Goal: Task Accomplishment & Management: Manage account settings

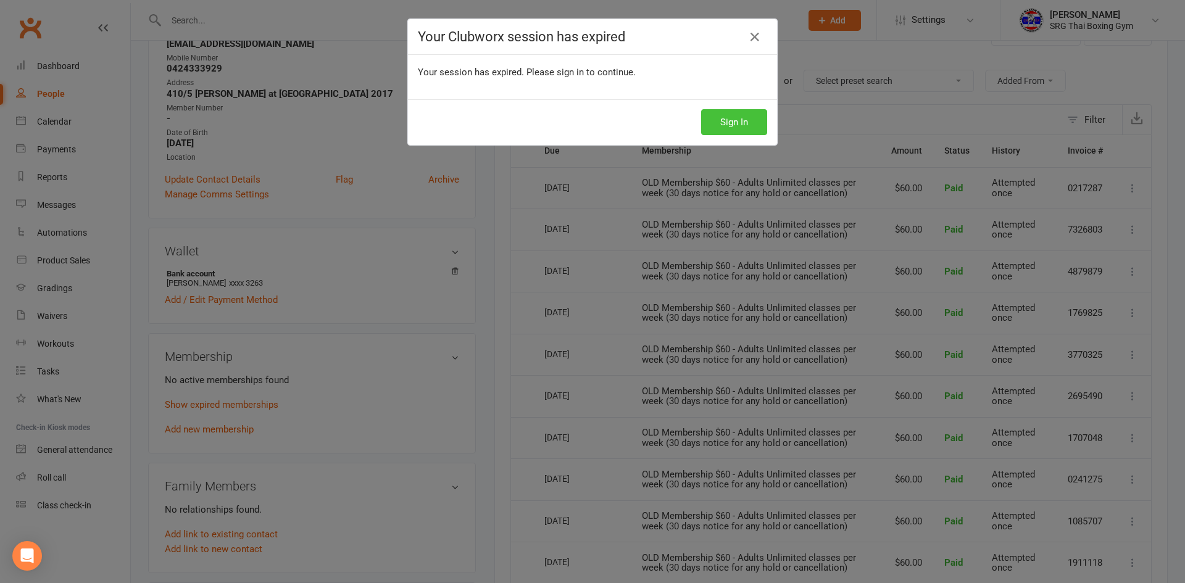
click at [744, 123] on button "Sign In" at bounding box center [734, 122] width 66 height 26
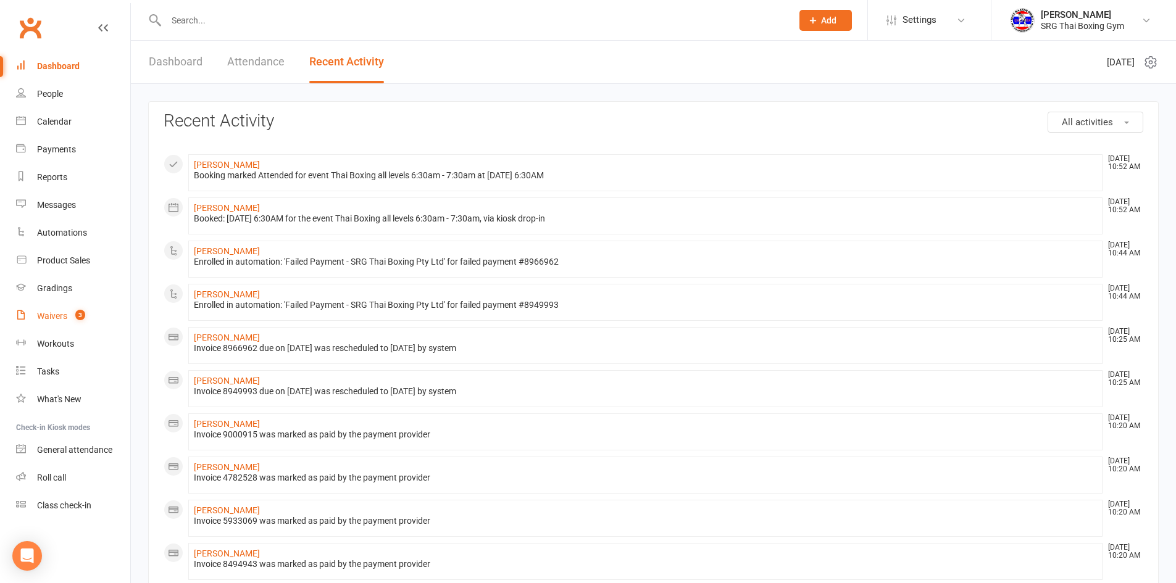
click at [56, 315] on div "Waivers" at bounding box center [52, 316] width 30 height 10
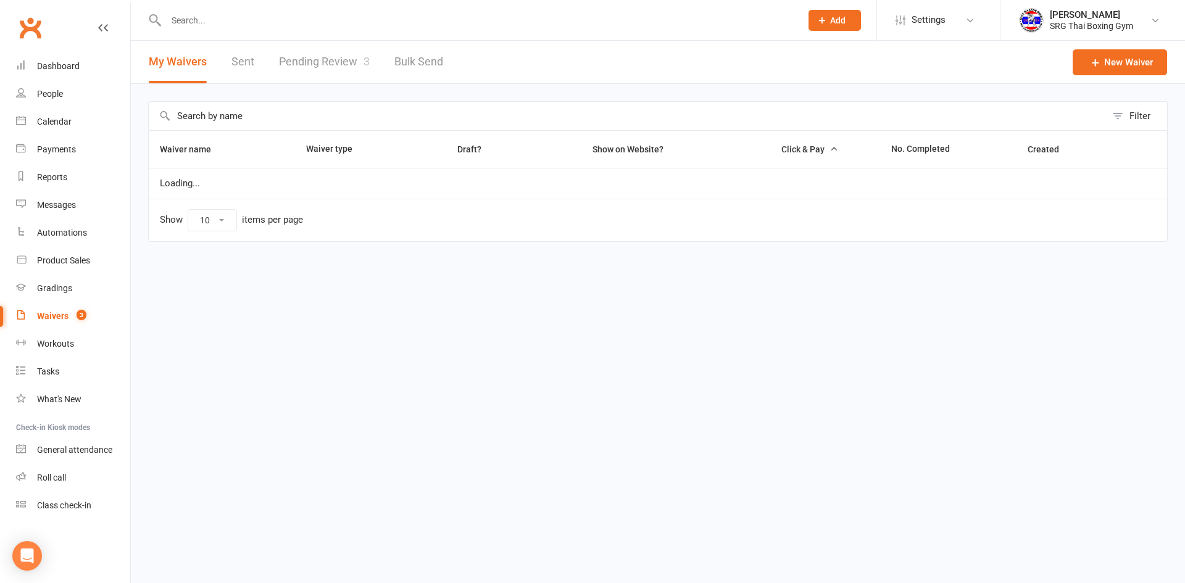
click at [333, 56] on link "Pending Review 3" at bounding box center [324, 62] width 91 height 43
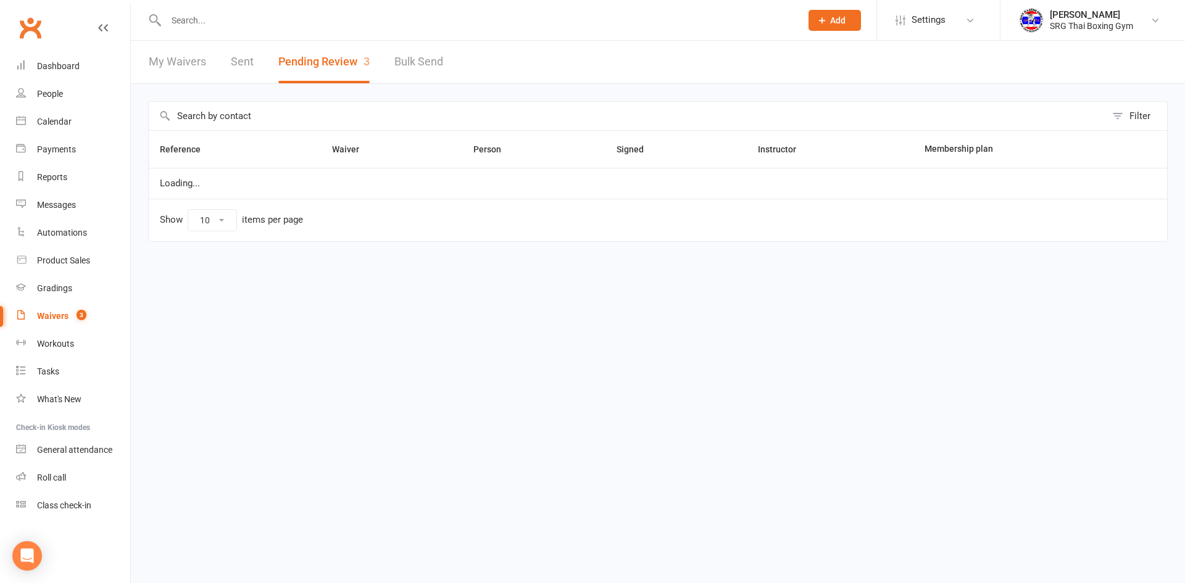
select select "100"
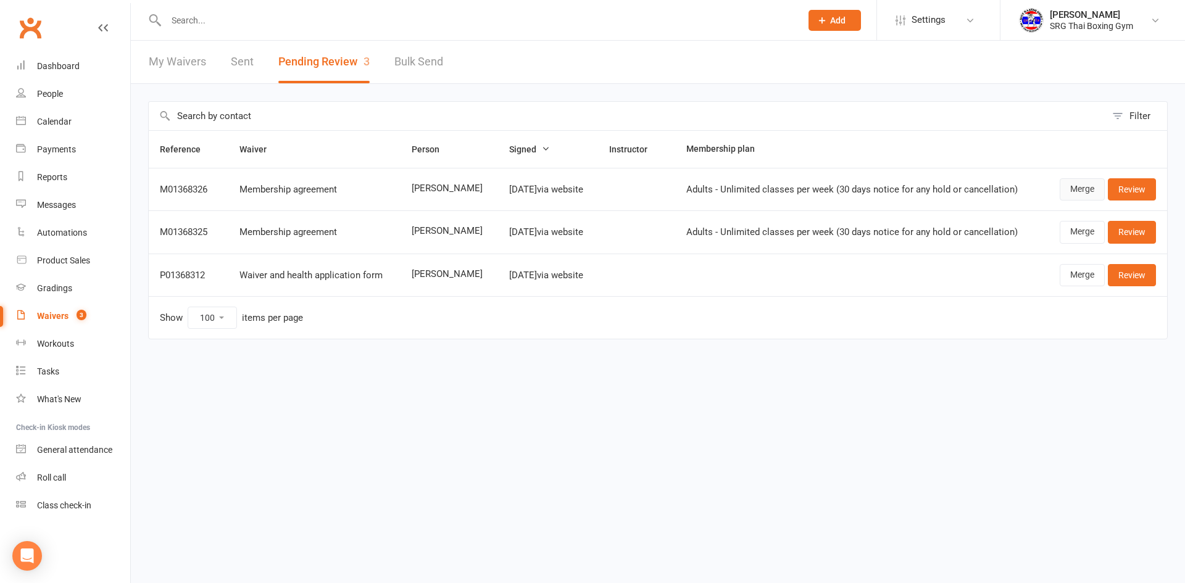
click at [1070, 184] on link "Merge" at bounding box center [1082, 189] width 45 height 22
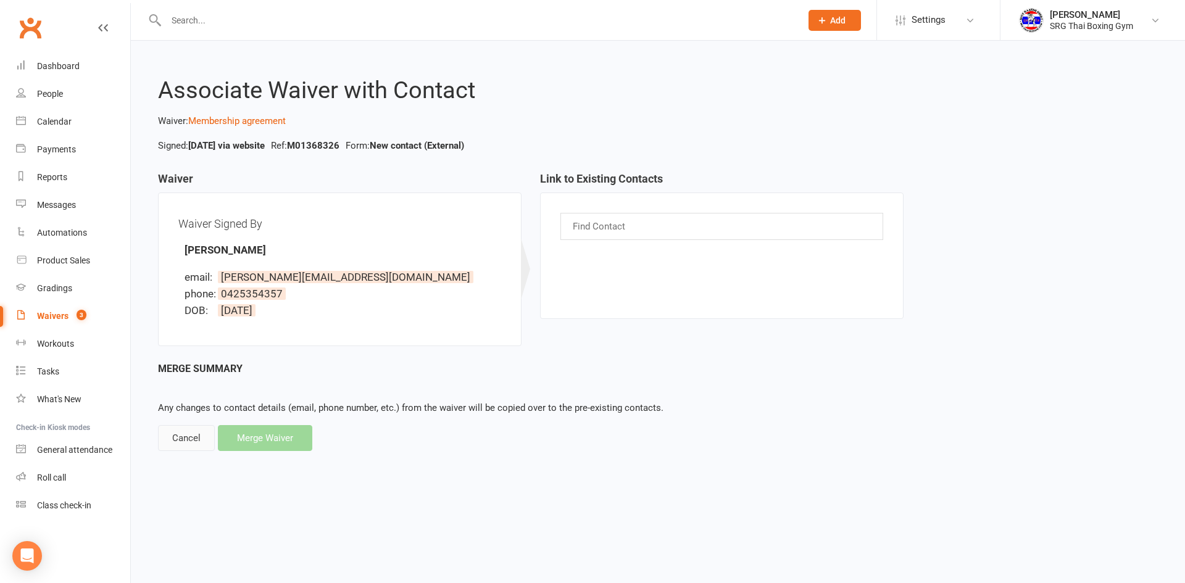
click at [176, 439] on div "Cancel" at bounding box center [186, 438] width 57 height 26
select select "100"
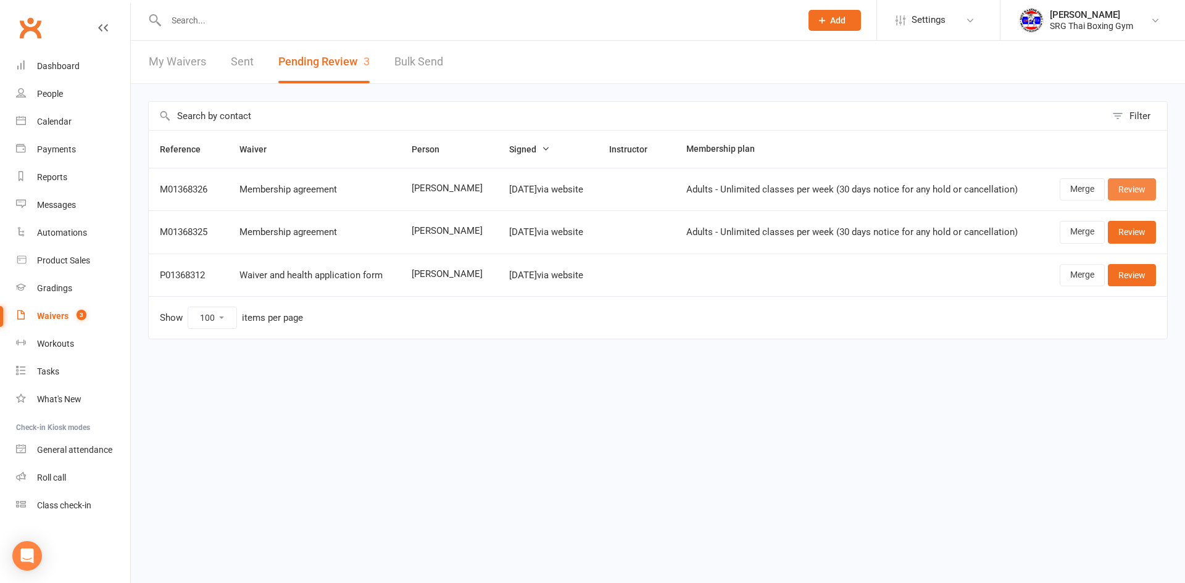
click at [1141, 191] on link "Review" at bounding box center [1132, 189] width 48 height 22
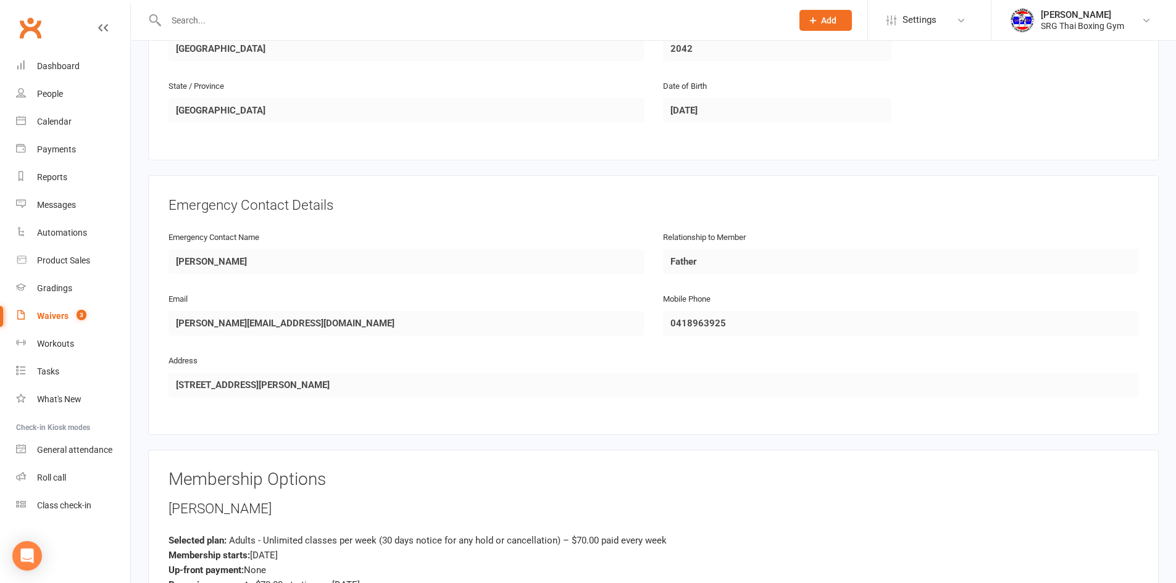
scroll to position [864, 0]
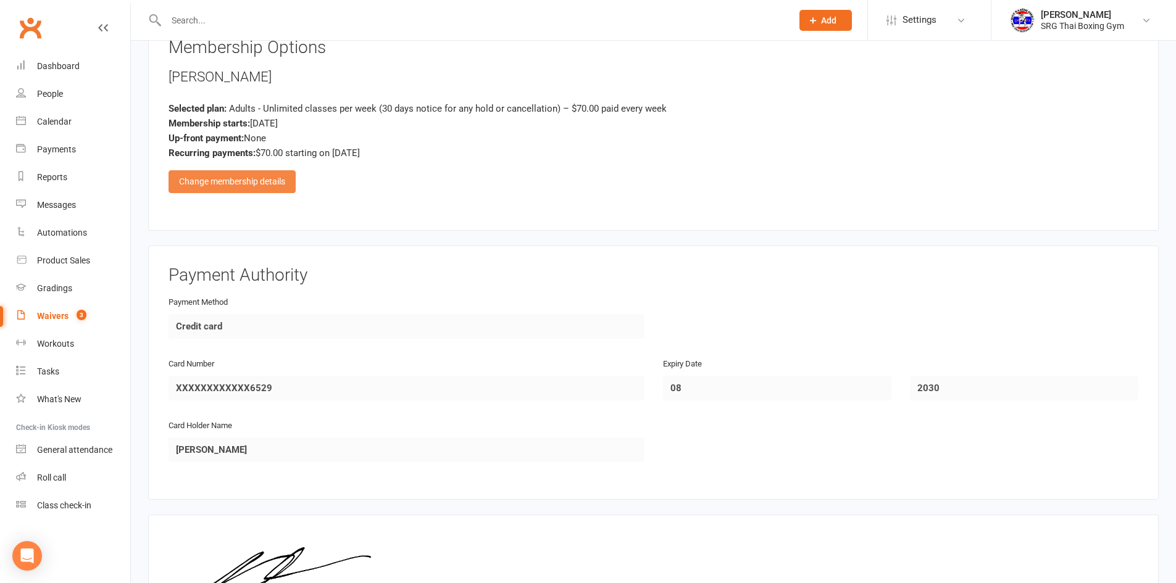
click at [217, 183] on div "Change membership details" at bounding box center [232, 181] width 127 height 22
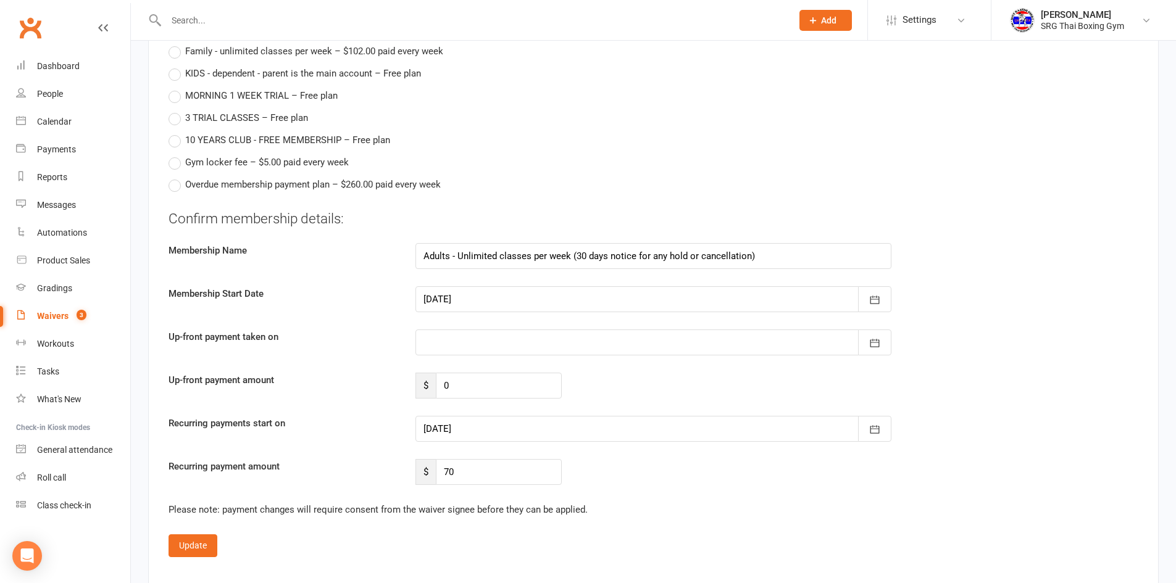
scroll to position [1420, 0]
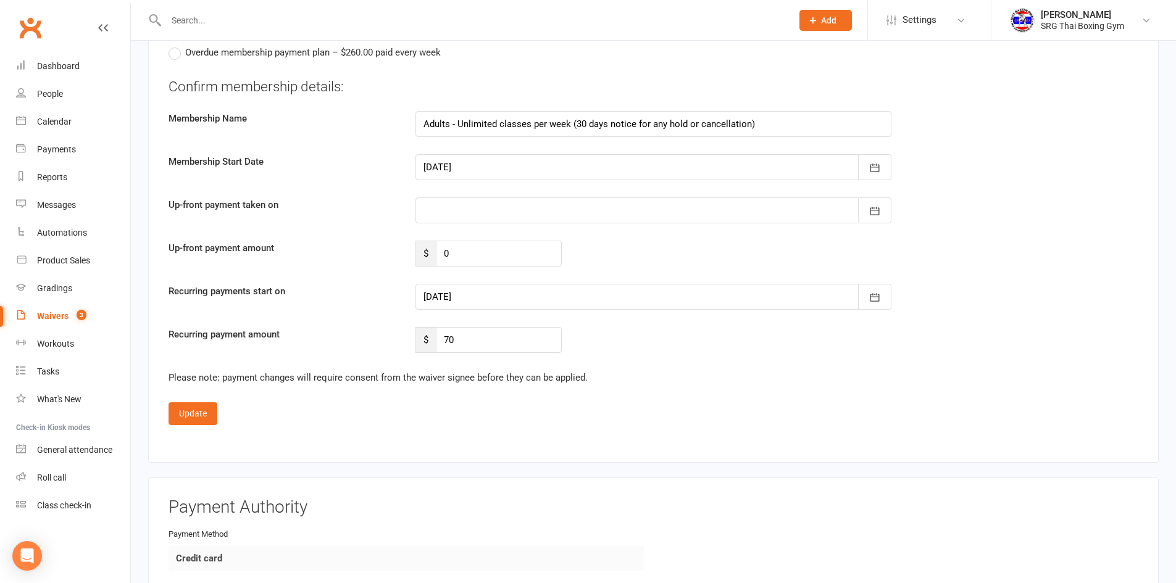
click at [444, 165] on div at bounding box center [653, 167] width 476 height 26
click at [499, 293] on button "13" at bounding box center [493, 292] width 26 height 22
type input "[DATE]"
click at [467, 294] on div at bounding box center [653, 297] width 476 height 26
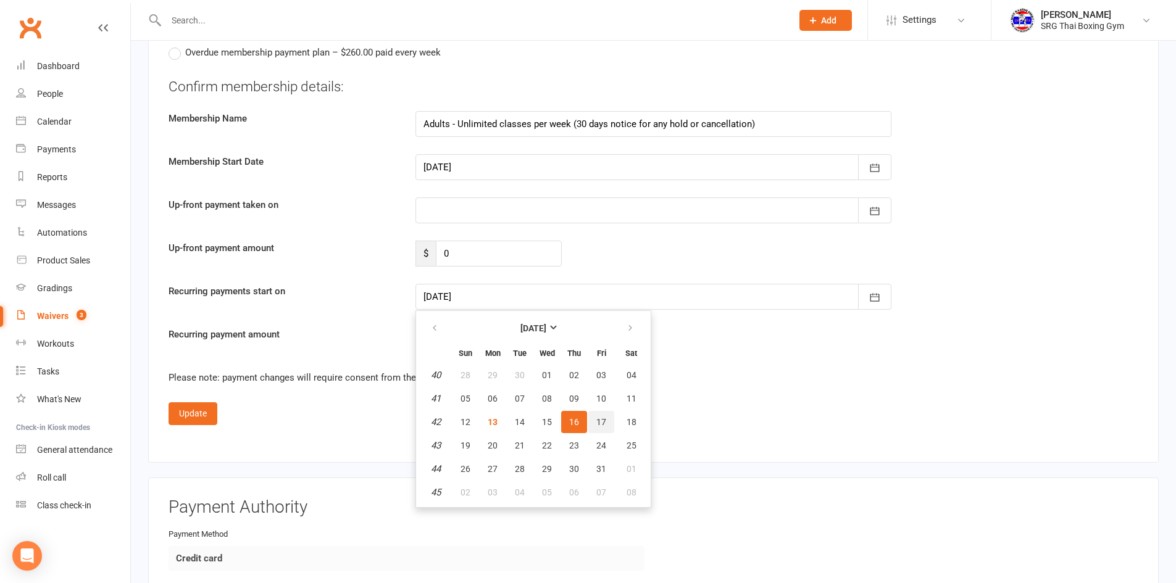
click at [599, 422] on span "17" at bounding box center [601, 422] width 10 height 10
type input "[DATE]"
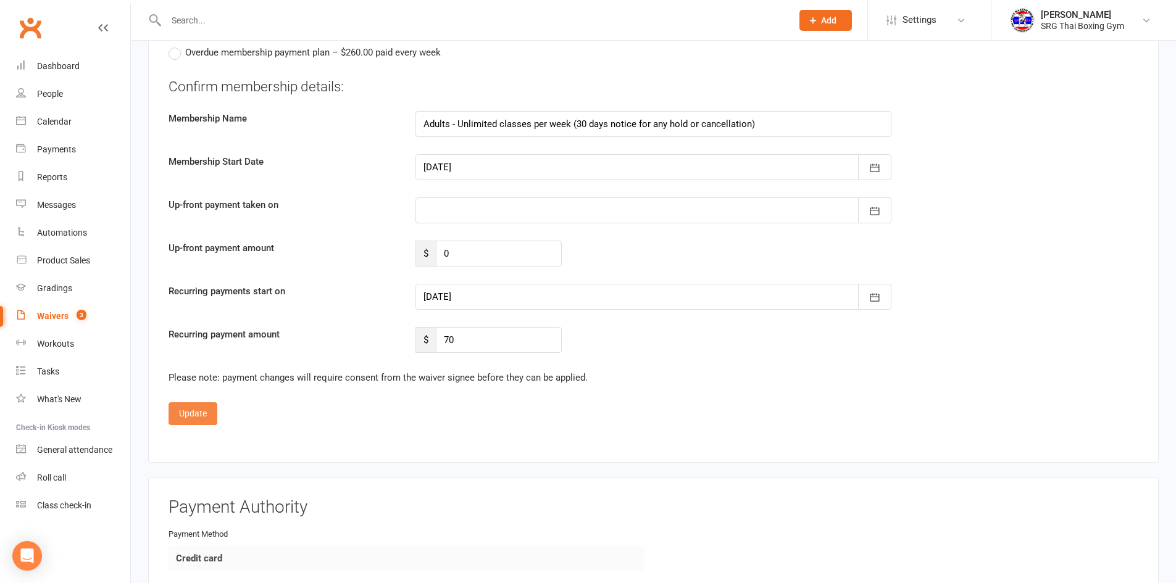
click at [183, 408] on button "Update" at bounding box center [193, 413] width 49 height 22
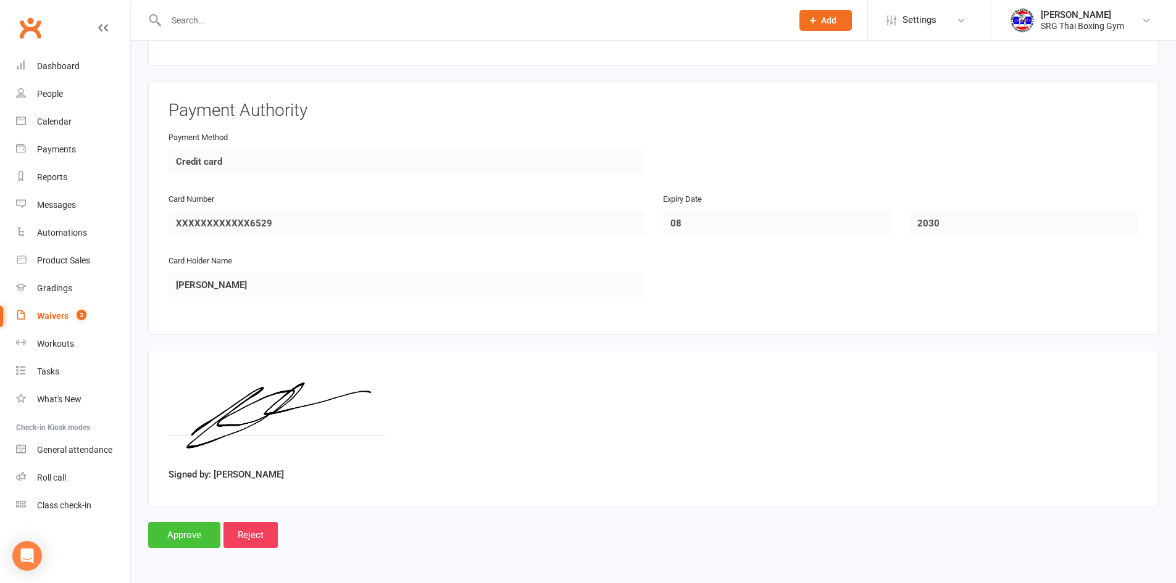
click at [187, 535] on input "Approve" at bounding box center [184, 535] width 72 height 26
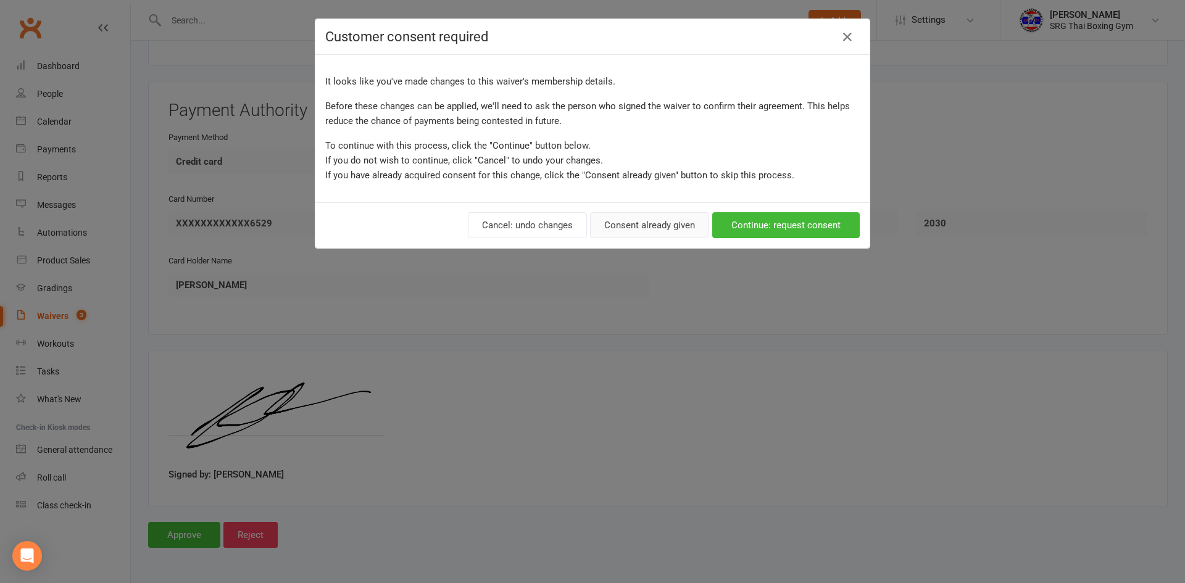
click at [646, 216] on button "Consent already given" at bounding box center [649, 225] width 119 height 26
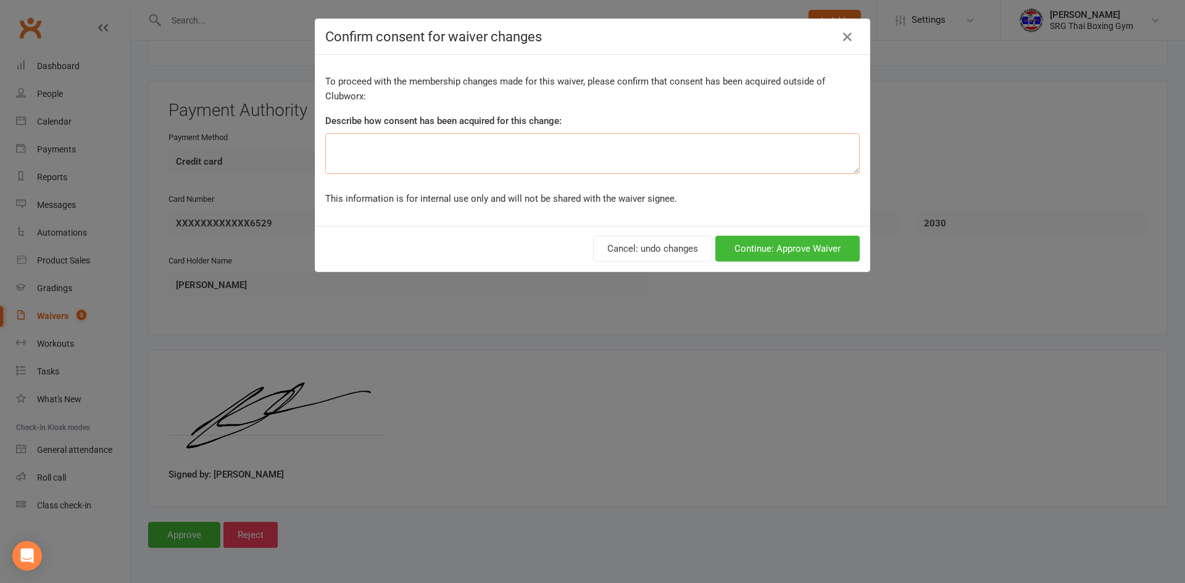
click at [543, 165] on textarea at bounding box center [592, 153] width 535 height 41
type textarea "All payments are taken on Fridays"
click at [783, 246] on button "Continue: Approve Waiver" at bounding box center [787, 249] width 144 height 26
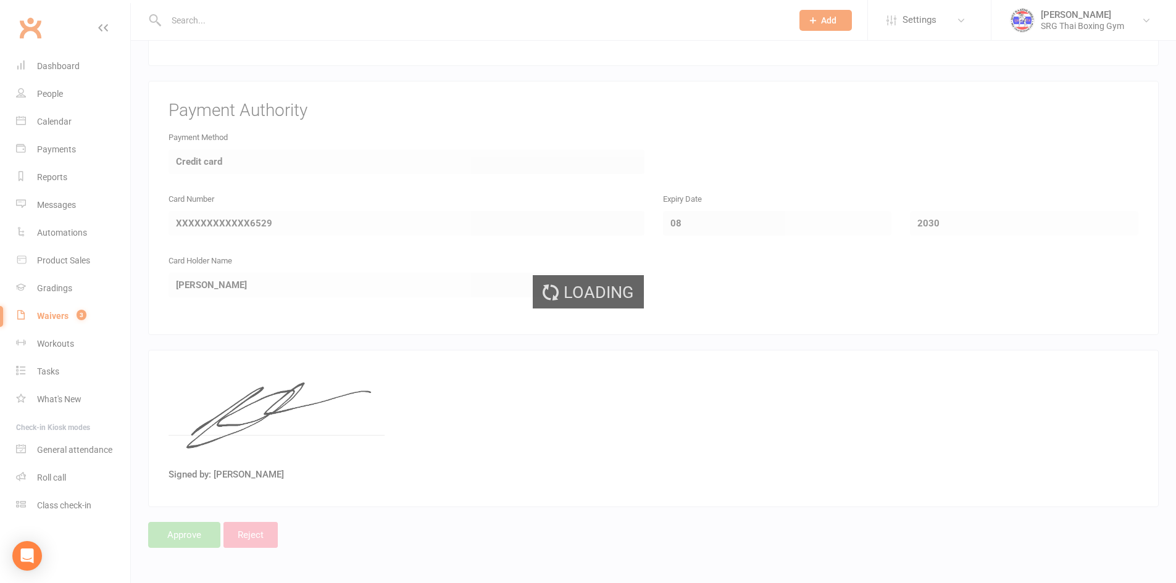
select select "100"
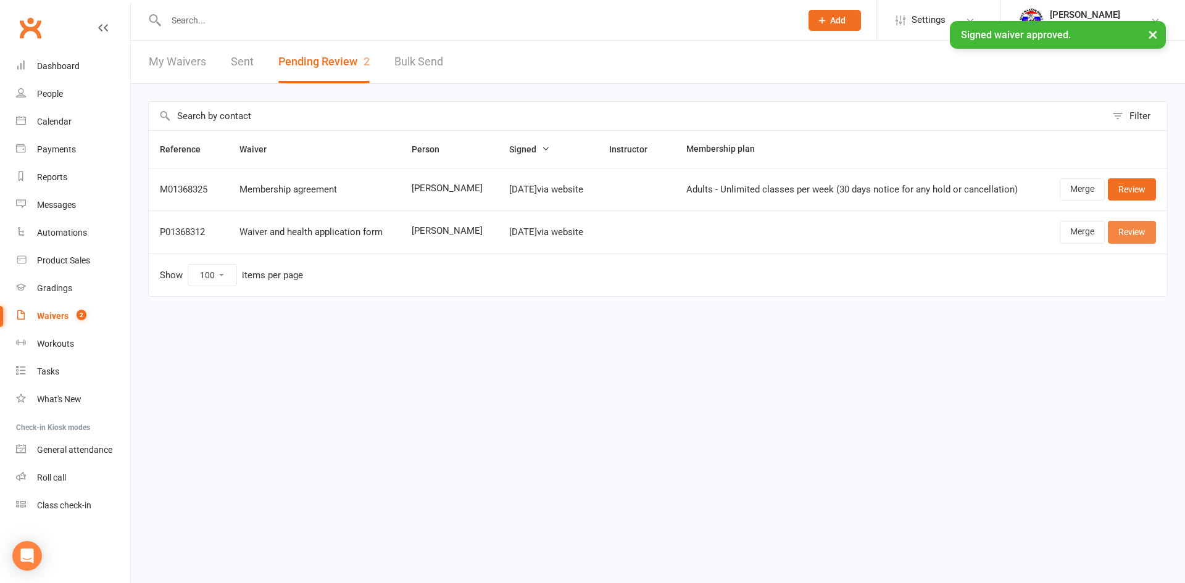
click at [1138, 240] on link "Review" at bounding box center [1132, 232] width 48 height 22
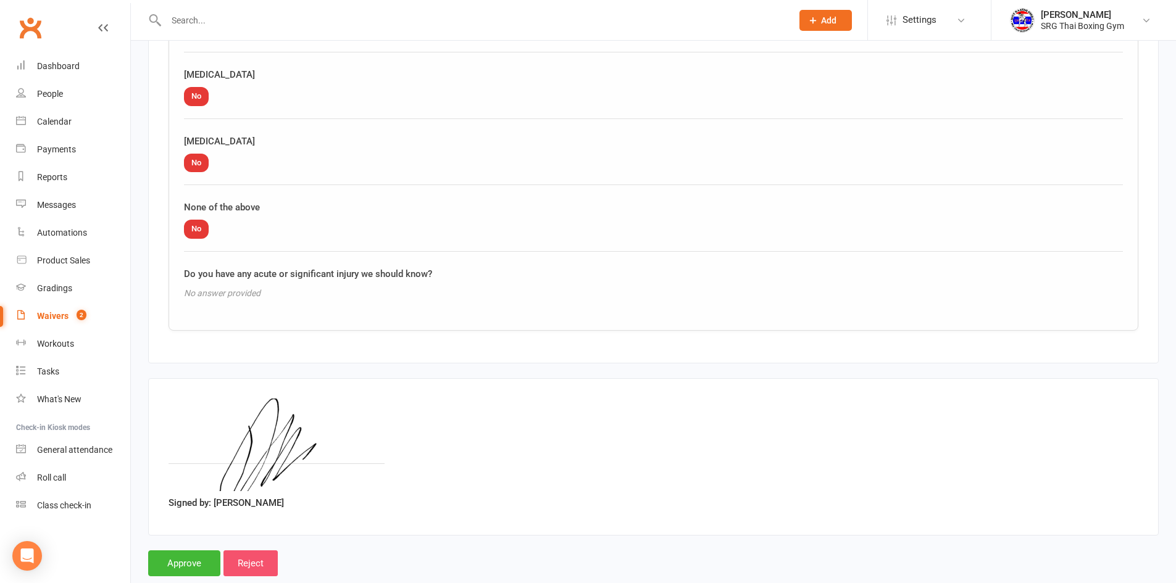
scroll to position [1455, 0]
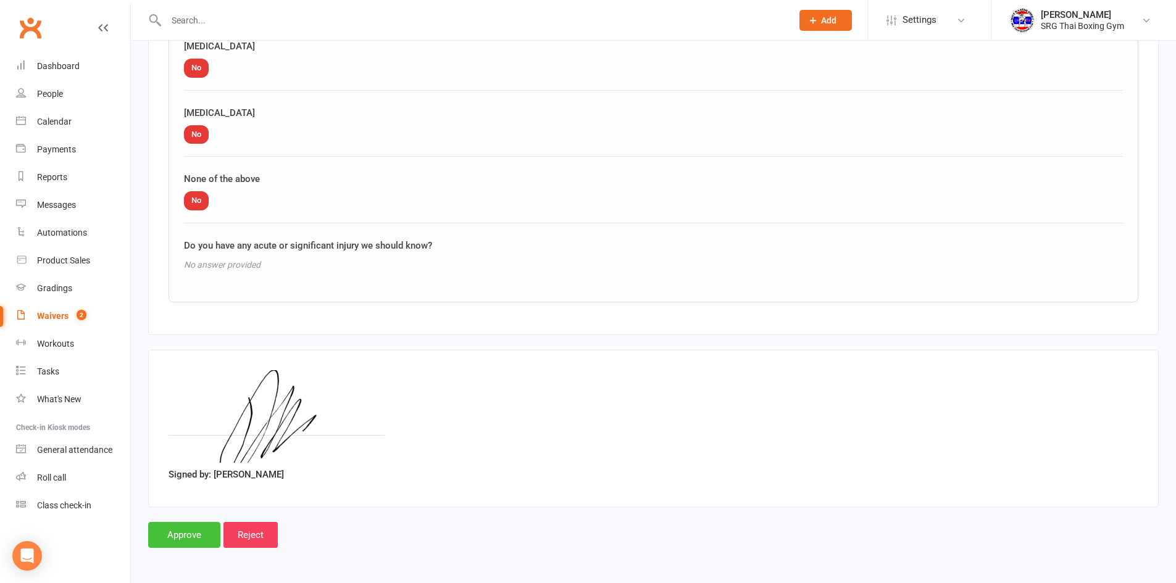
click at [201, 536] on input "Approve" at bounding box center [184, 535] width 72 height 26
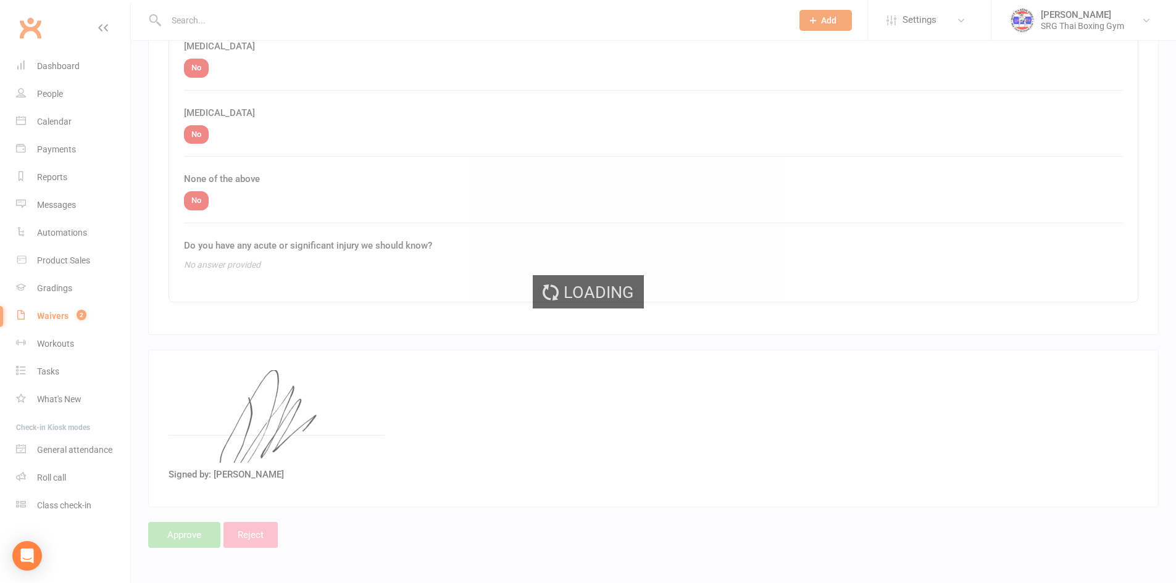
select select "100"
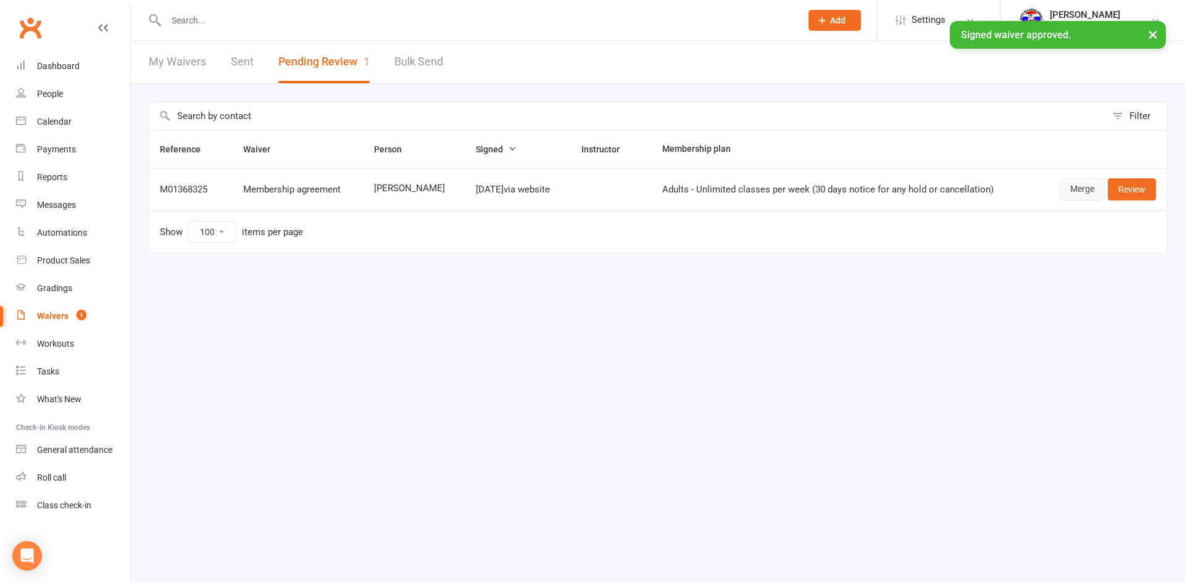
click at [1080, 198] on link "Merge" at bounding box center [1082, 189] width 45 height 22
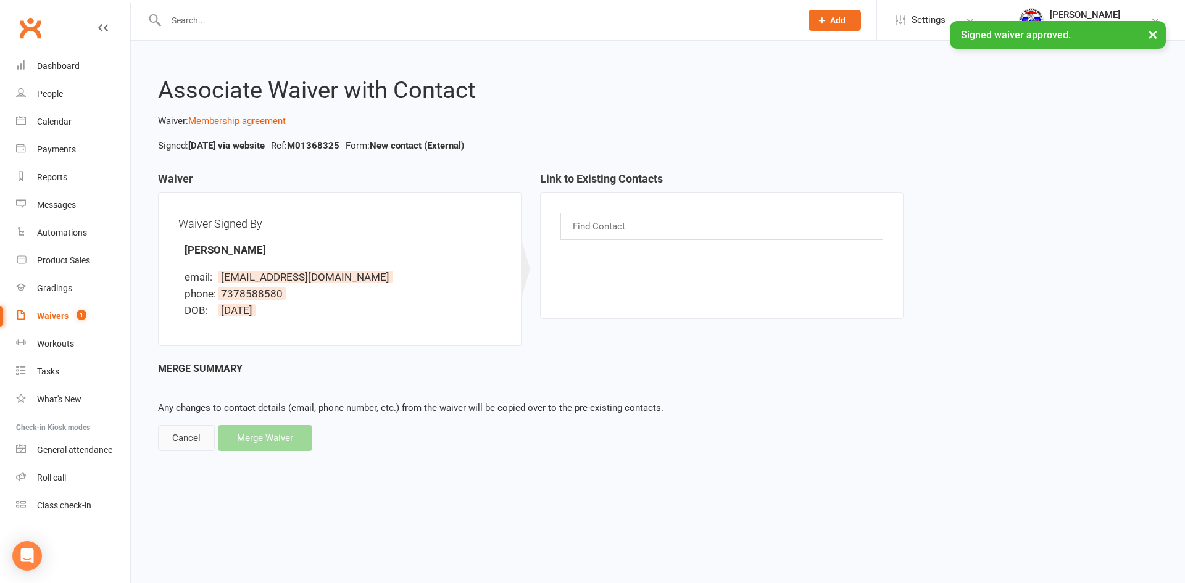
click at [173, 447] on div "Cancel" at bounding box center [186, 438] width 57 height 26
select select "100"
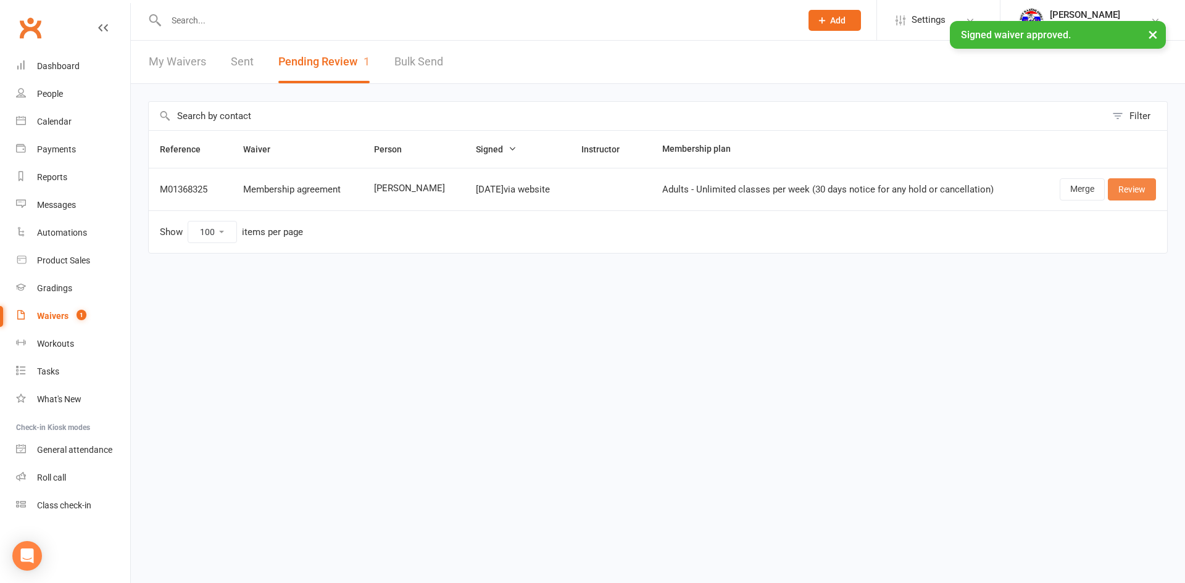
click at [1126, 191] on link "Review" at bounding box center [1132, 189] width 48 height 22
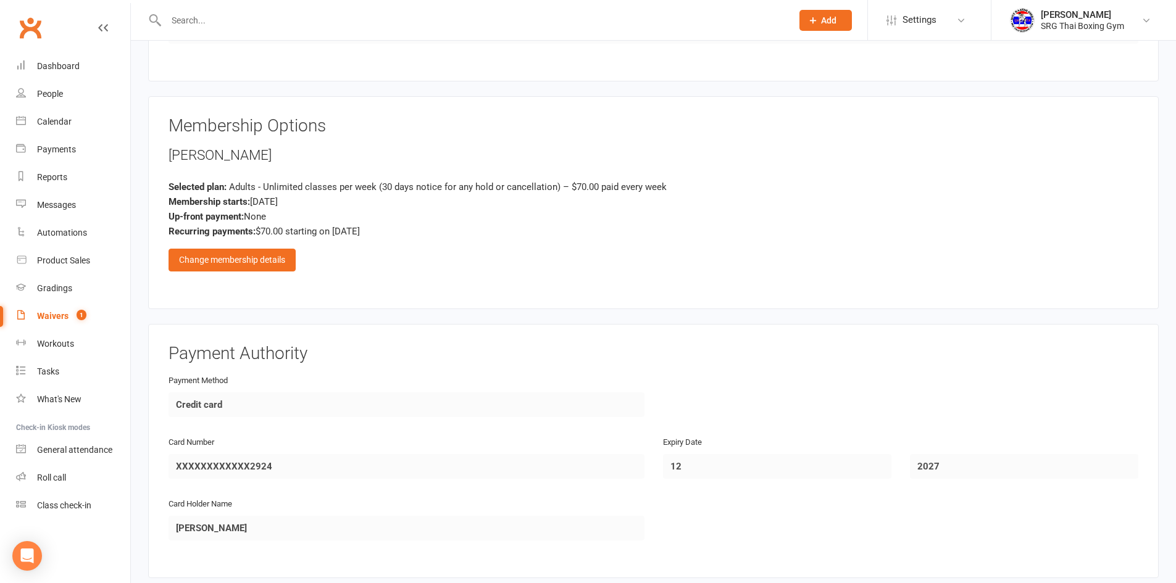
scroll to position [864, 0]
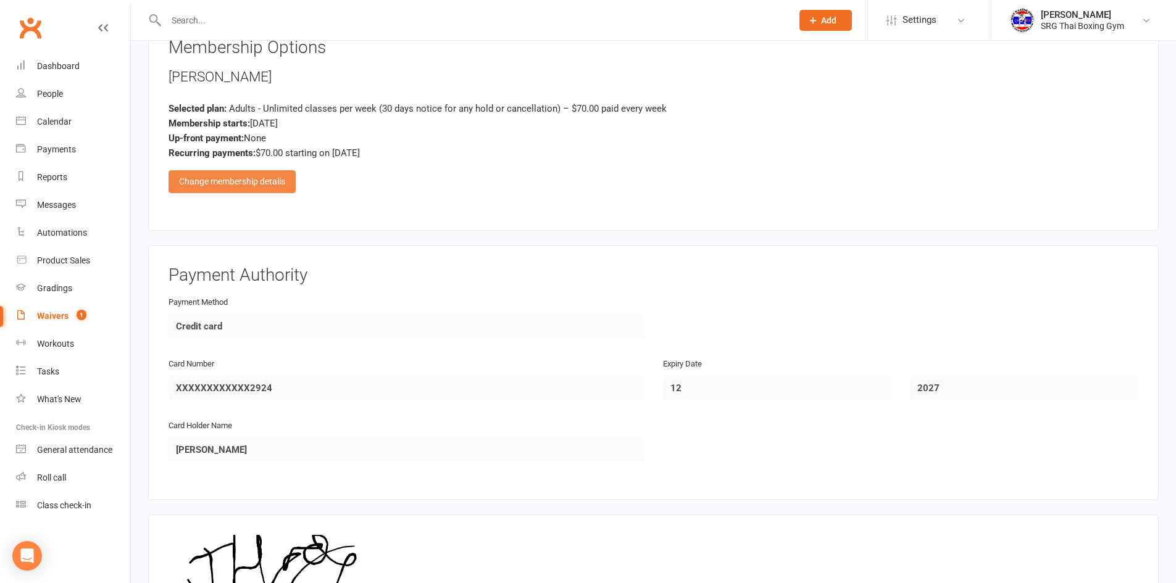
click at [225, 178] on div "Change membership details" at bounding box center [232, 181] width 127 height 22
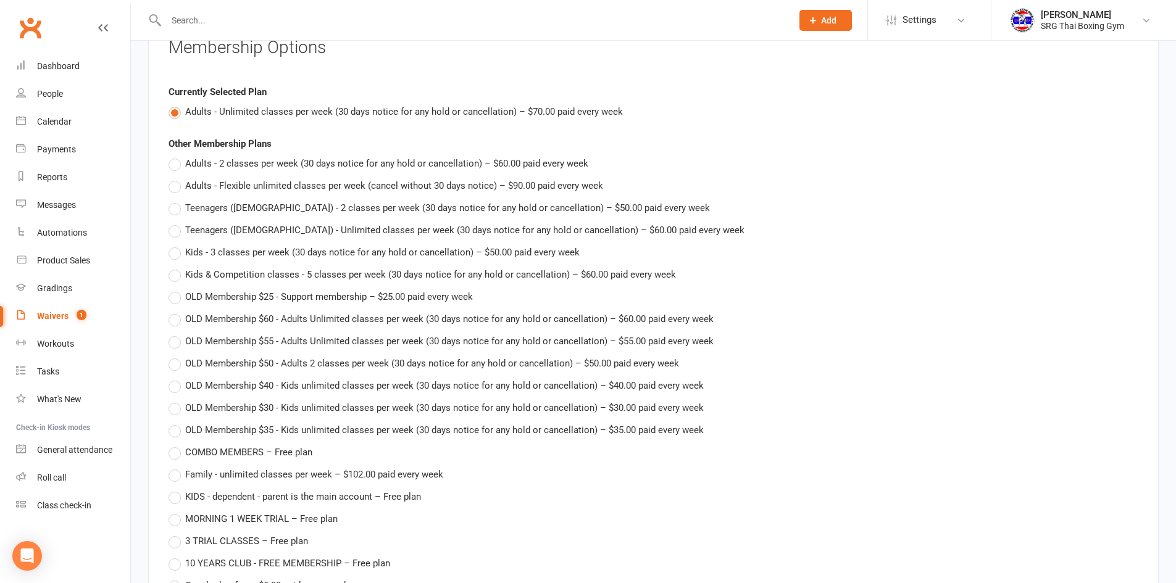
scroll to position [1296, 0]
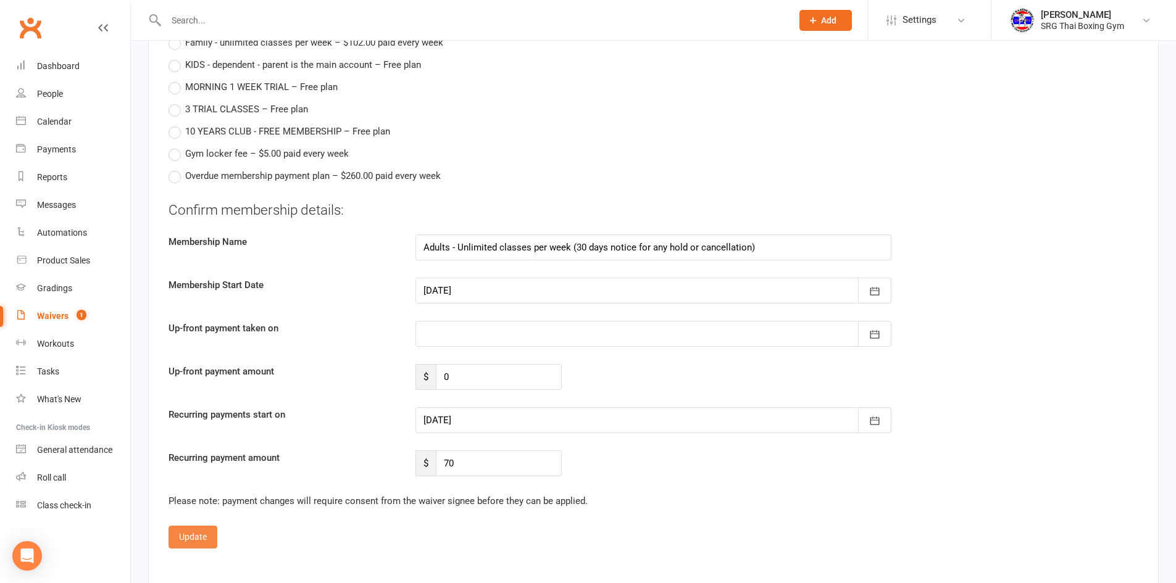
click at [201, 535] on button "Update" at bounding box center [193, 537] width 49 height 22
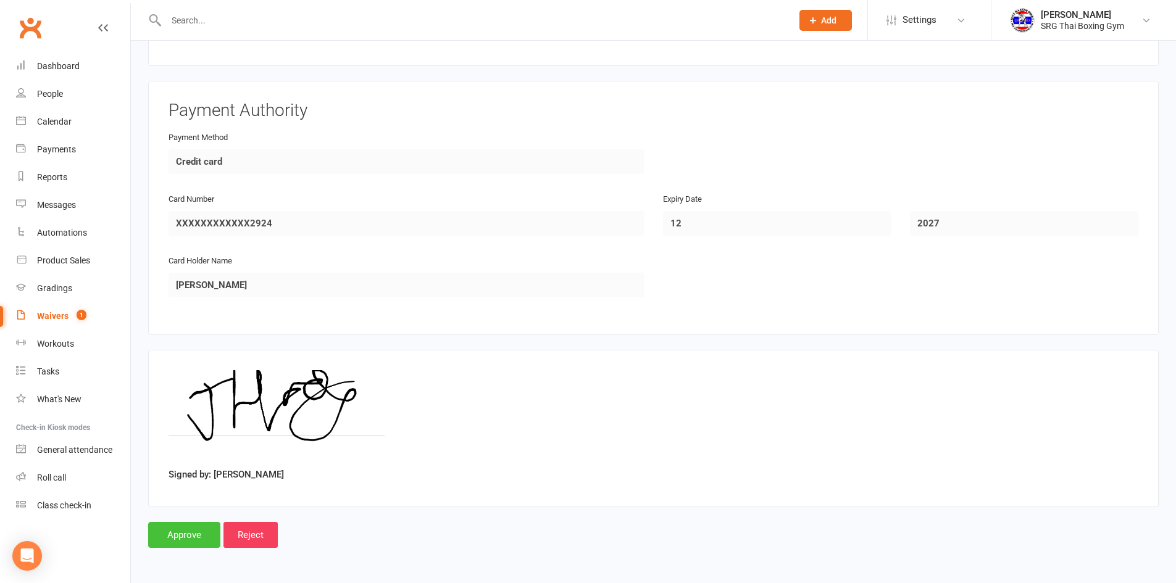
click at [193, 531] on input "Approve" at bounding box center [184, 535] width 72 height 26
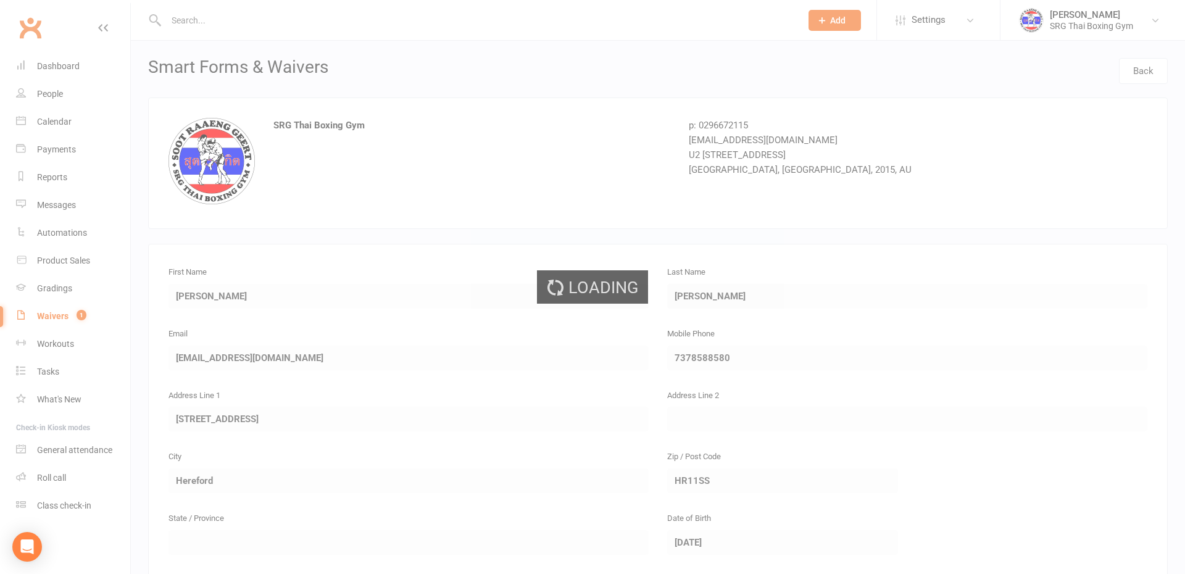
select select "100"
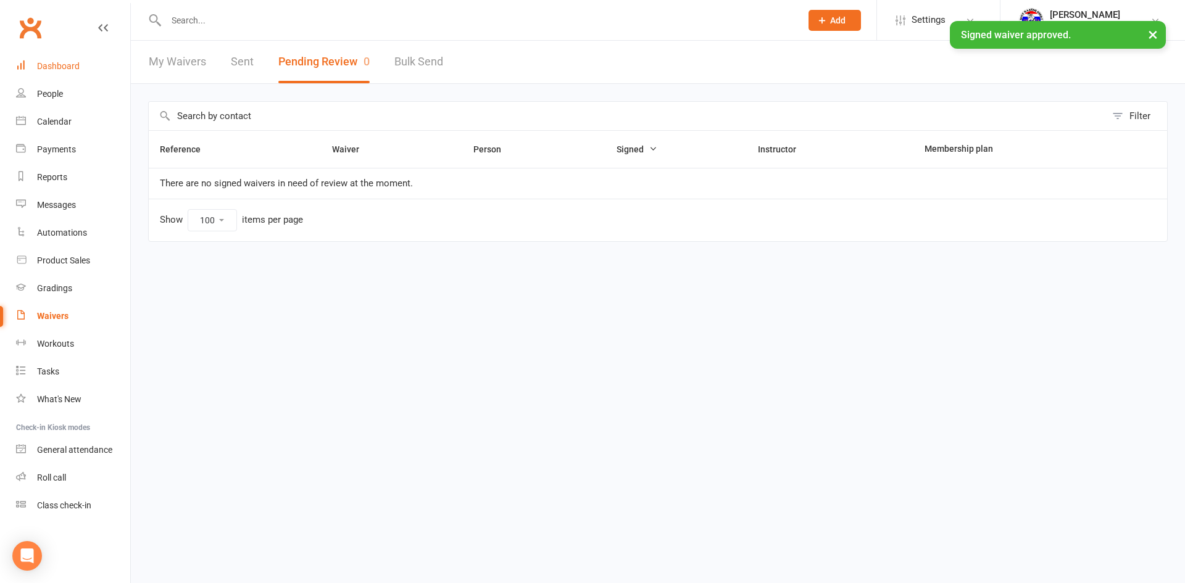
click at [56, 67] on div "Dashboard" at bounding box center [58, 66] width 43 height 10
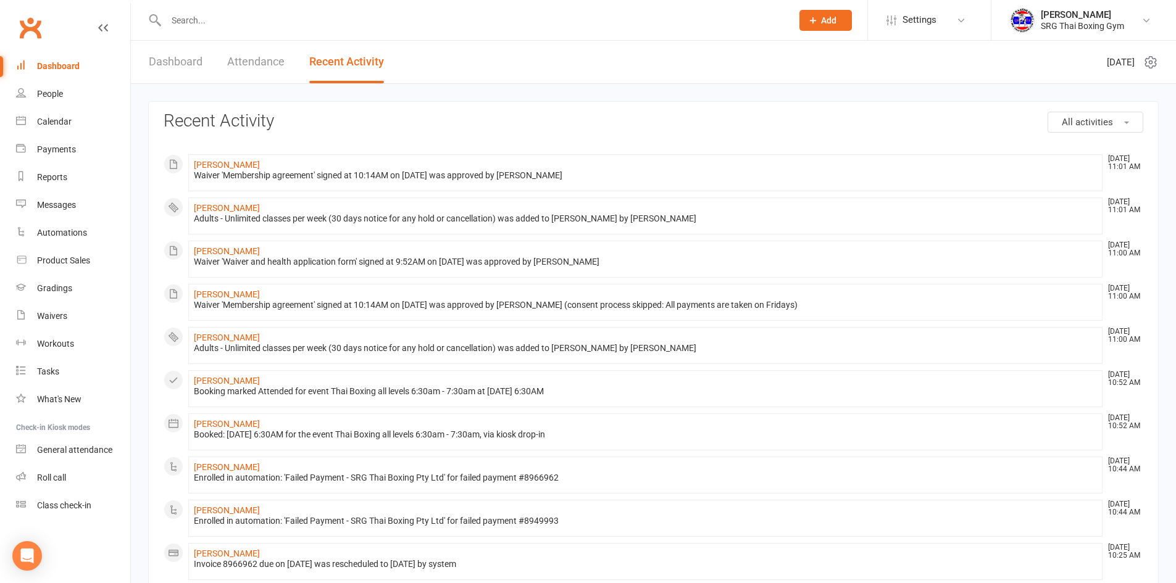
click at [190, 57] on link "Dashboard" at bounding box center [176, 62] width 54 height 43
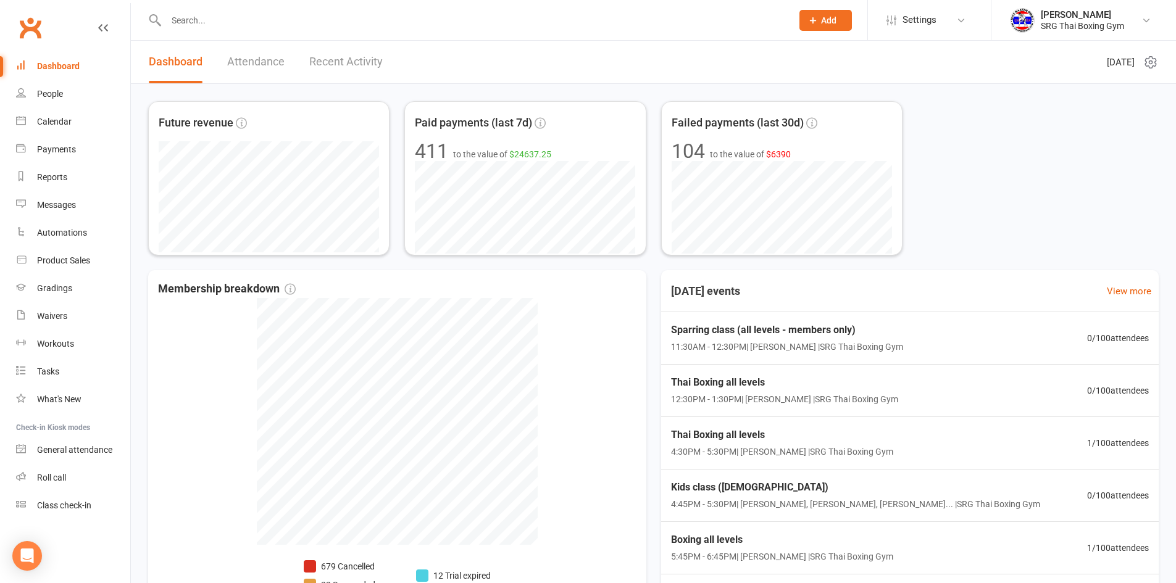
click at [248, 20] on input "text" at bounding box center [472, 20] width 621 height 17
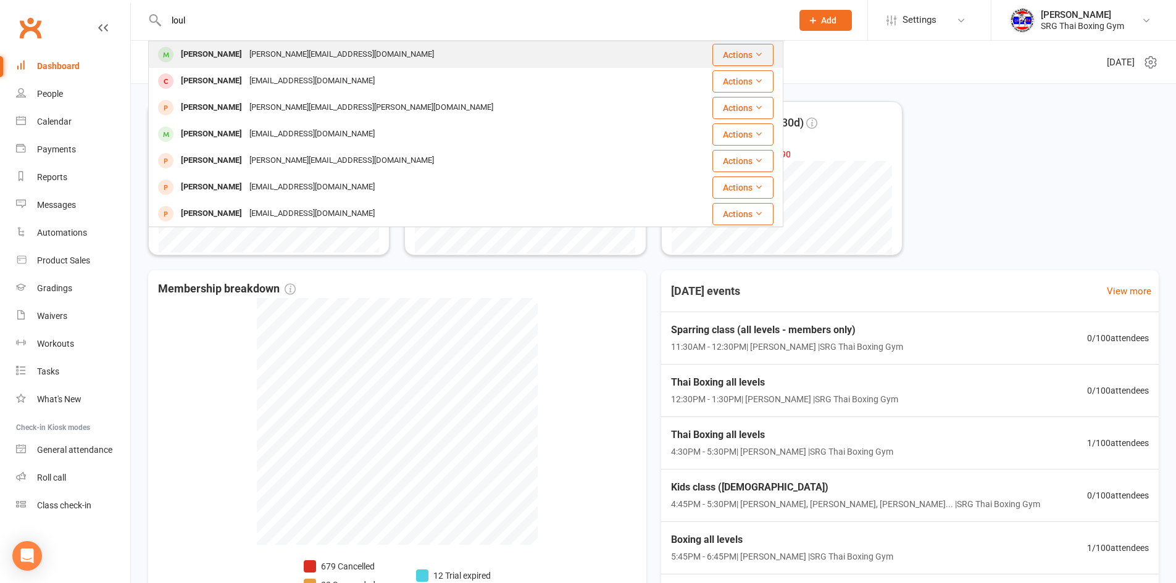
type input "loul"
click at [201, 58] on div "[PERSON_NAME]" at bounding box center [211, 55] width 69 height 18
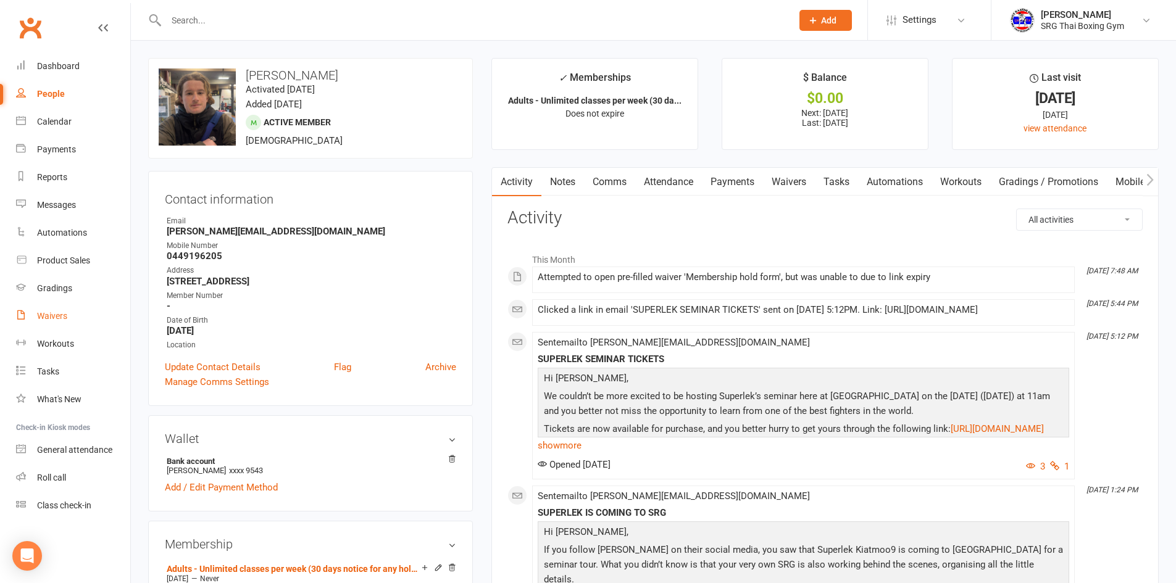
click at [49, 316] on div "Waivers" at bounding box center [52, 316] width 30 height 10
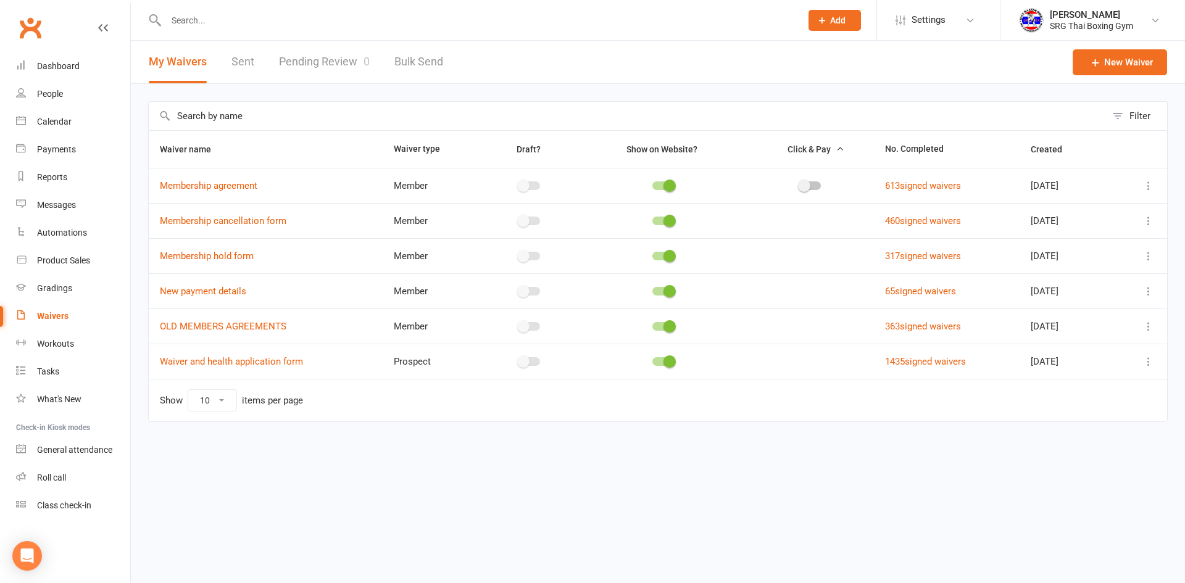
click at [338, 56] on link "Pending Review 0" at bounding box center [324, 62] width 91 height 43
select select "100"
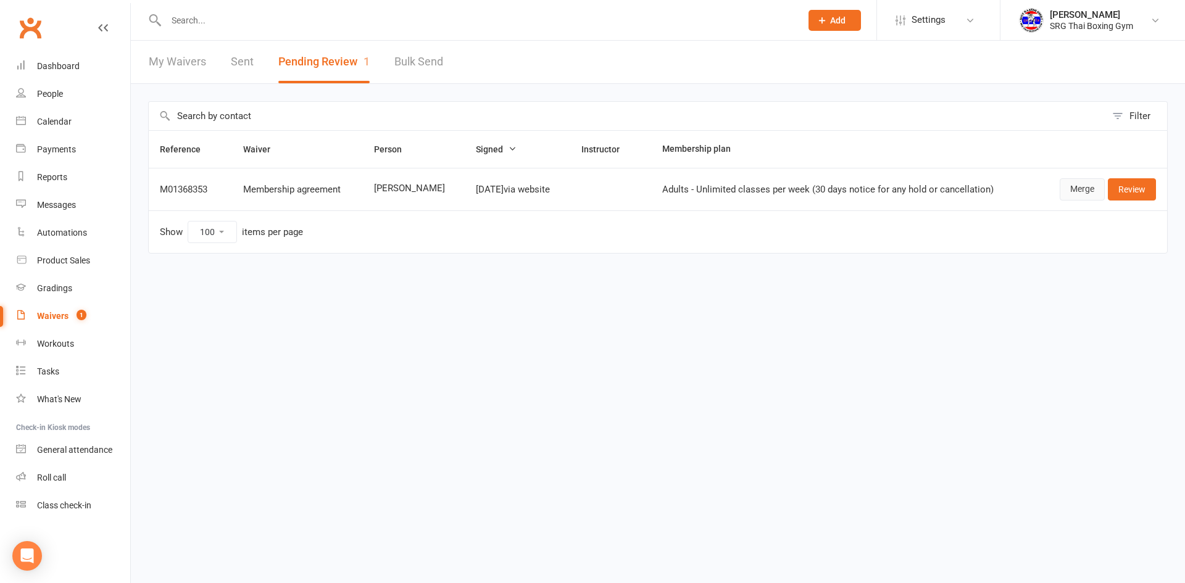
click at [1075, 192] on link "Merge" at bounding box center [1082, 189] width 45 height 22
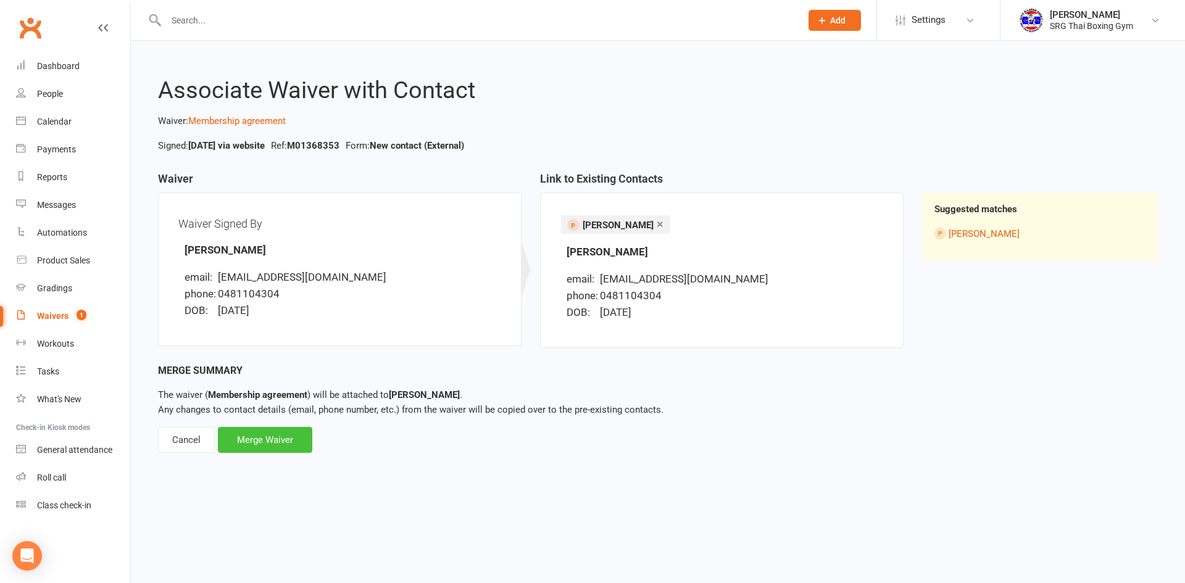
click at [259, 449] on div "Merge Waiver" at bounding box center [265, 440] width 94 height 26
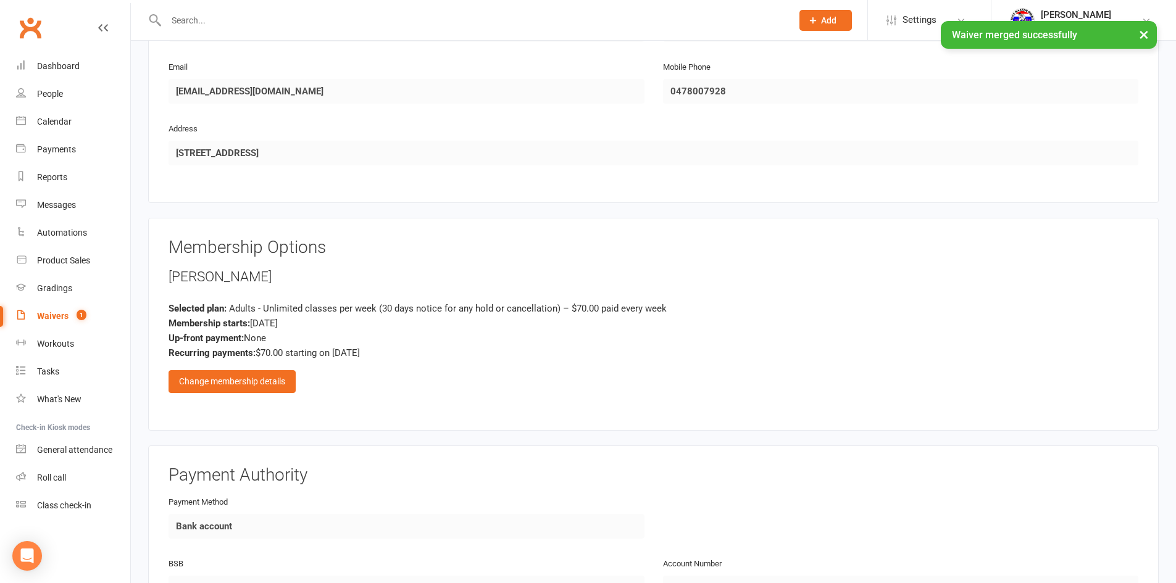
scroll to position [802, 0]
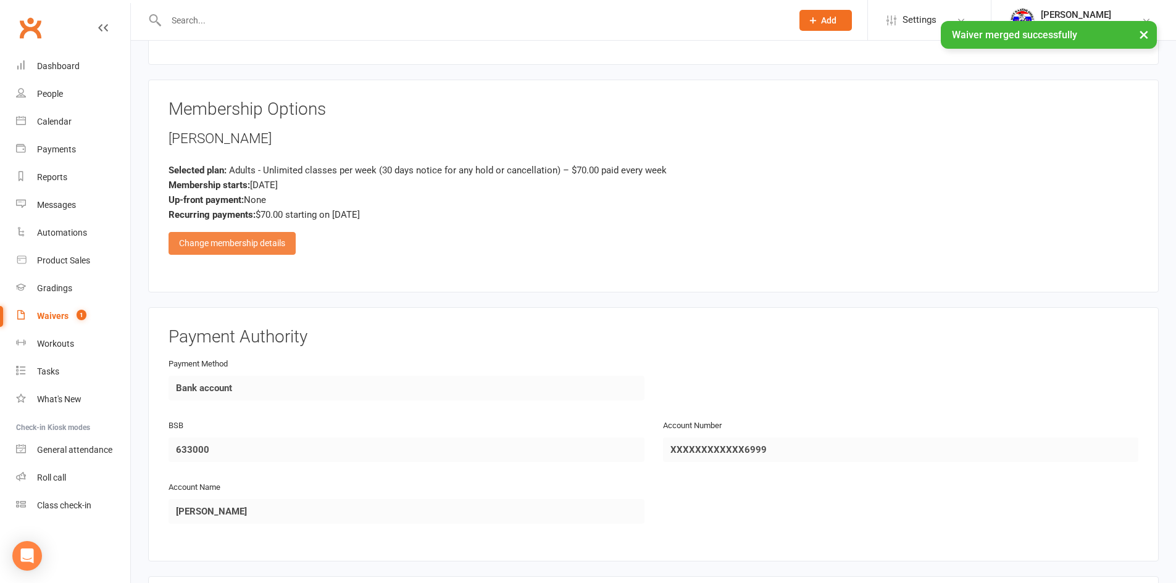
click at [260, 243] on div "Change membership details" at bounding box center [232, 243] width 127 height 22
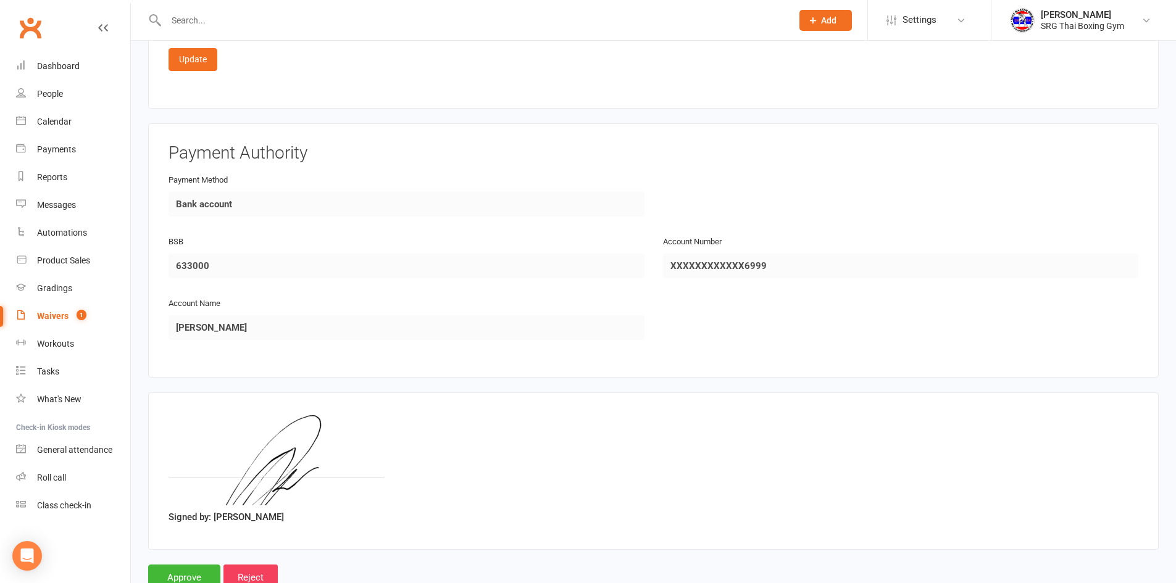
scroll to position [1817, 0]
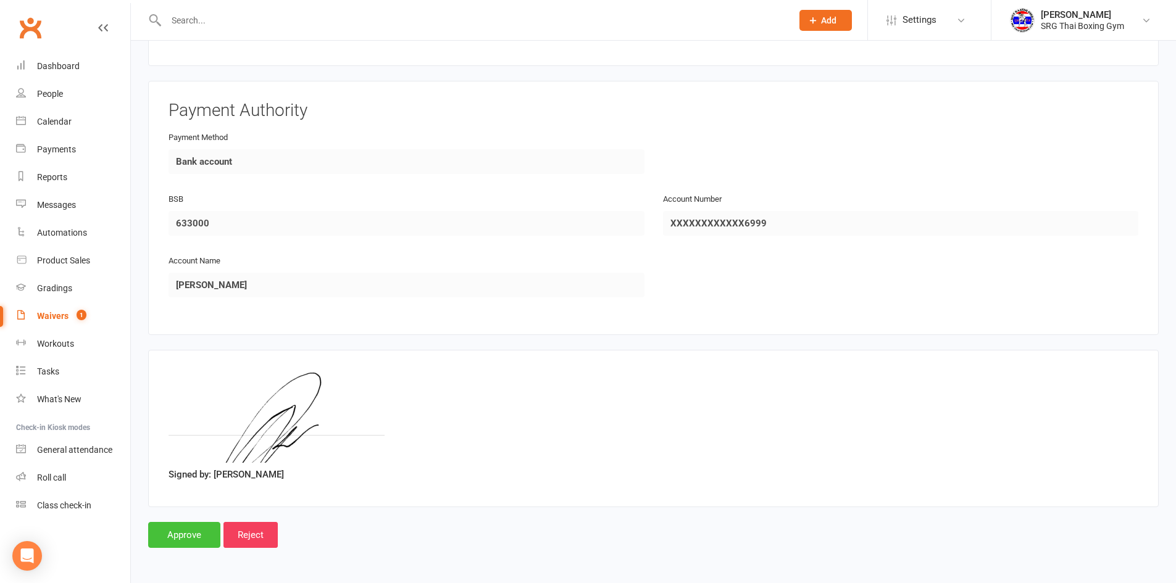
click at [194, 535] on input "Approve" at bounding box center [184, 535] width 72 height 26
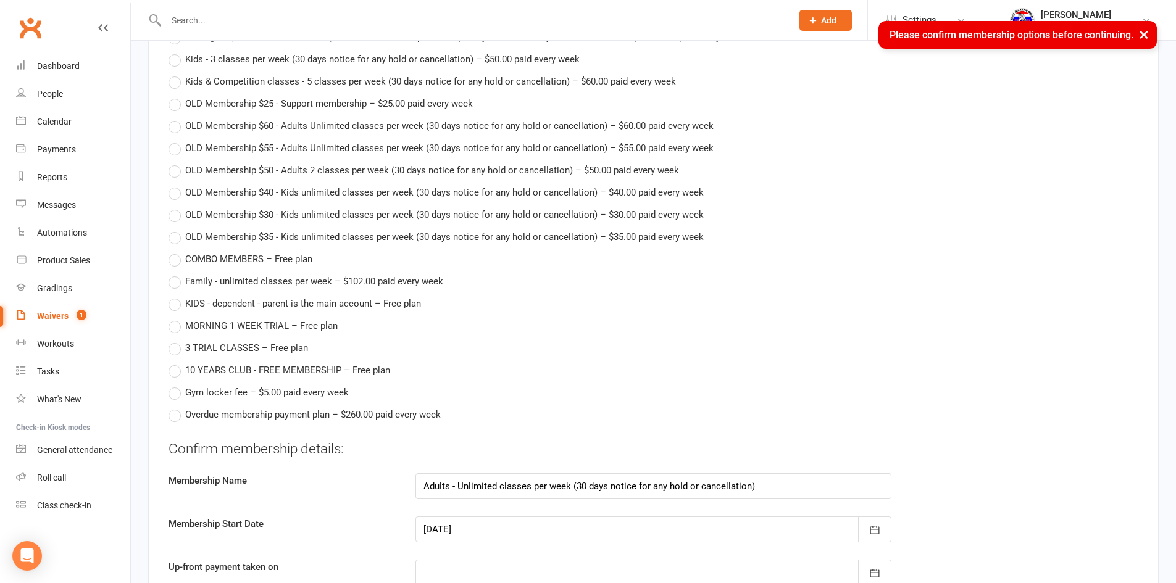
scroll to position [1014, 0]
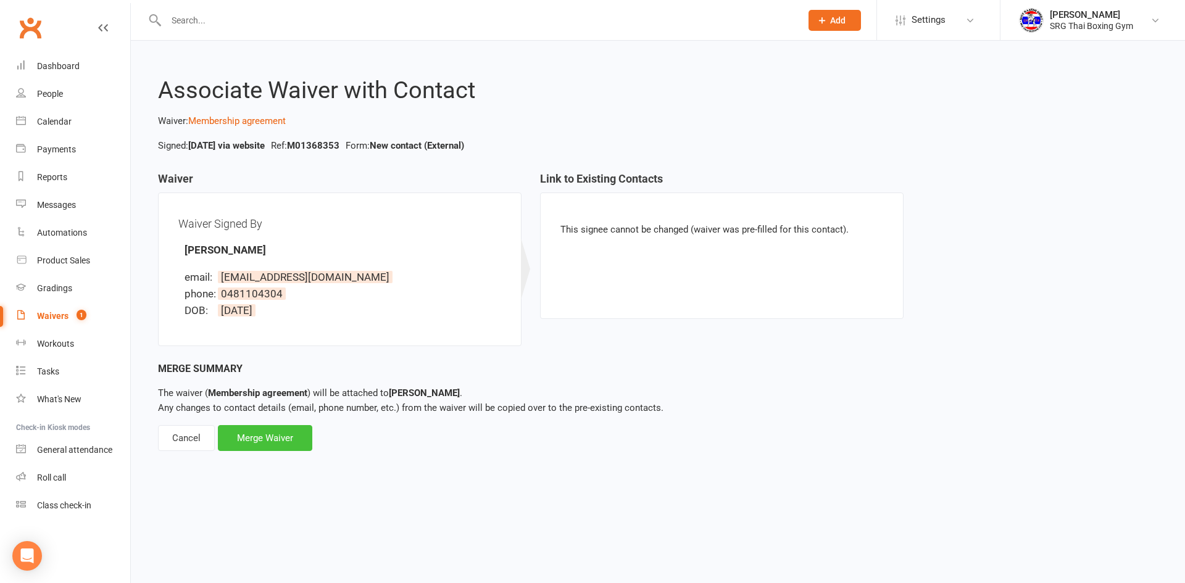
click at [258, 444] on div "Merge Waiver" at bounding box center [265, 438] width 94 height 26
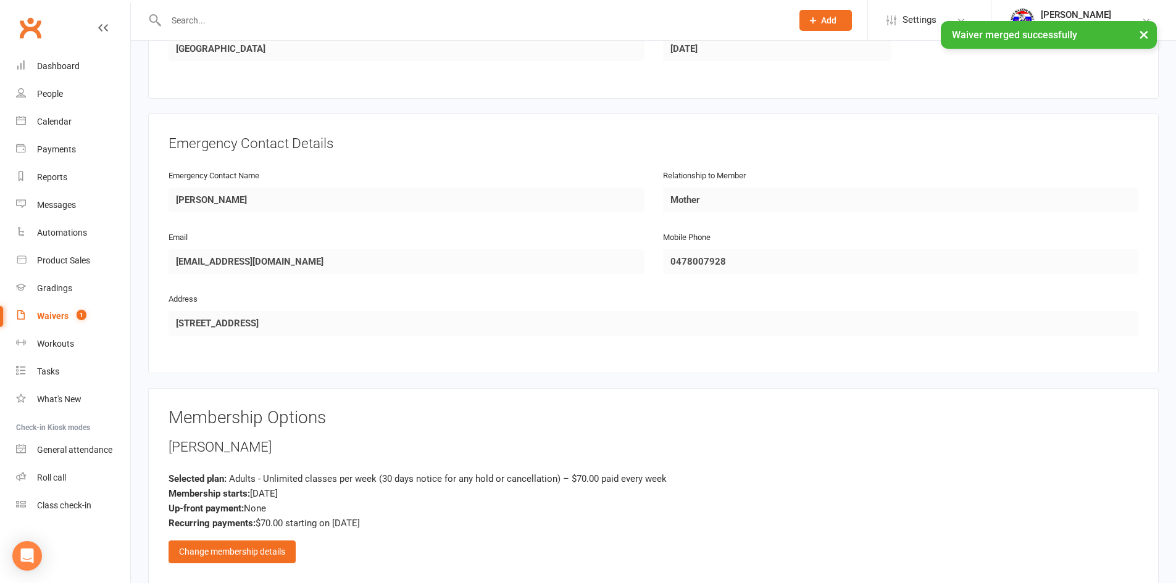
scroll to position [1029, 0]
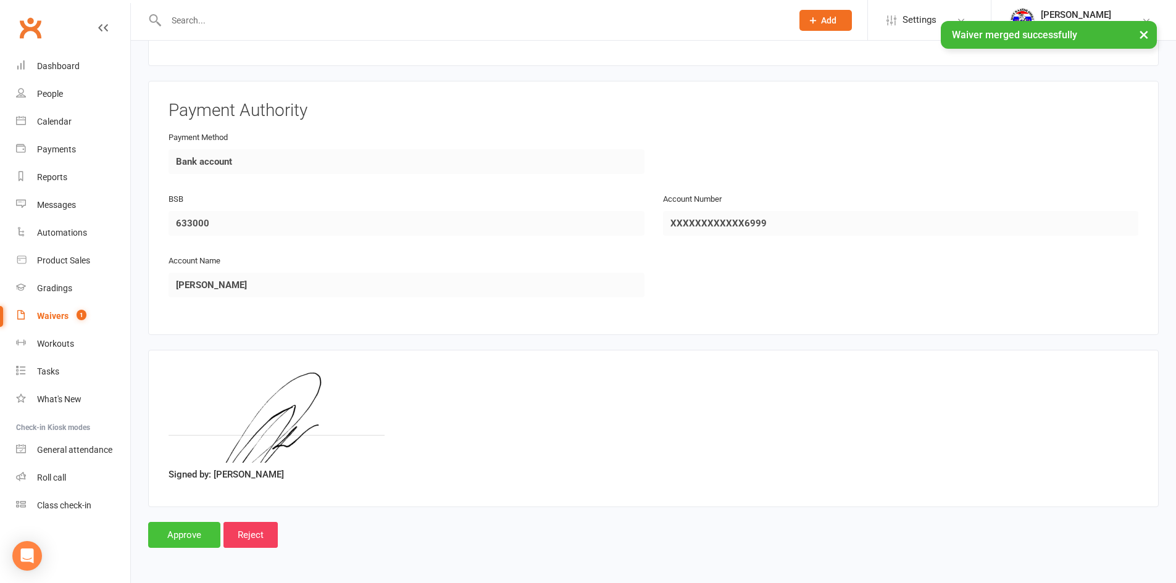
click at [180, 536] on input "Approve" at bounding box center [184, 535] width 72 height 26
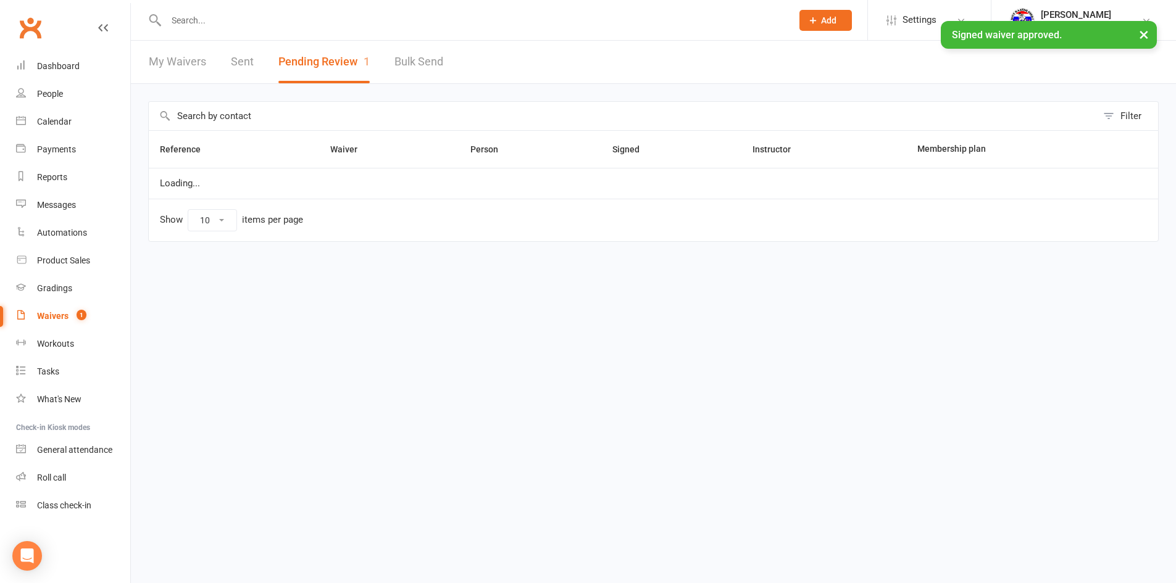
select select "100"
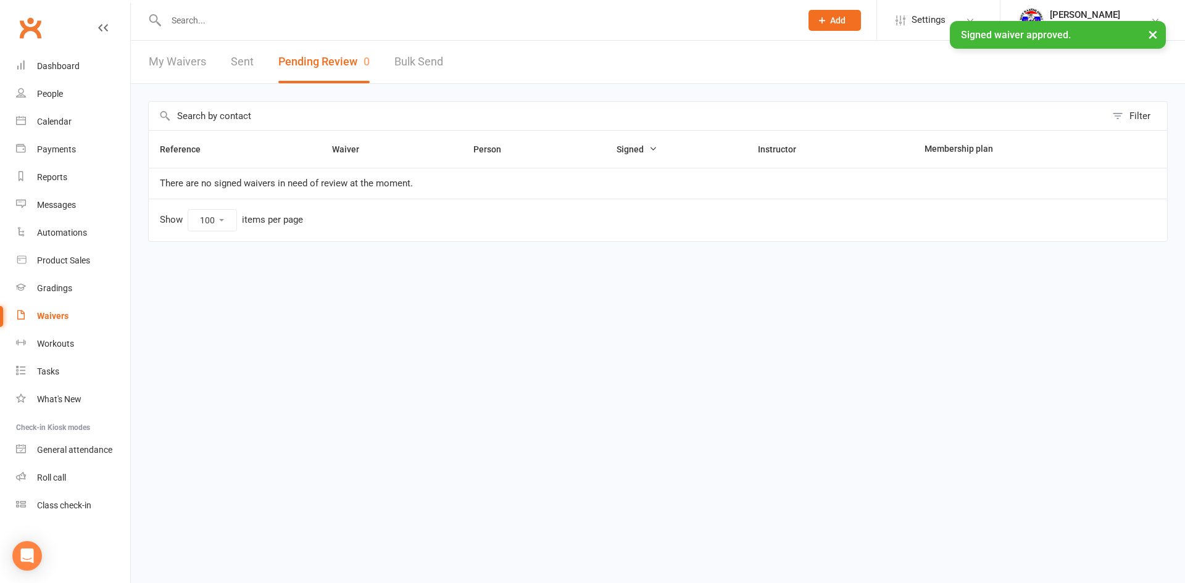
click at [52, 21] on div "× Signed waiver approved." at bounding box center [584, 21] width 1169 height 0
click at [54, 72] on link "Dashboard" at bounding box center [73, 66] width 114 height 28
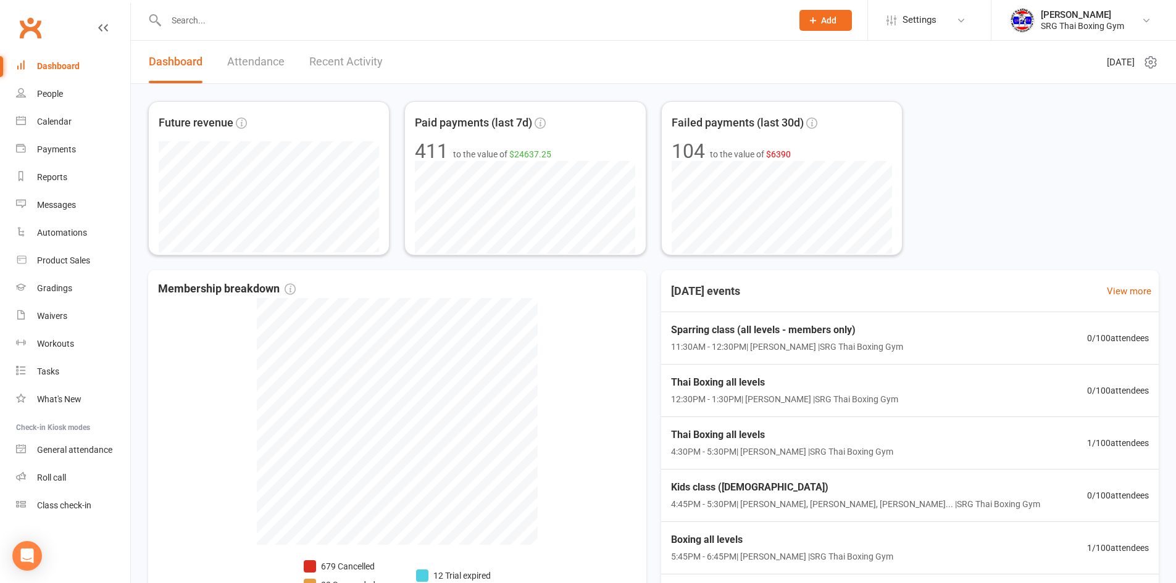
click at [318, 59] on link "Recent Activity" at bounding box center [345, 62] width 73 height 43
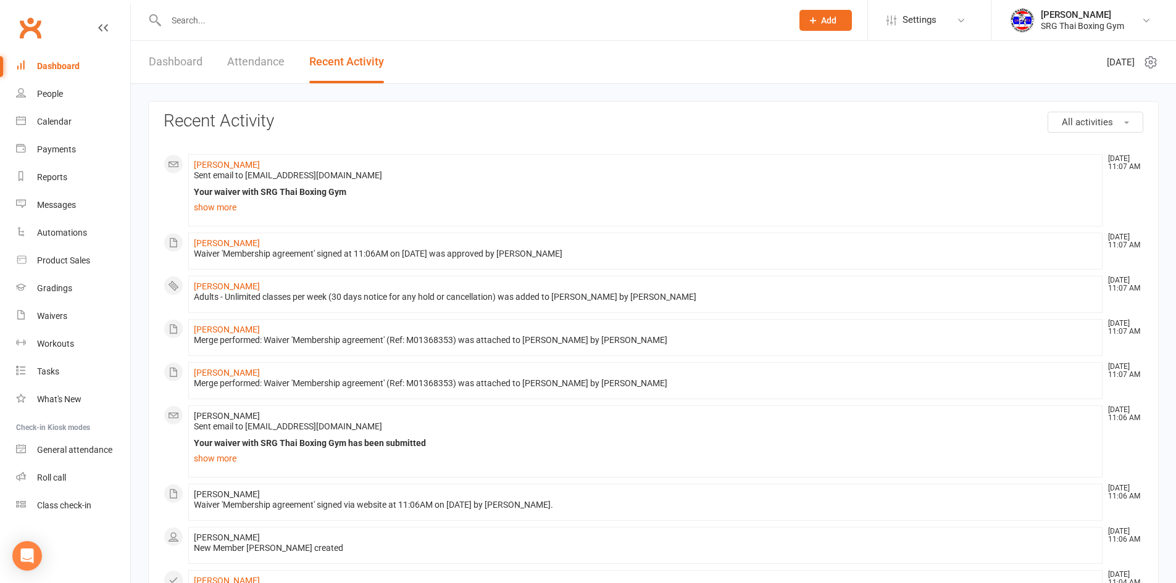
click at [59, 62] on div "Dashboard" at bounding box center [58, 66] width 43 height 10
click at [241, 17] on input "text" at bounding box center [472, 20] width 621 height 17
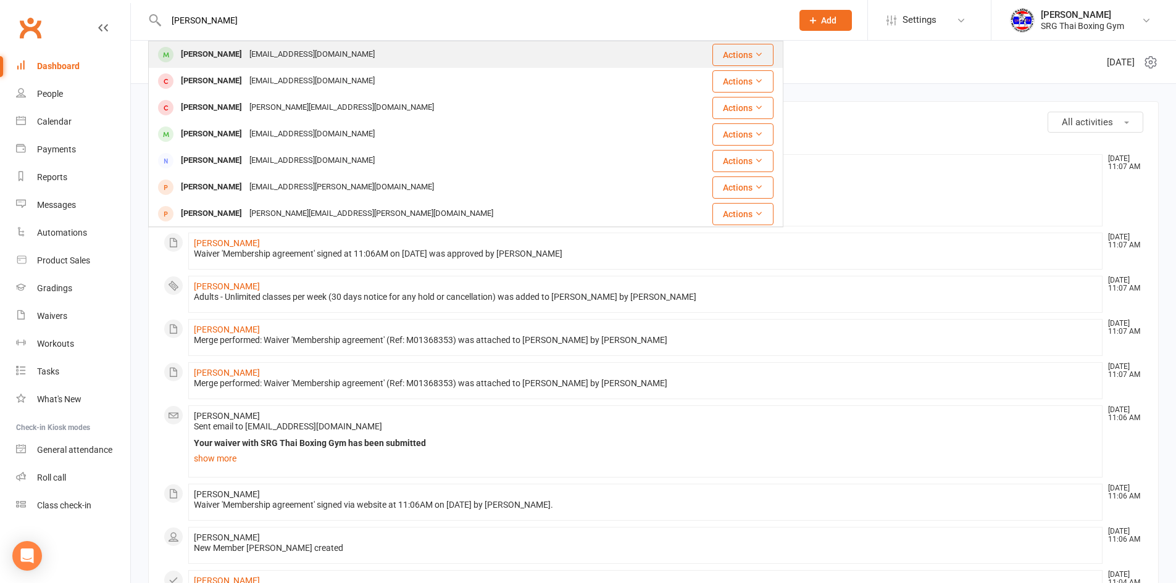
type input "[PERSON_NAME]"
click at [207, 54] on div "[PERSON_NAME]" at bounding box center [211, 55] width 69 height 18
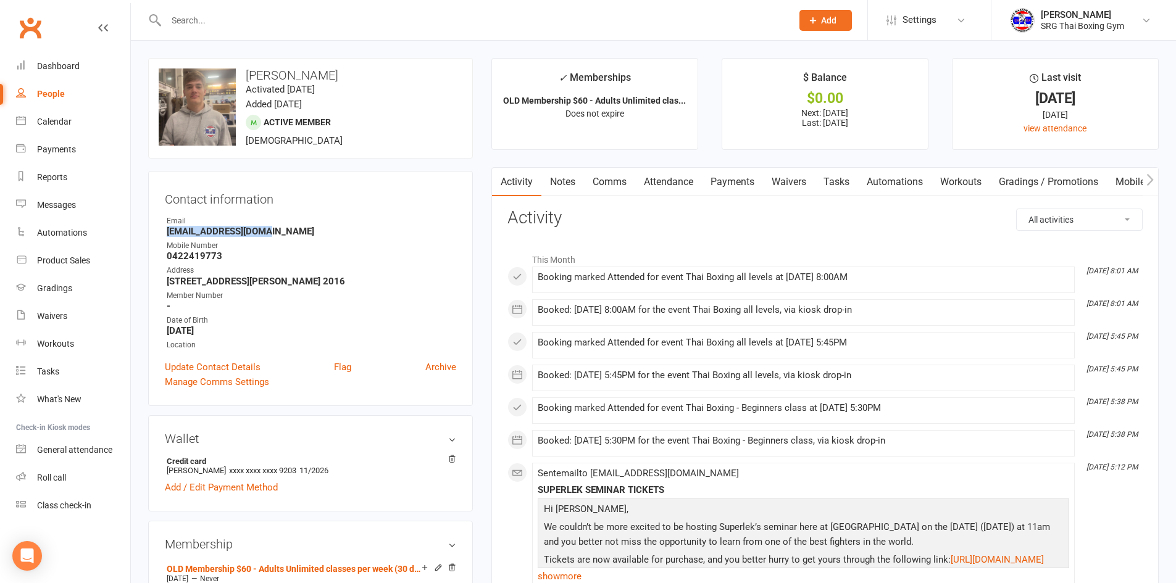
drag, startPoint x: 269, startPoint y: 235, endPoint x: 167, endPoint y: 231, distance: 102.6
click at [167, 231] on strong "[EMAIL_ADDRESS][DOMAIN_NAME]" at bounding box center [311, 231] width 289 height 11
copy strong "[EMAIL_ADDRESS][DOMAIN_NAME]"
click at [246, 14] on input "text" at bounding box center [472, 20] width 621 height 17
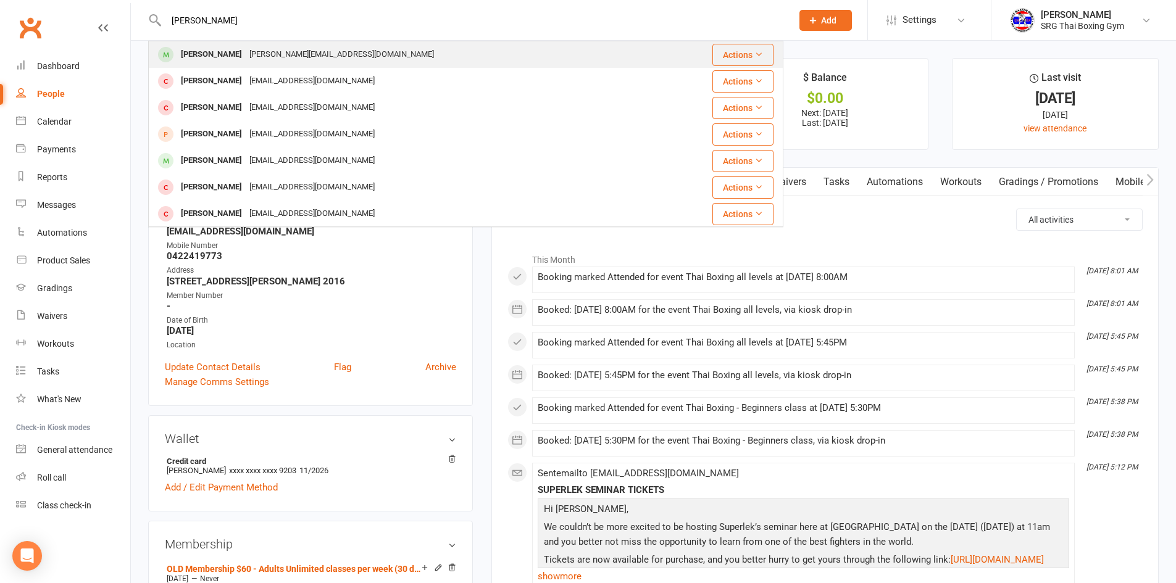
type input "[PERSON_NAME]"
click at [208, 51] on div "[PERSON_NAME]" at bounding box center [211, 55] width 69 height 18
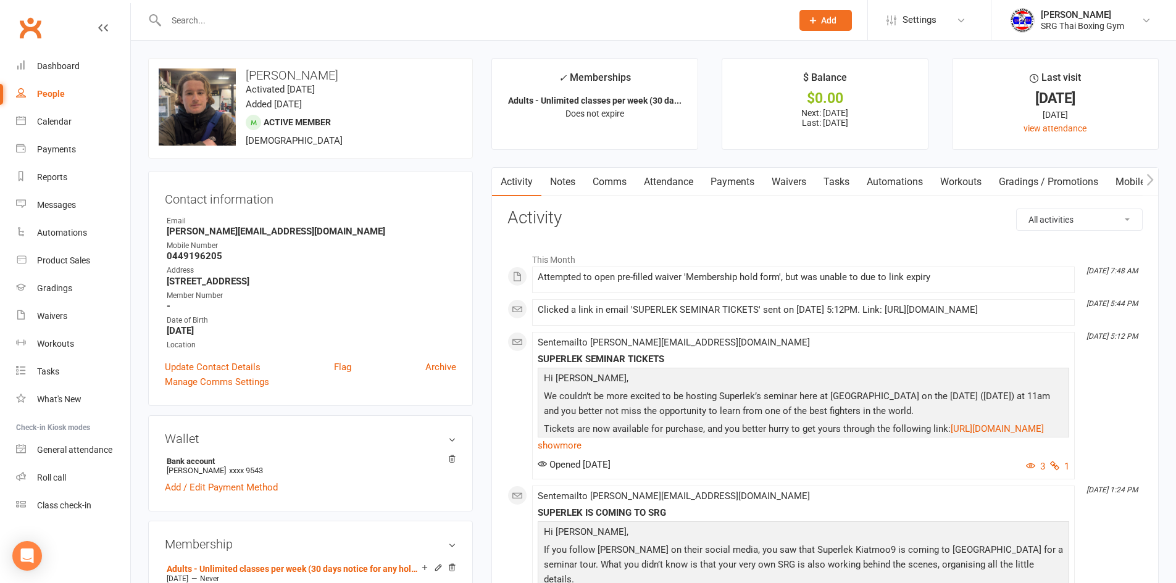
click at [736, 180] on link "Payments" at bounding box center [732, 182] width 61 height 28
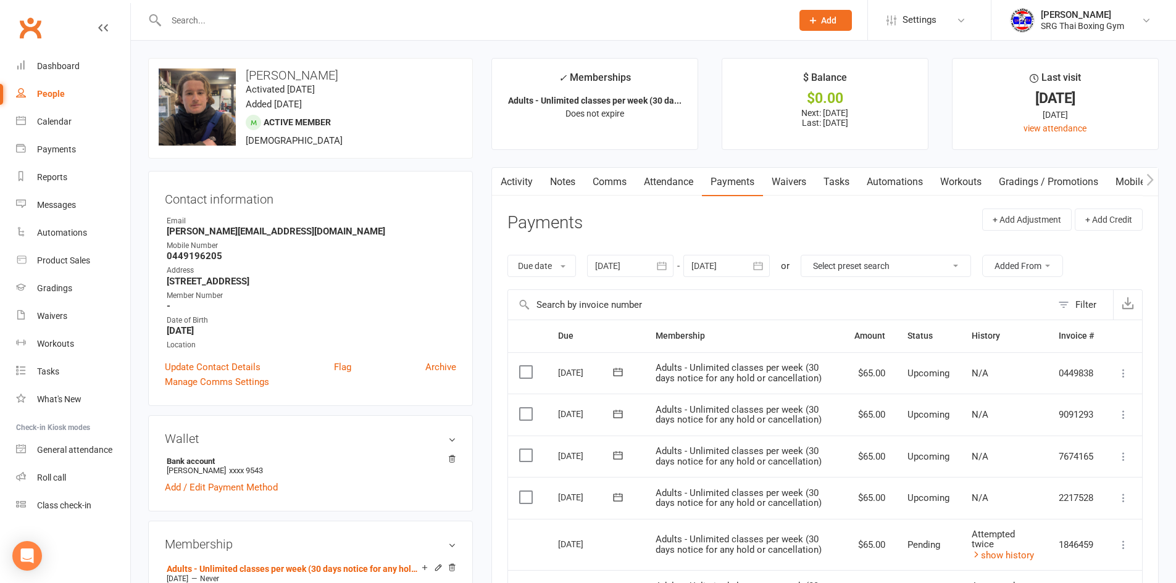
click at [783, 181] on link "Waivers" at bounding box center [789, 182] width 52 height 28
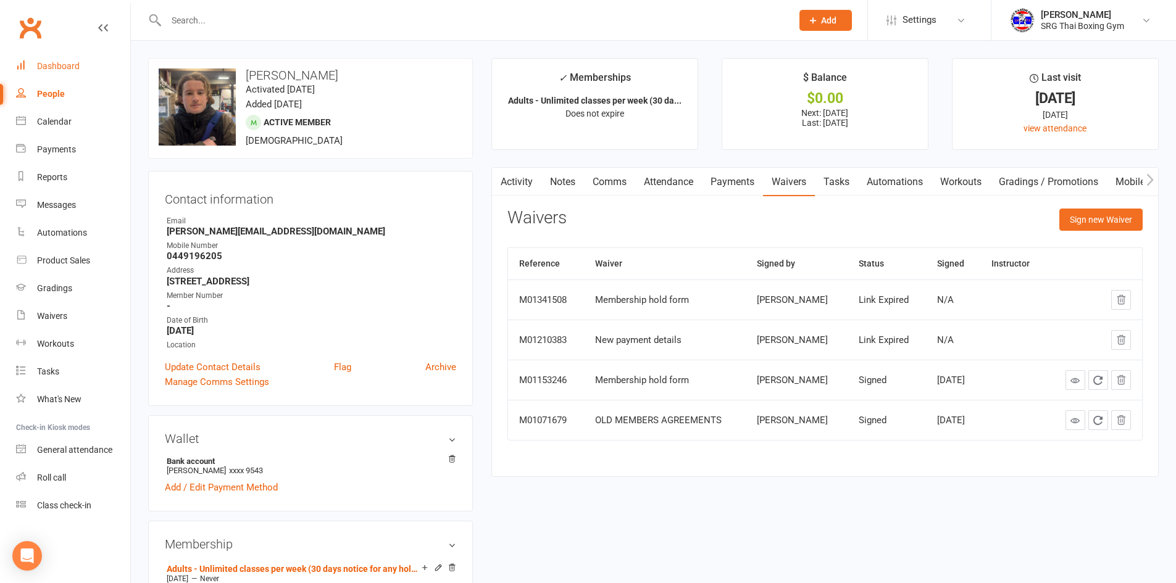
click at [49, 67] on div "Dashboard" at bounding box center [58, 66] width 43 height 10
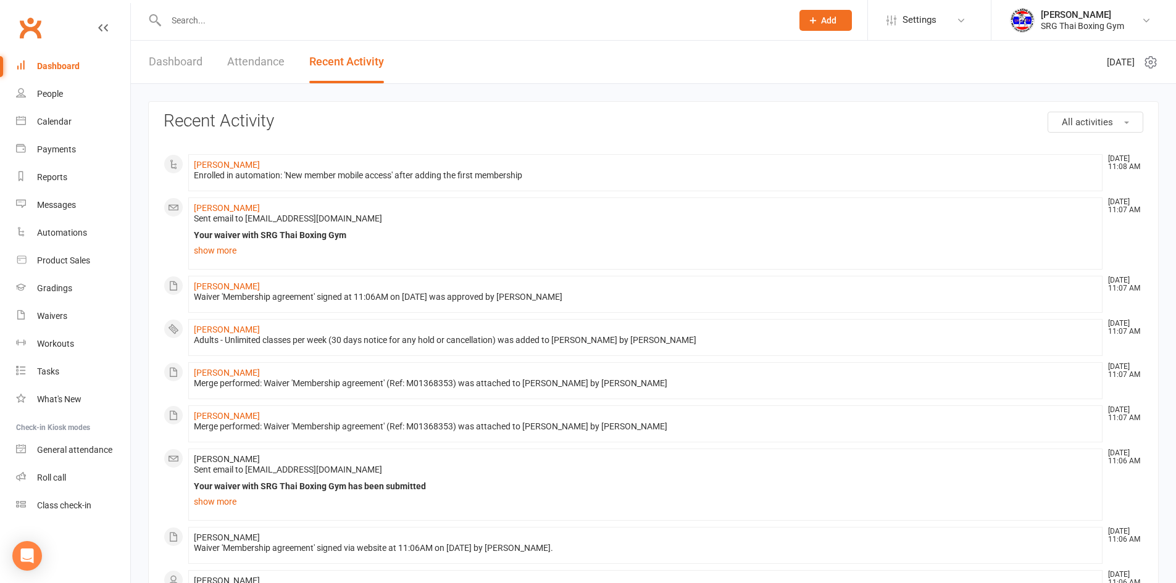
click at [163, 64] on link "Dashboard" at bounding box center [176, 62] width 54 height 43
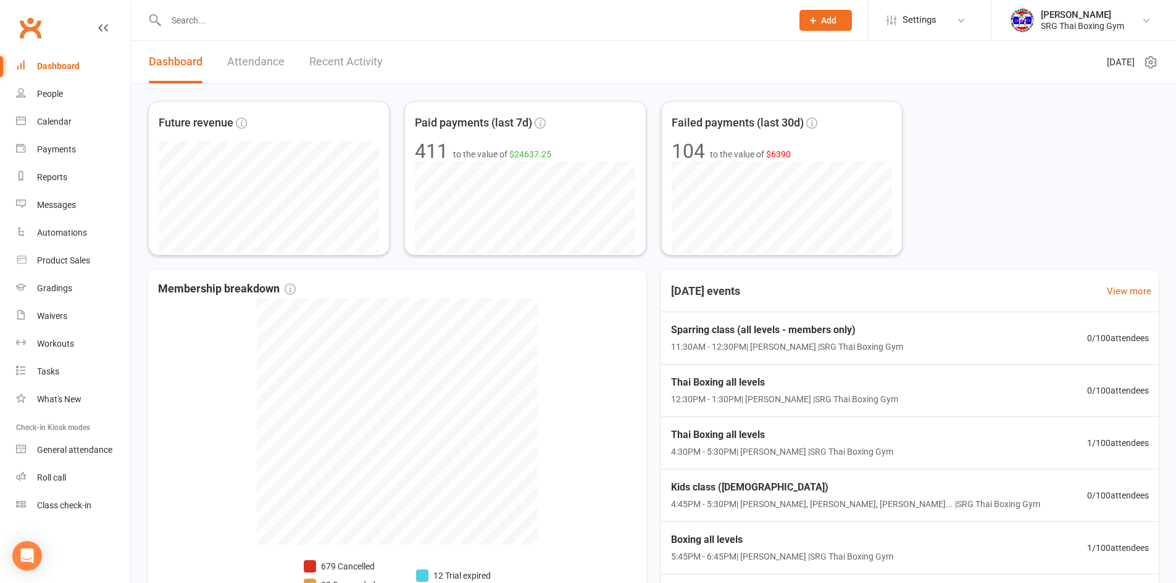
click at [221, 23] on input "text" at bounding box center [472, 20] width 621 height 17
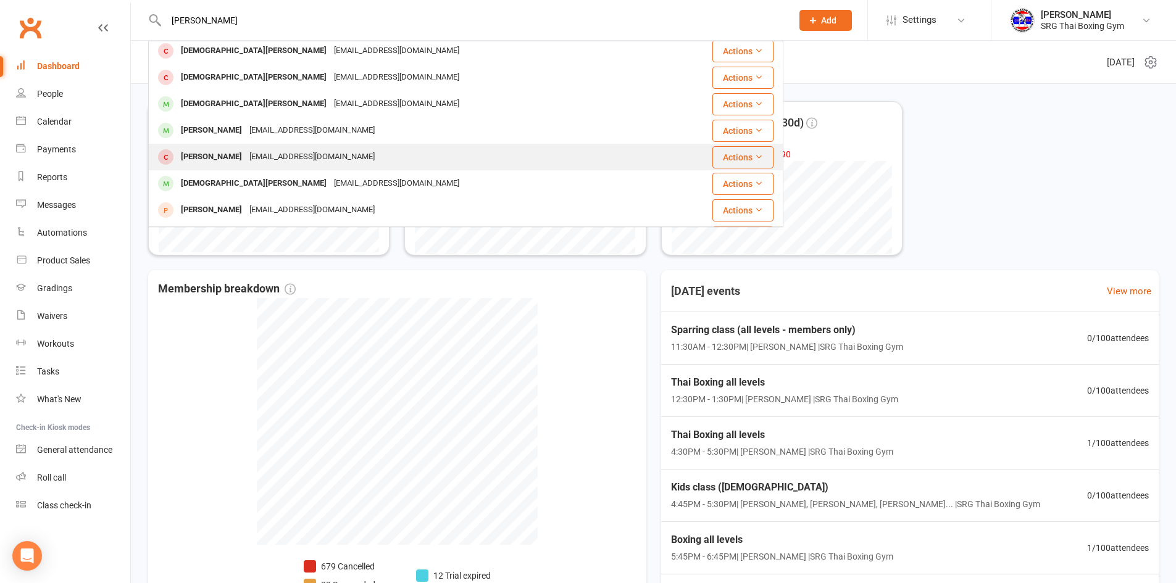
scroll to position [185, 0]
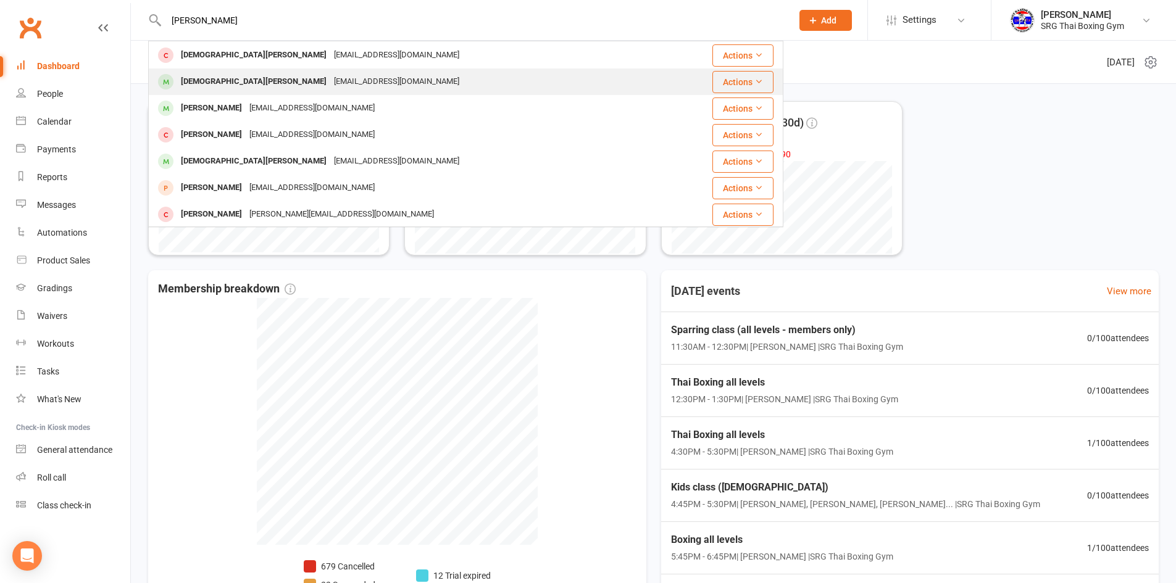
type input "[PERSON_NAME]"
click at [205, 81] on div "[DEMOGRAPHIC_DATA][PERSON_NAME]" at bounding box center [253, 82] width 153 height 18
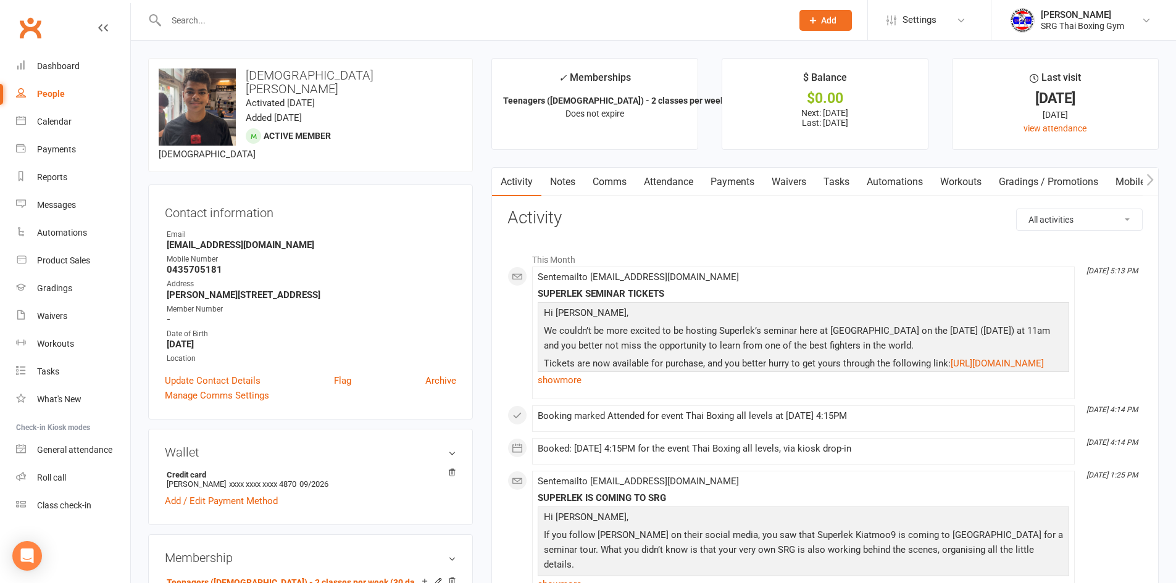
click at [735, 180] on link "Payments" at bounding box center [732, 182] width 61 height 28
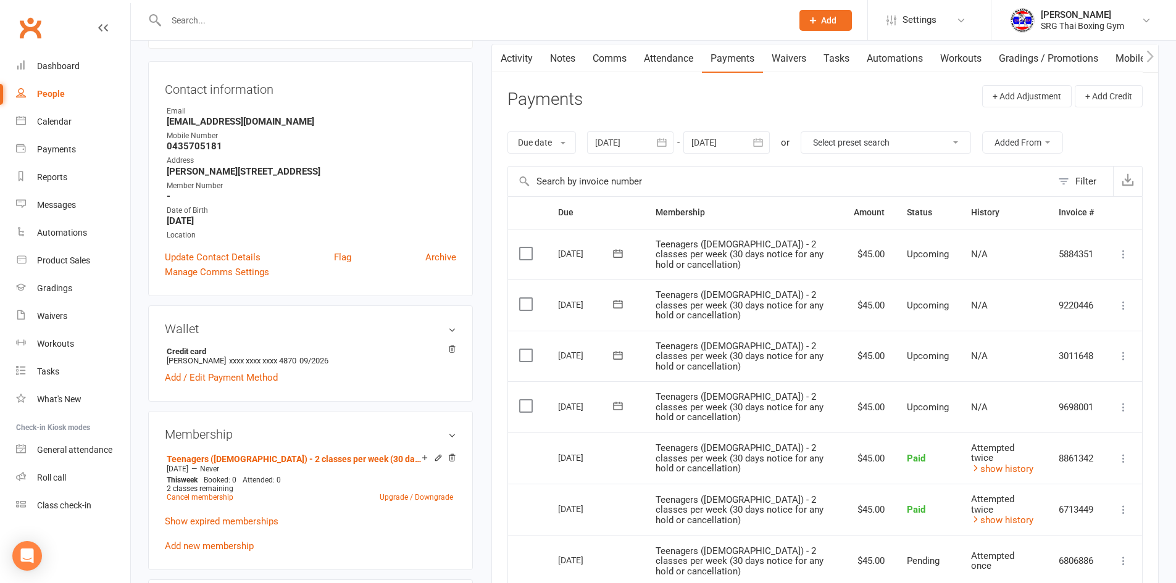
scroll to position [62, 0]
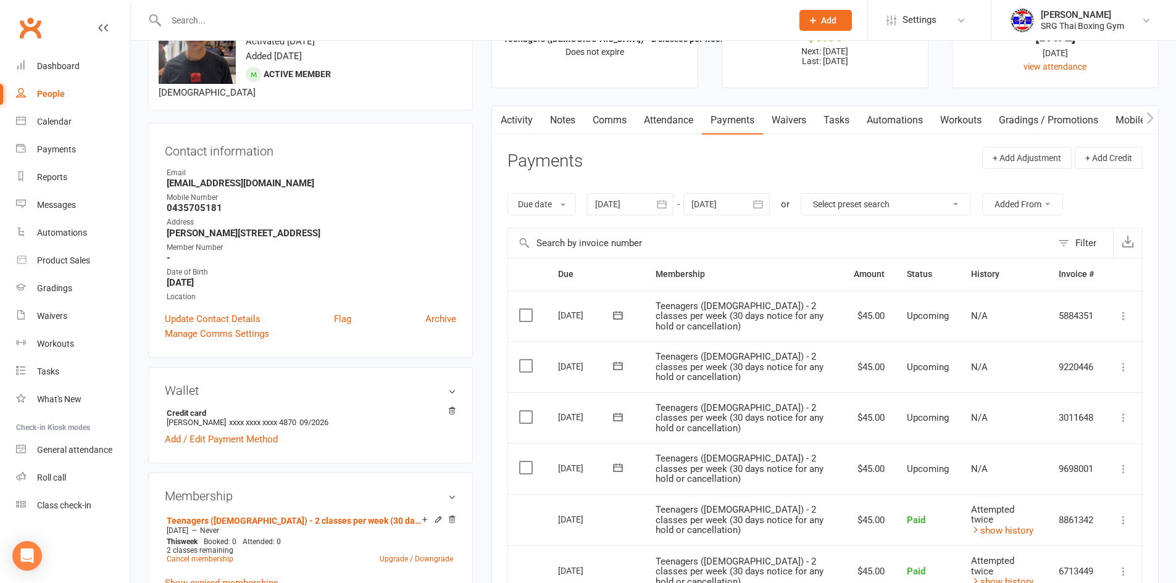
click at [663, 206] on icon "button" at bounding box center [662, 204] width 12 height 12
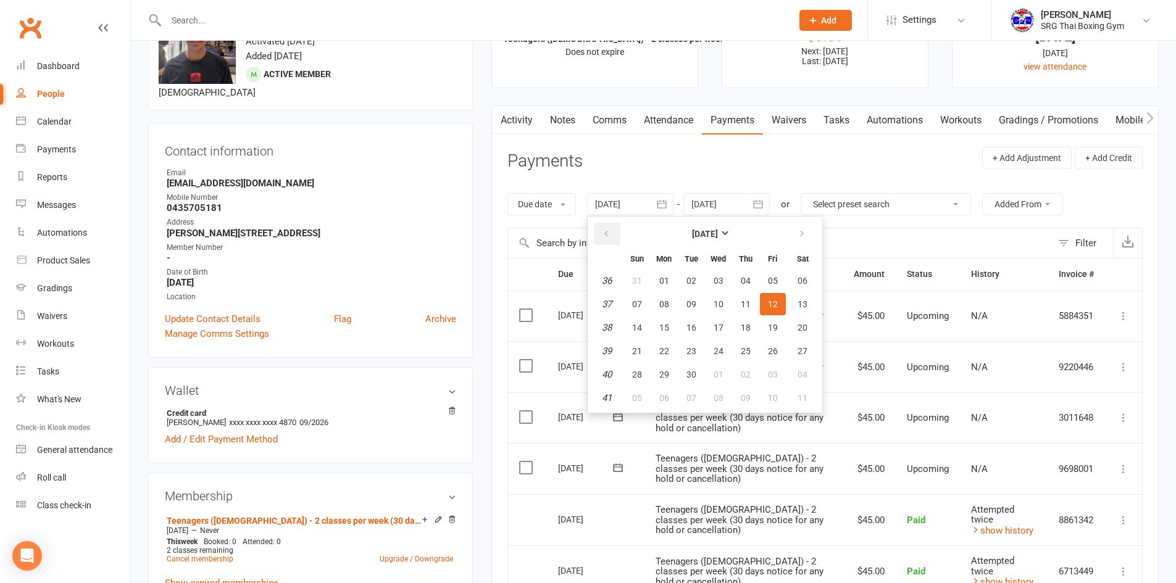
click at [607, 234] on icon "button" at bounding box center [606, 234] width 9 height 10
click at [606, 234] on icon "button" at bounding box center [606, 234] width 9 height 10
click at [602, 228] on button "button" at bounding box center [607, 234] width 27 height 22
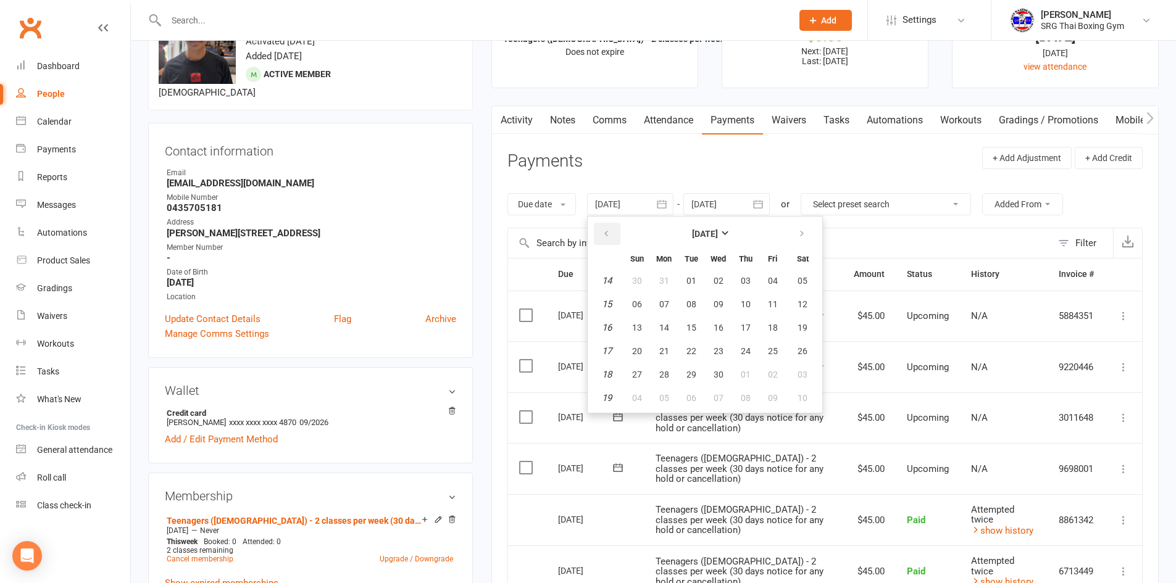
click at [602, 228] on button "button" at bounding box center [607, 234] width 27 height 22
click at [602, 230] on button "button" at bounding box center [607, 234] width 27 height 22
click at [712, 277] on button "01" at bounding box center [718, 281] width 26 height 22
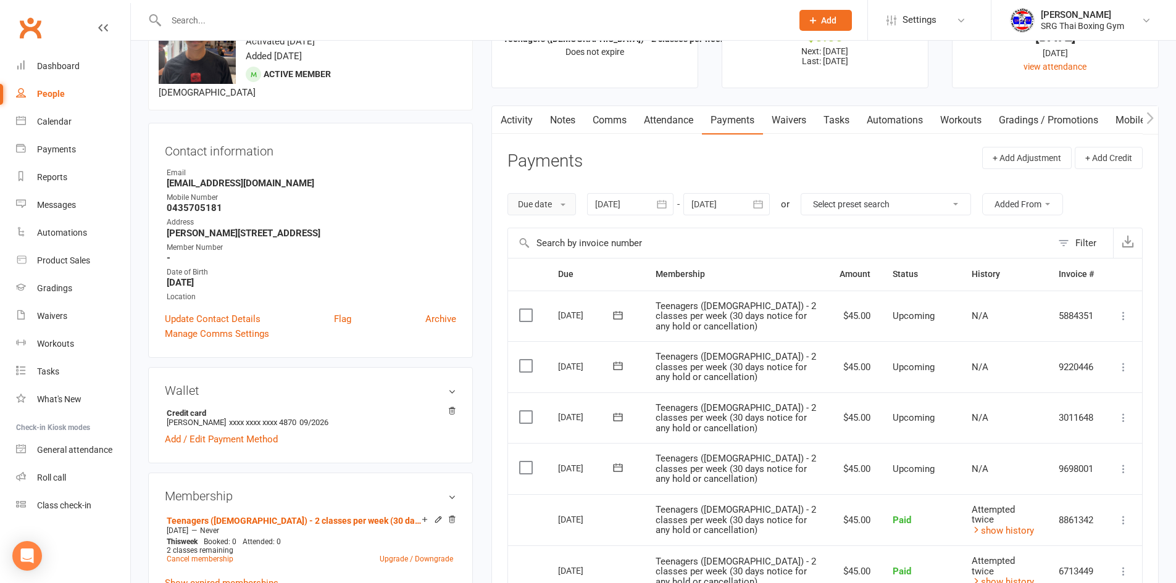
click at [562, 202] on button "Due date" at bounding box center [541, 204] width 69 height 22
click at [547, 261] on link "Date paid" at bounding box center [569, 256] width 122 height 25
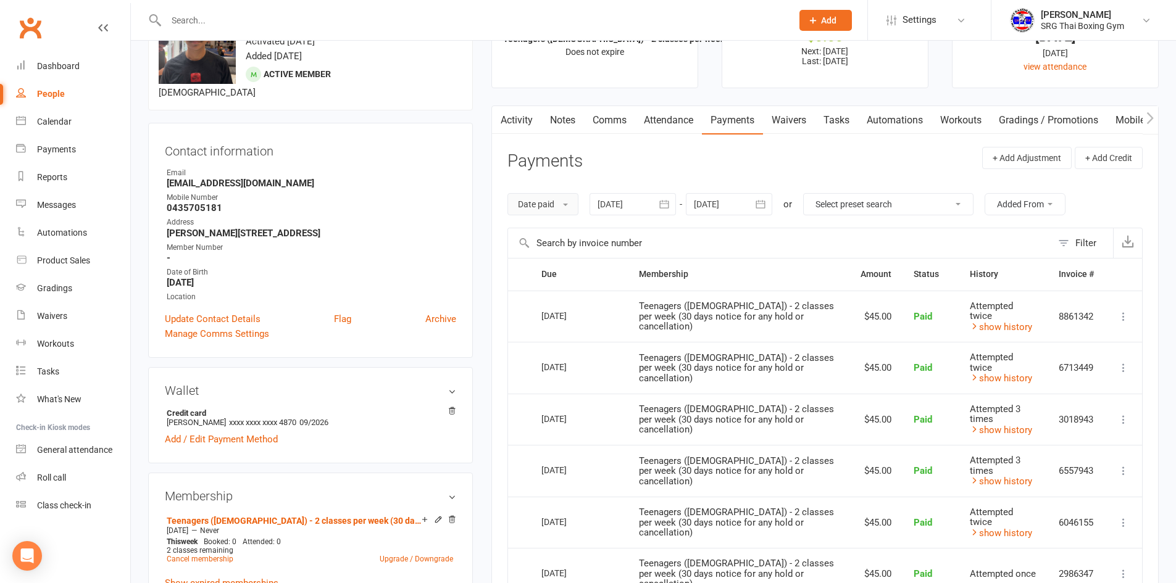
click at [535, 204] on button "Date paid" at bounding box center [542, 204] width 71 height 22
click at [558, 276] on link "Date failed" at bounding box center [569, 281] width 122 height 25
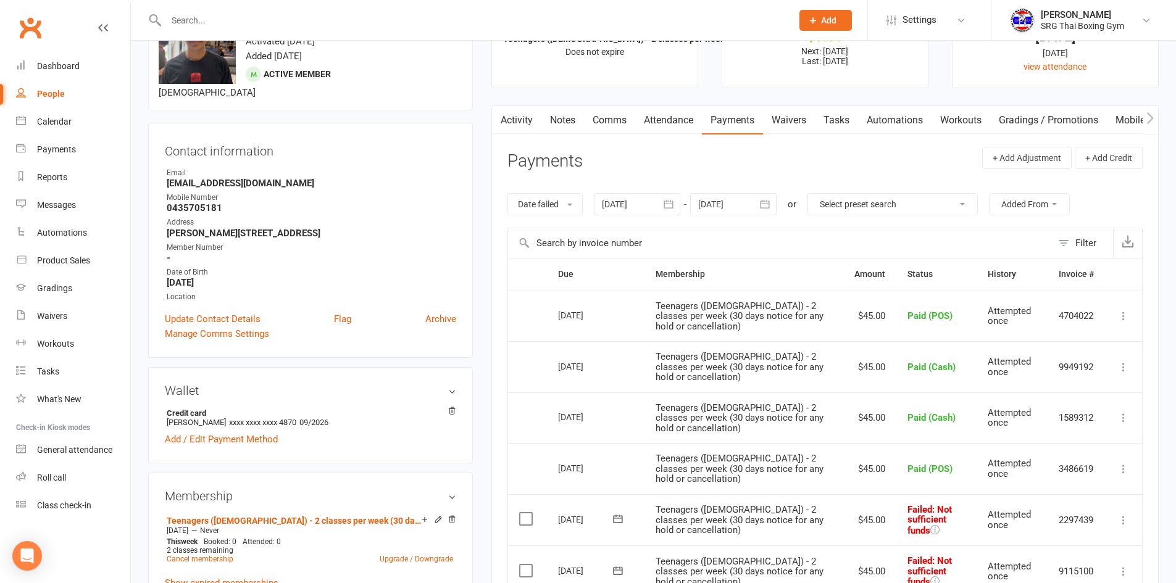
click at [667, 204] on icon "button" at bounding box center [668, 204] width 12 height 12
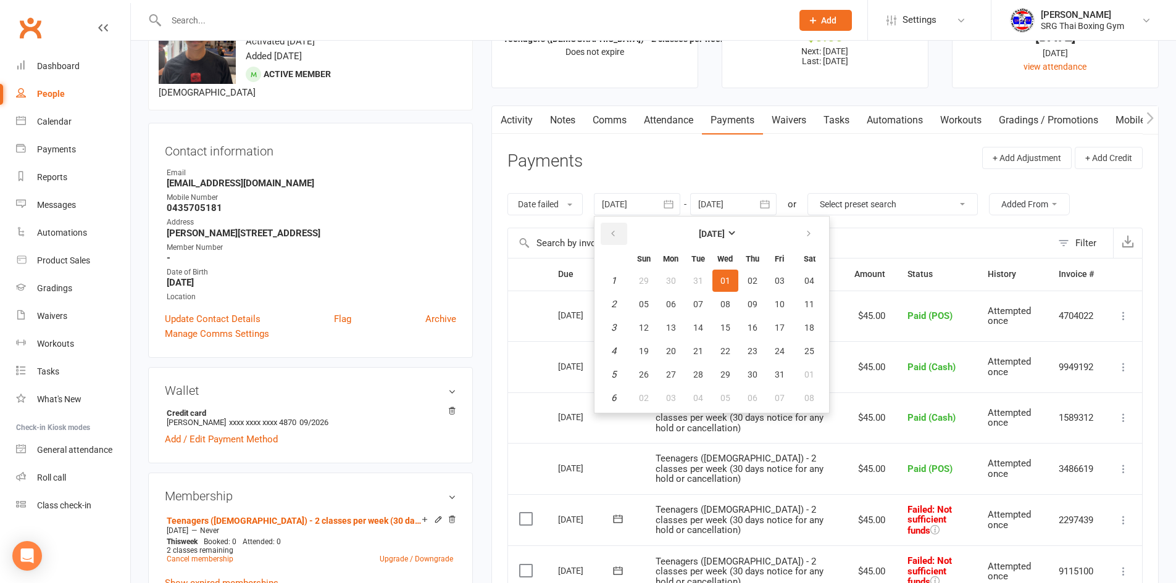
click at [615, 233] on icon "button" at bounding box center [613, 234] width 9 height 10
click at [614, 233] on icon "button" at bounding box center [613, 234] width 9 height 10
click at [652, 278] on button "01" at bounding box center [644, 281] width 26 height 22
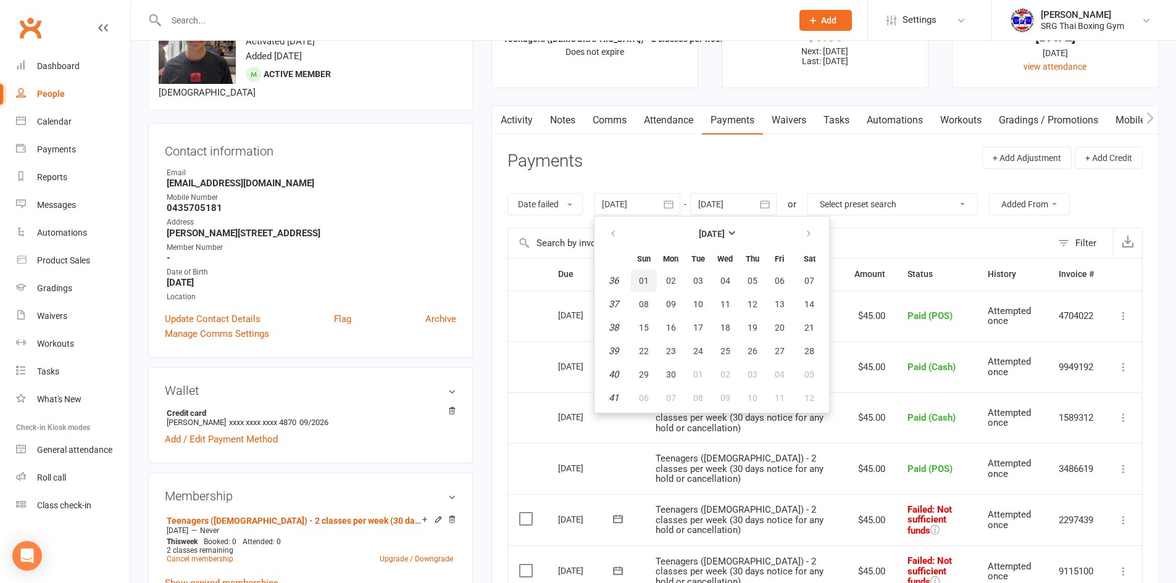
type input "[DATE]"
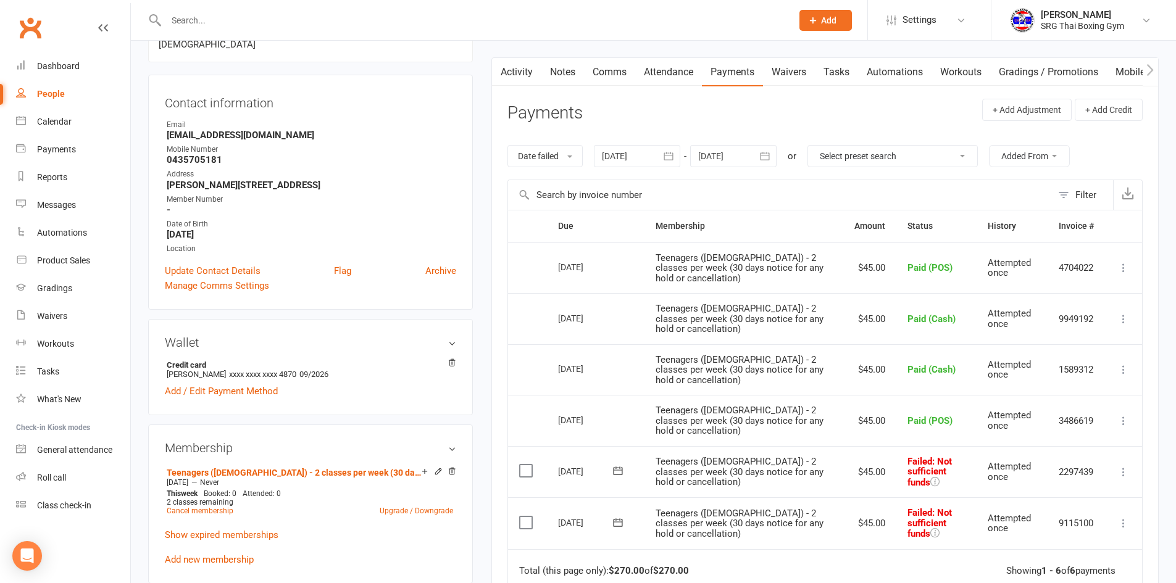
scroll to position [0, 0]
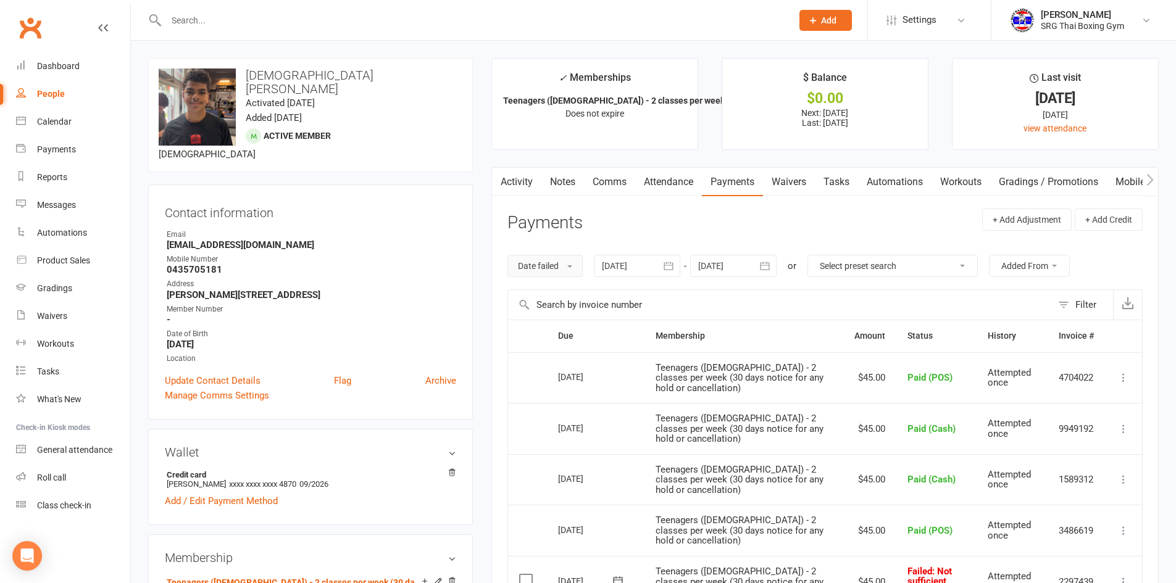
click at [572, 266] on span at bounding box center [569, 266] width 5 height 2
click at [551, 294] on link "Due date" at bounding box center [569, 293] width 122 height 25
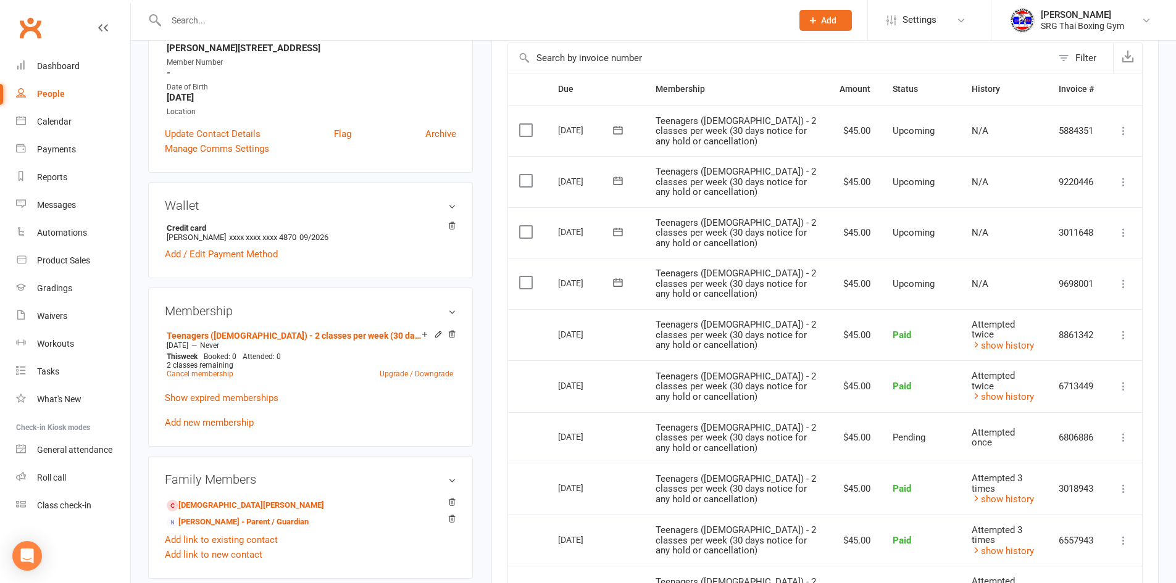
scroll to position [370, 0]
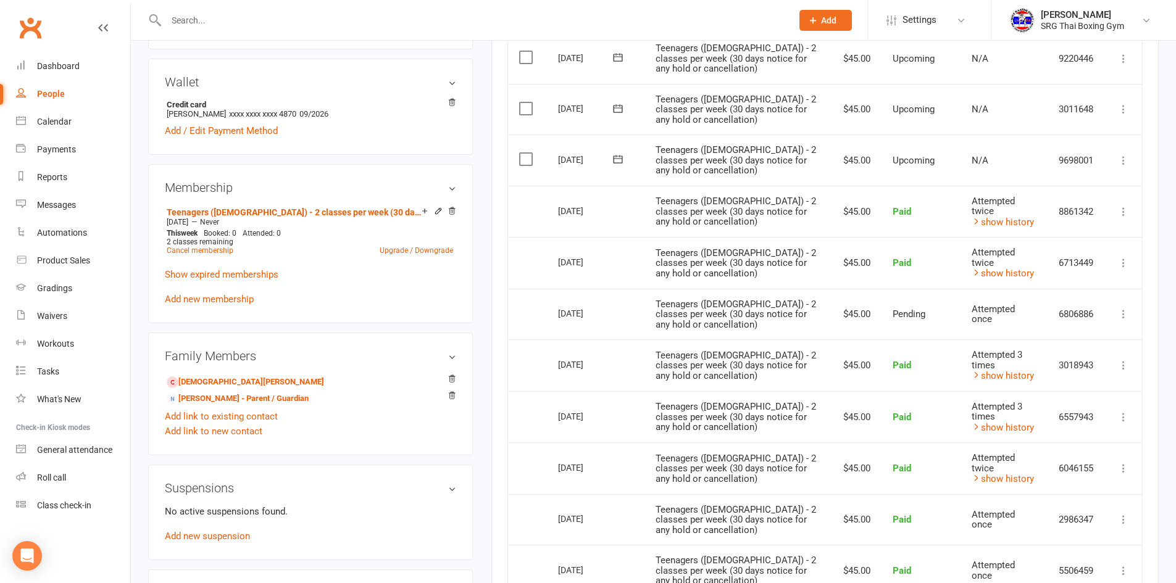
click at [591, 257] on div "[DATE]" at bounding box center [586, 261] width 57 height 19
click at [1002, 268] on link "show history" at bounding box center [1003, 273] width 62 height 11
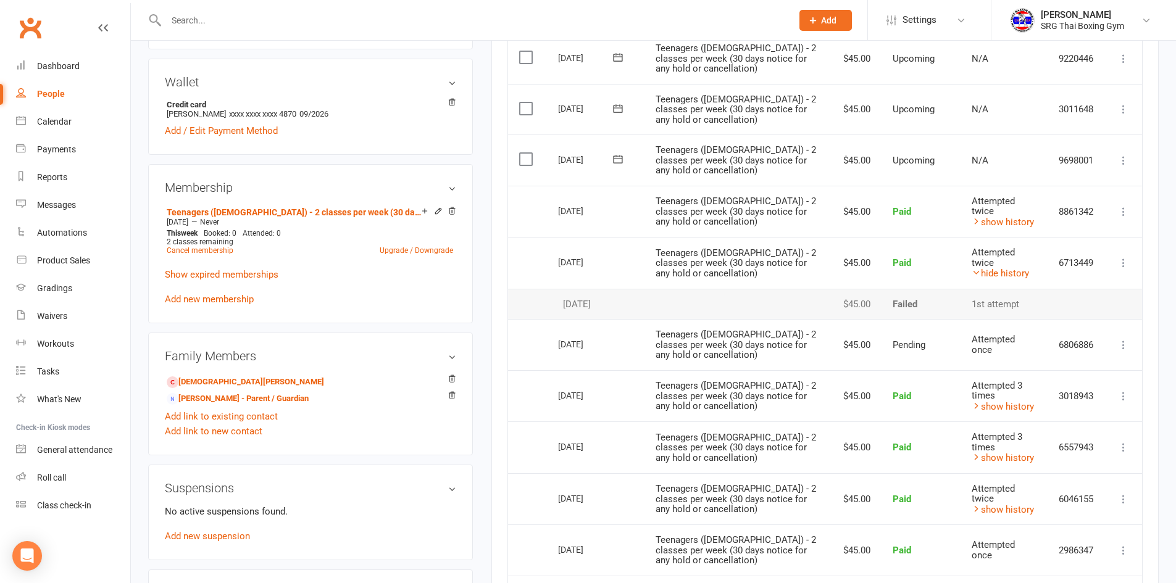
drag, startPoint x: 561, startPoint y: 303, endPoint x: 621, endPoint y: 306, distance: 60.0
click at [621, 306] on div "[DATE]" at bounding box center [595, 304] width 75 height 10
click at [563, 301] on div "[DATE]" at bounding box center [595, 304] width 75 height 10
drag, startPoint x: 559, startPoint y: 302, endPoint x: 635, endPoint y: 307, distance: 76.1
click at [635, 307] on td "[DATE]" at bounding box center [596, 304] width 98 height 31
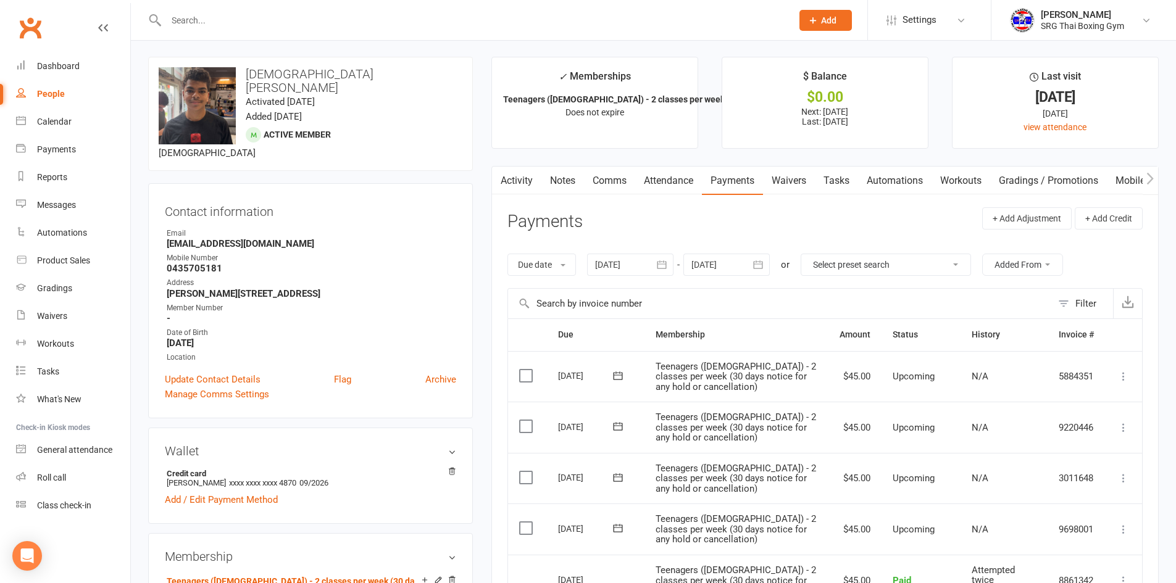
scroll to position [0, 0]
click at [565, 266] on span at bounding box center [562, 266] width 5 height 2
click at [545, 350] on link "Date failed" at bounding box center [569, 343] width 122 height 25
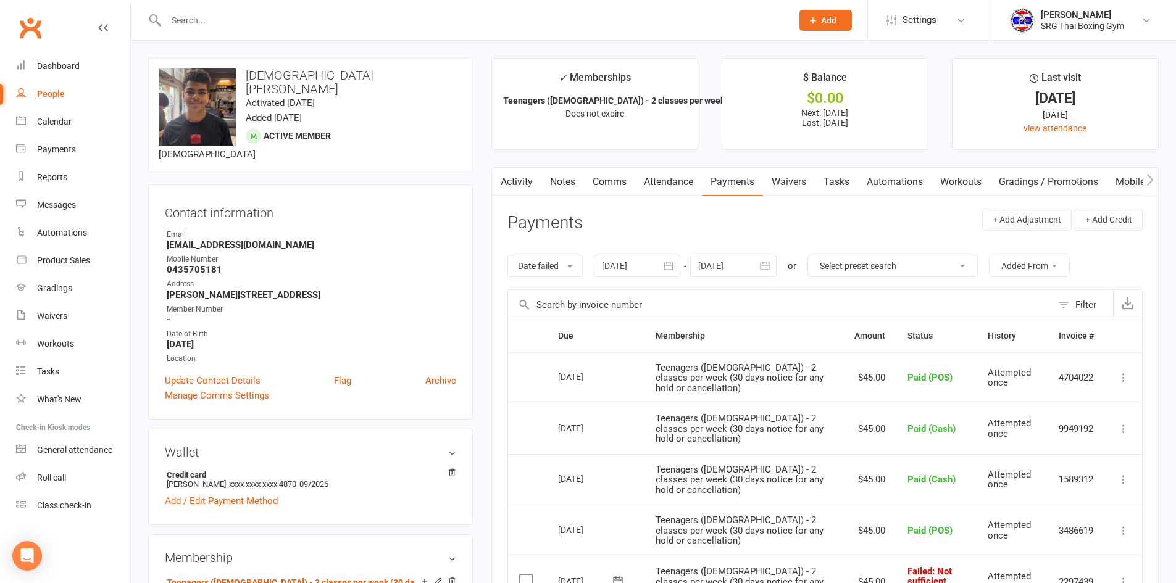
click at [732, 183] on link "Payments" at bounding box center [732, 182] width 61 height 28
click at [515, 183] on link "Activity" at bounding box center [516, 182] width 49 height 28
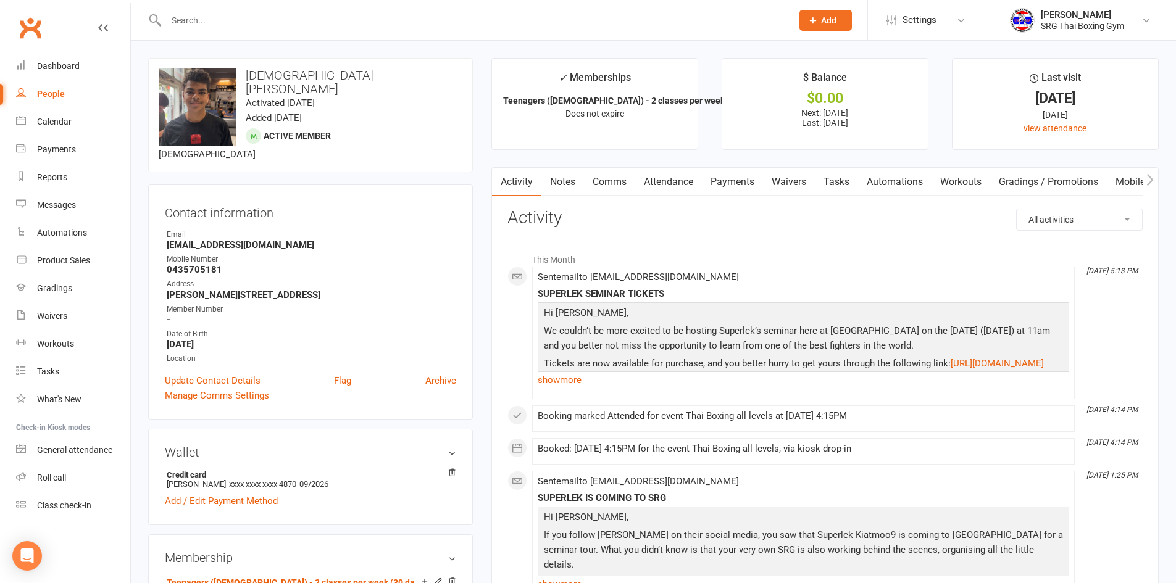
click at [738, 183] on link "Payments" at bounding box center [732, 182] width 61 height 28
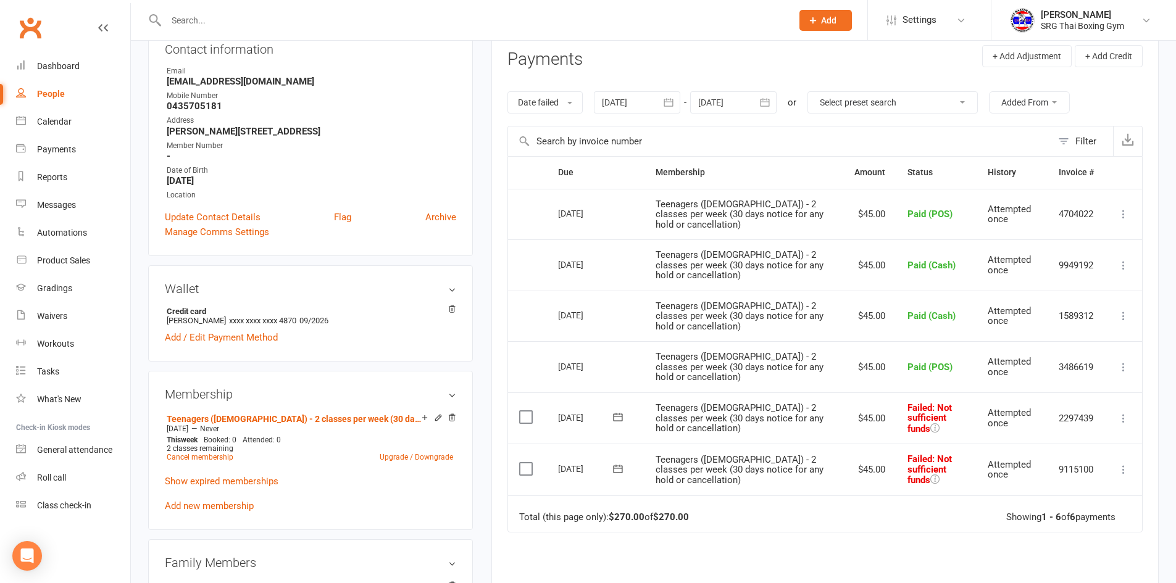
scroll to position [185, 0]
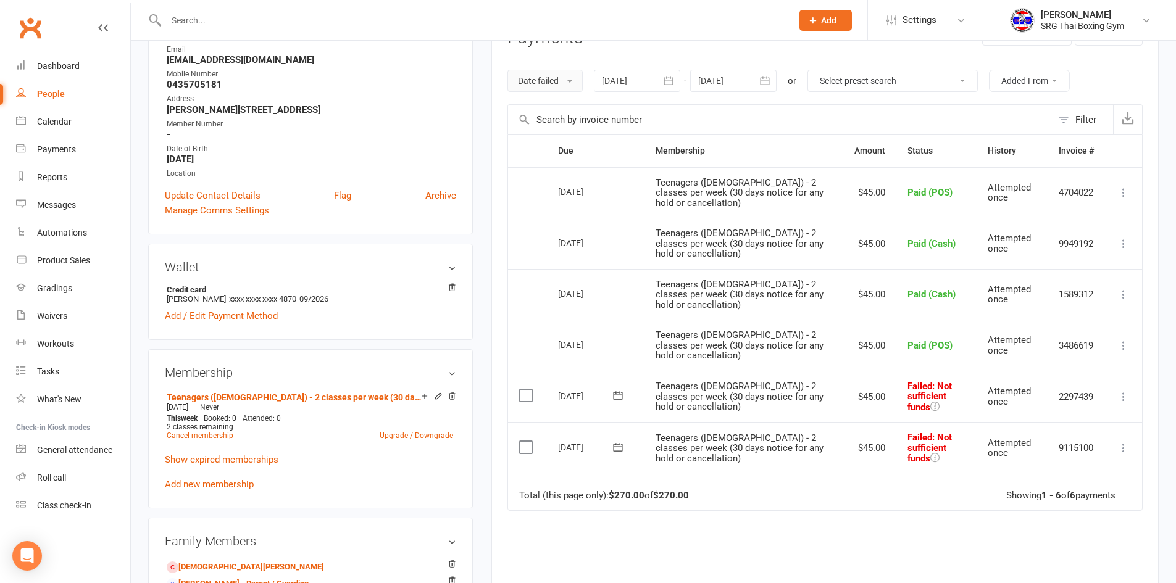
click at [560, 78] on button "Date failed" at bounding box center [544, 81] width 75 height 22
click at [558, 102] on link "Due date" at bounding box center [569, 108] width 122 height 25
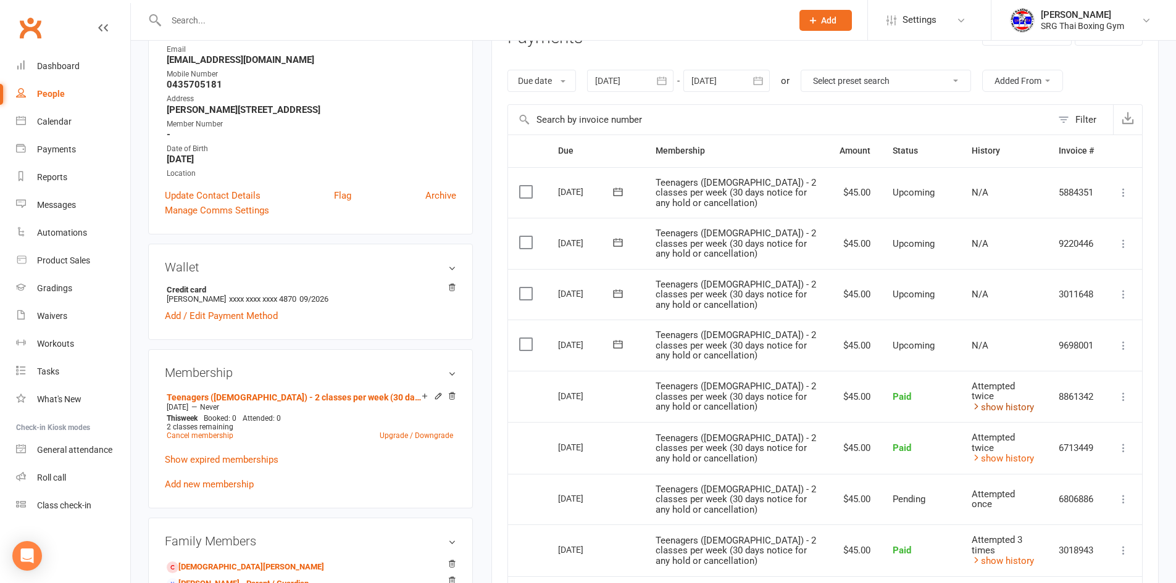
click at [1001, 402] on link "show history" at bounding box center [1003, 407] width 62 height 11
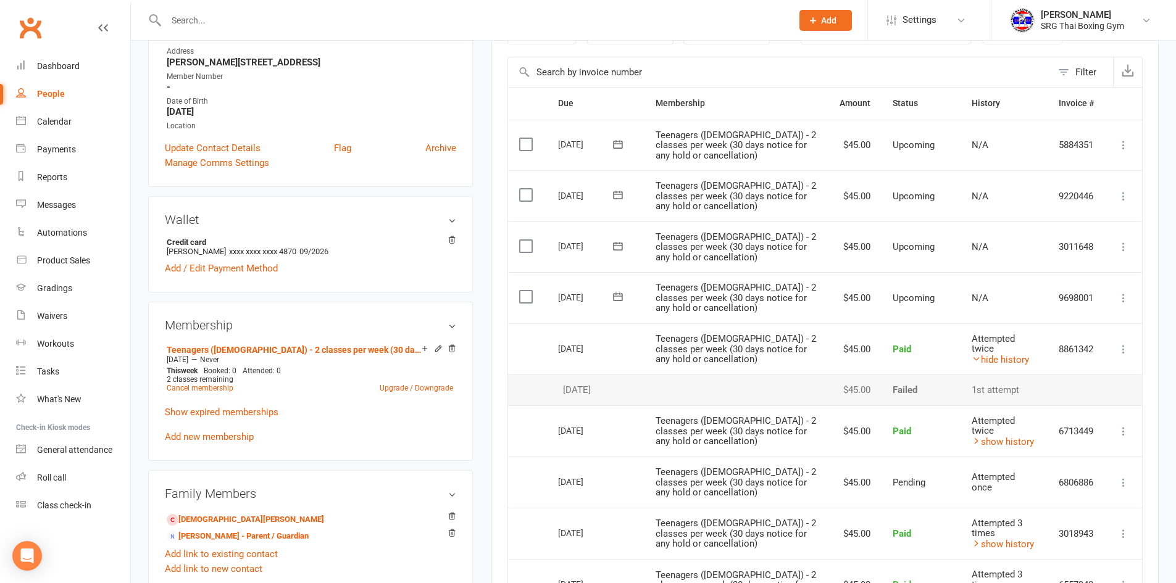
scroll to position [247, 0]
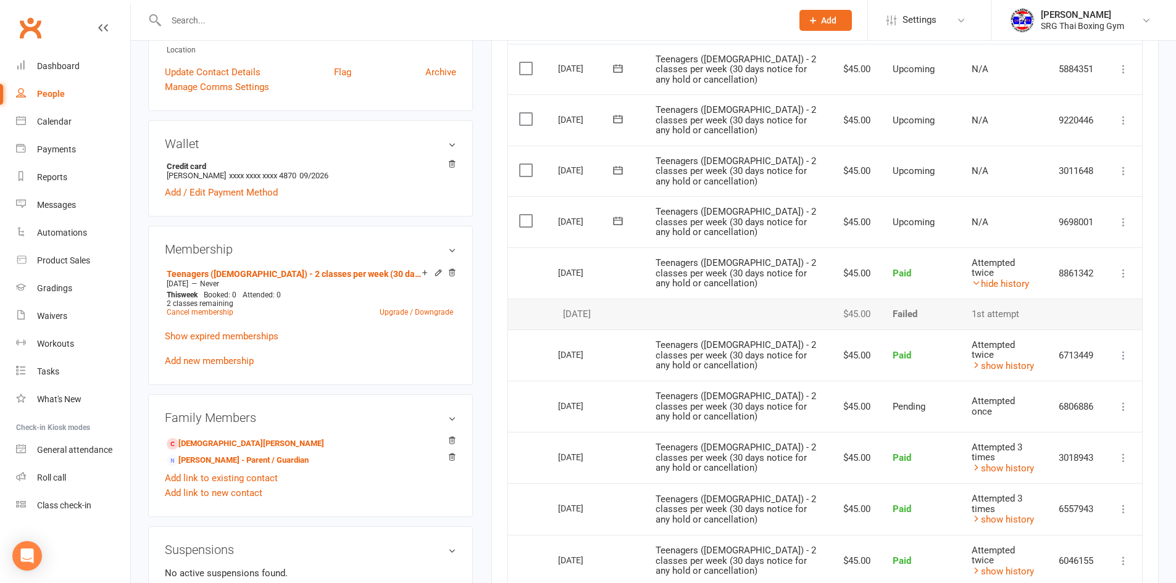
drag, startPoint x: 559, startPoint y: 404, endPoint x: 607, endPoint y: 407, distance: 48.9
click at [607, 407] on div "[DATE]" at bounding box center [586, 405] width 57 height 19
click at [558, 404] on div "[DATE]" at bounding box center [586, 405] width 57 height 19
drag, startPoint x: 558, startPoint y: 404, endPoint x: 606, endPoint y: 404, distance: 48.1
click at [606, 404] on div "[DATE]" at bounding box center [586, 405] width 57 height 19
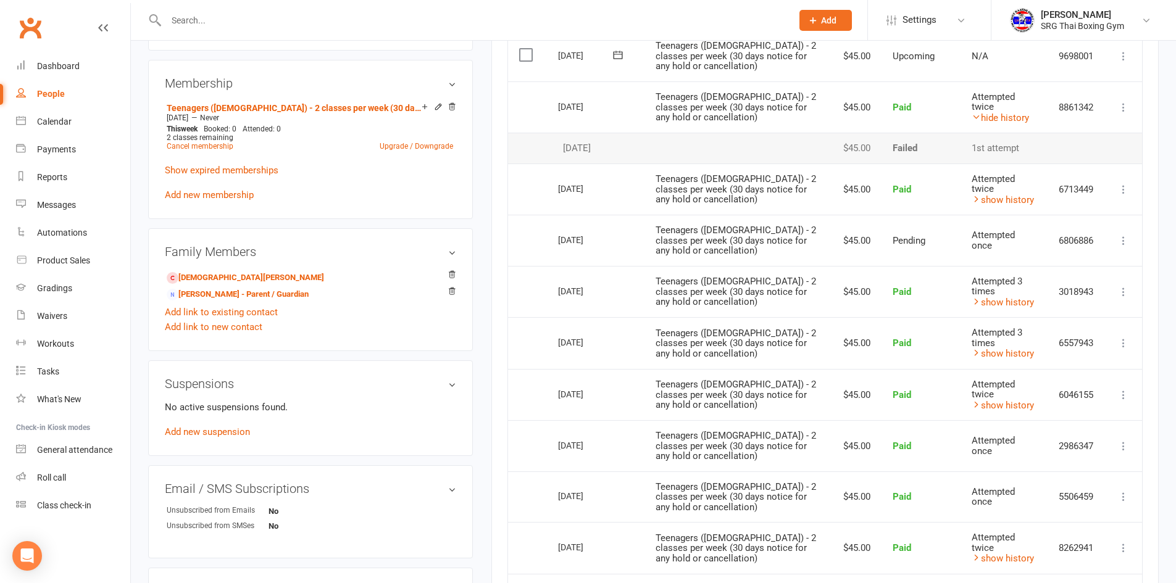
scroll to position [494, 0]
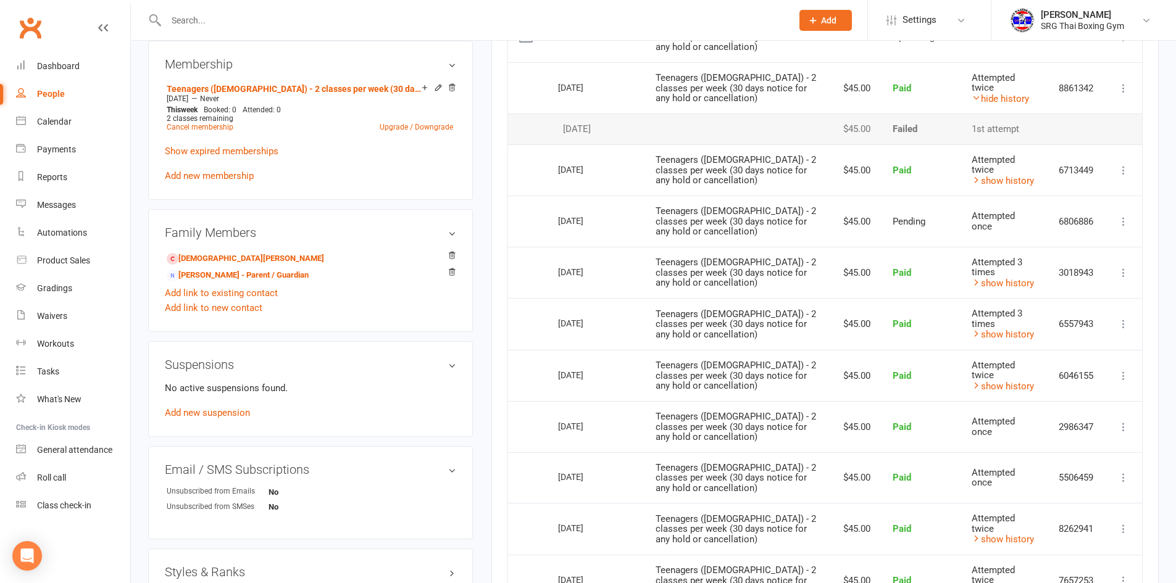
click at [486, 320] on main "✓ Memberships Teenagers ([DEMOGRAPHIC_DATA]) - 2 classes per week (... Does not…" at bounding box center [825, 481] width 686 height 1834
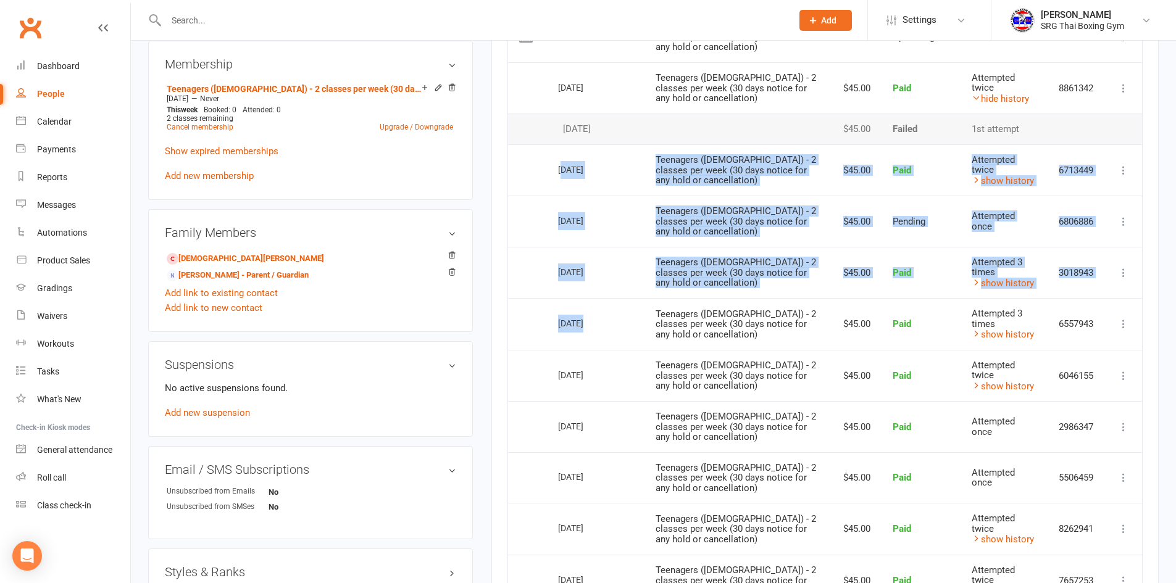
drag, startPoint x: 580, startPoint y: 318, endPoint x: 565, endPoint y: 169, distance: 150.2
click at [565, 169] on table "Due Contact Membership Amount Status History Invoice # Select this [DATE] [PERS…" at bounding box center [824, 516] width 635 height 1381
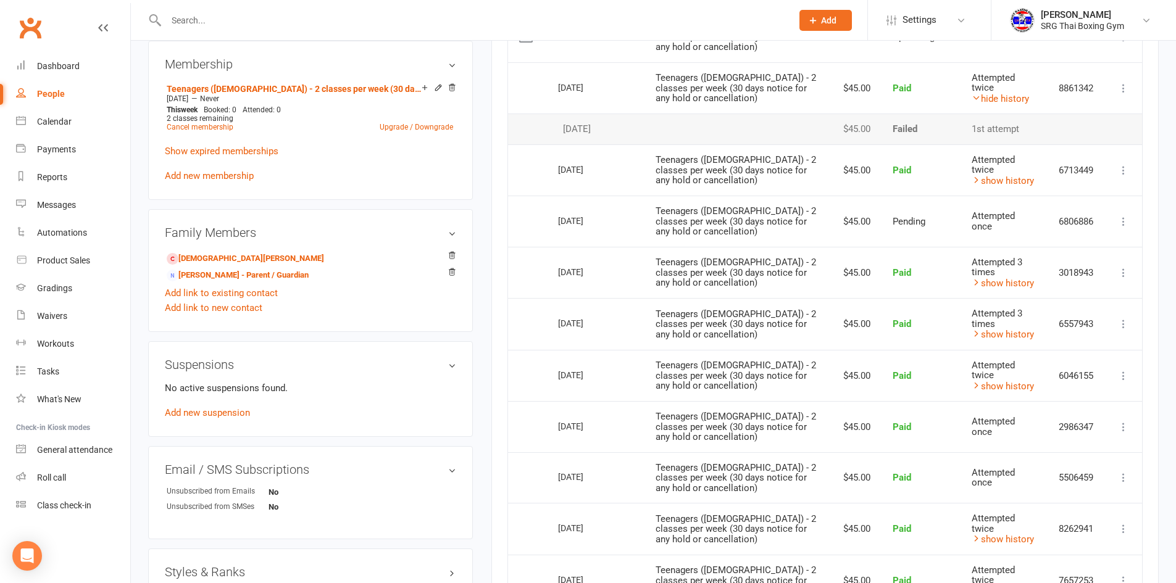
click at [490, 299] on main "✓ Memberships Teenagers ([DEMOGRAPHIC_DATA]) - 2 classes per week (... Does not…" at bounding box center [825, 481] width 686 height 1834
click at [1002, 93] on link "hide history" at bounding box center [1000, 98] width 57 height 11
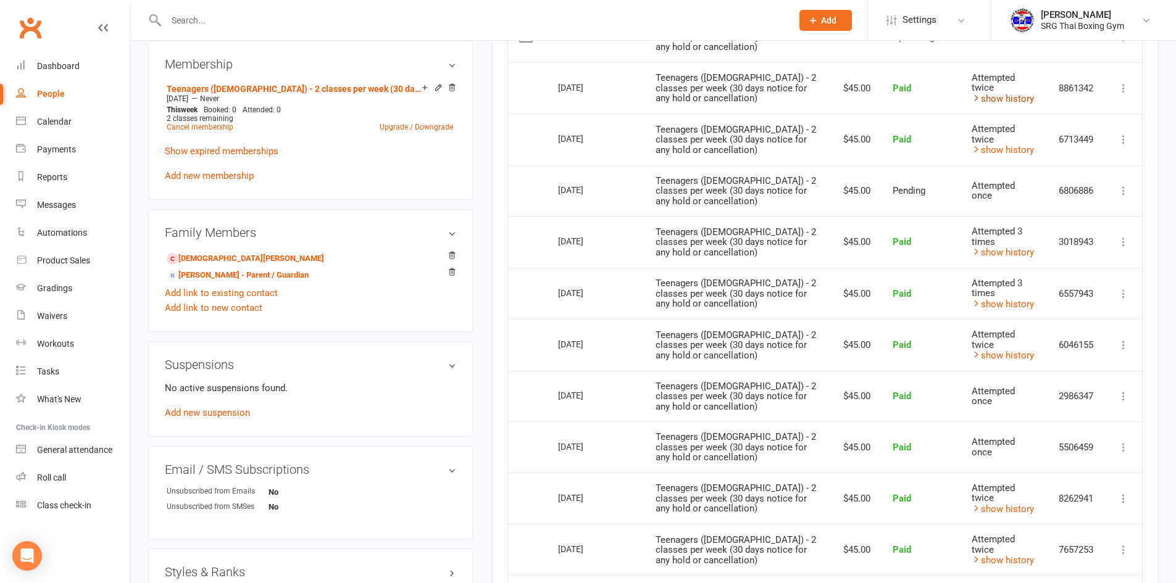
click at [1007, 93] on link "show history" at bounding box center [1003, 98] width 62 height 11
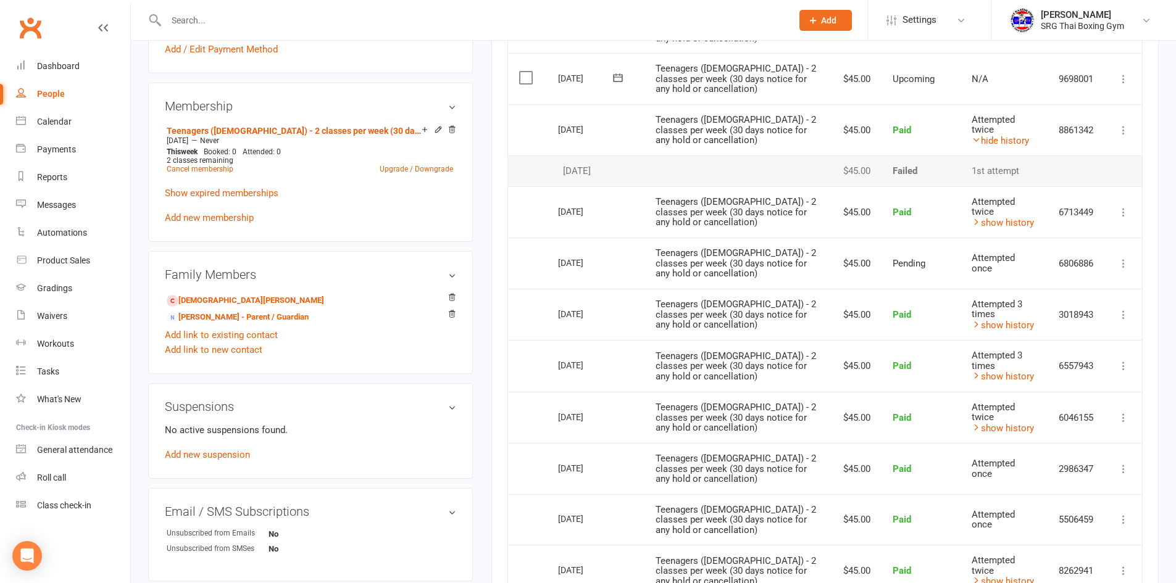
scroll to position [432, 0]
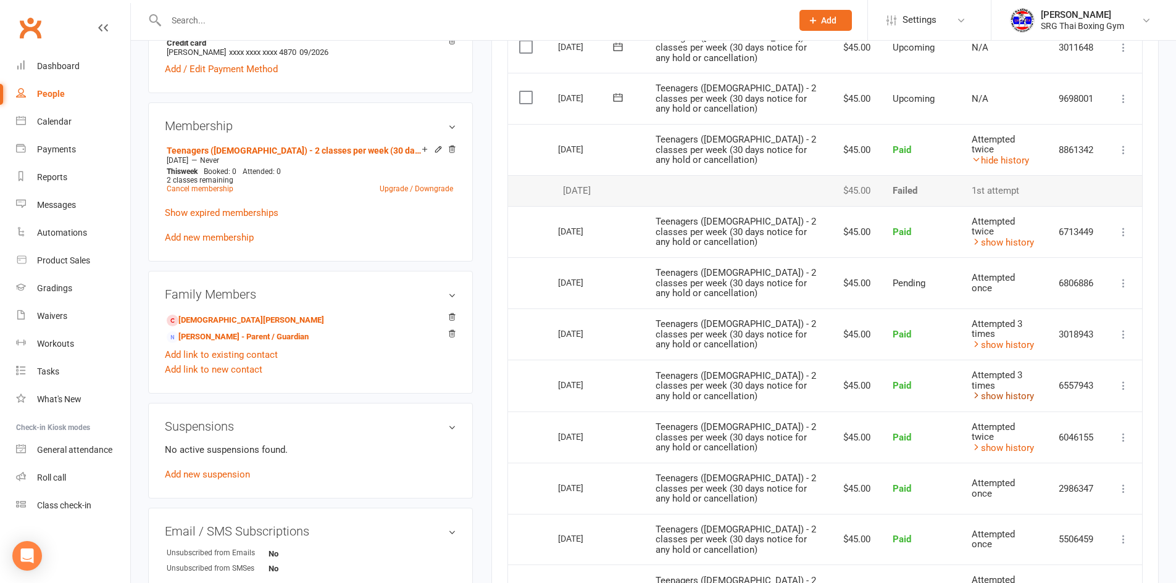
click at [994, 393] on link "show history" at bounding box center [1003, 396] width 62 height 11
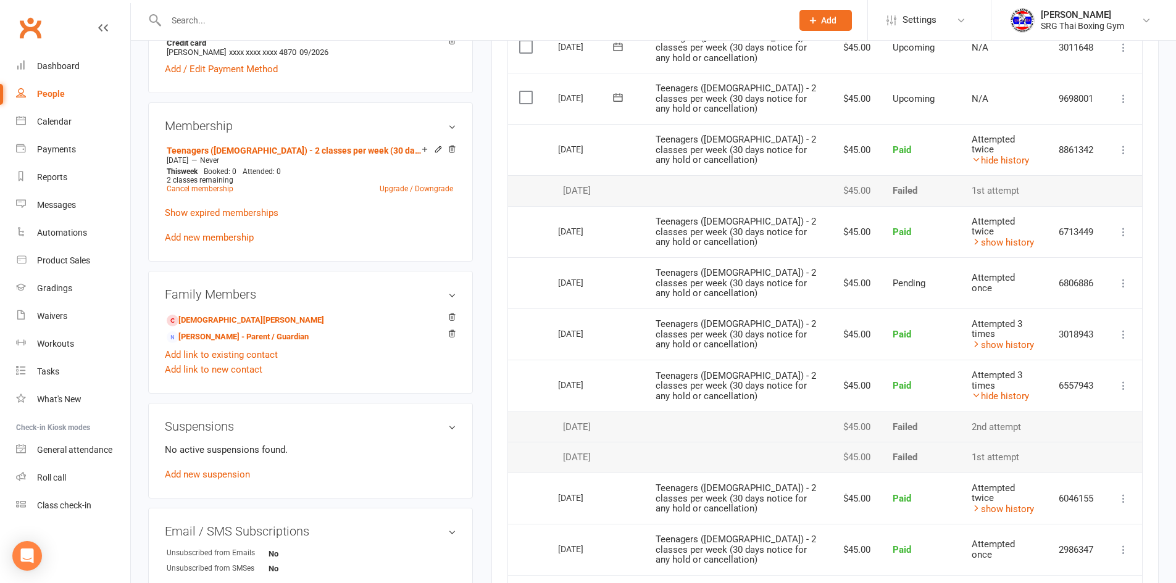
drag, startPoint x: 563, startPoint y: 456, endPoint x: 628, endPoint y: 448, distance: 65.3
click at [628, 448] on td "[DATE]" at bounding box center [596, 457] width 98 height 31
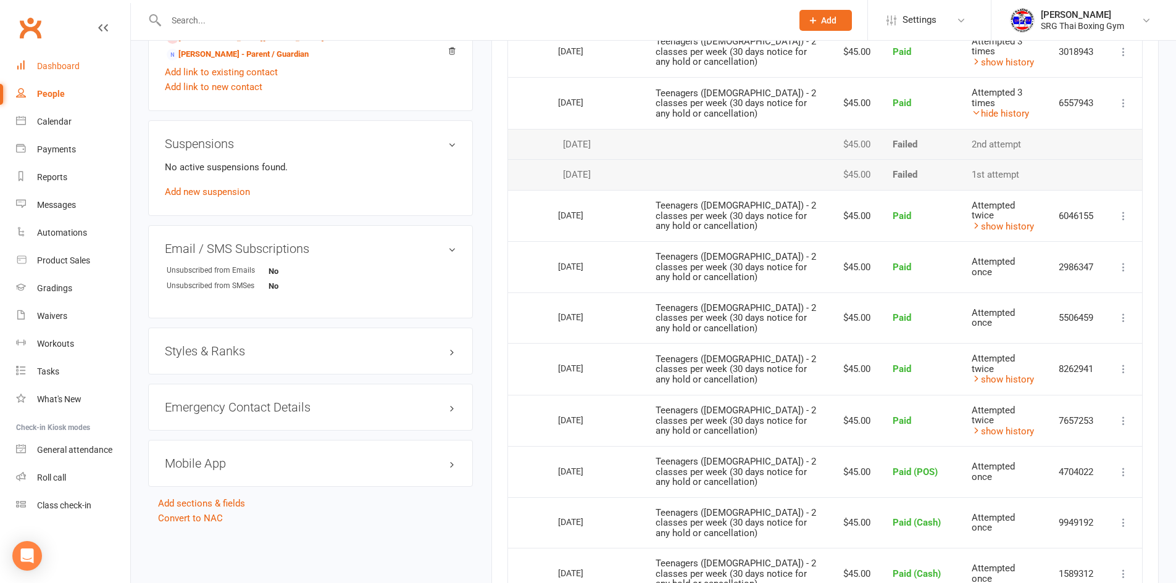
scroll to position [741, 0]
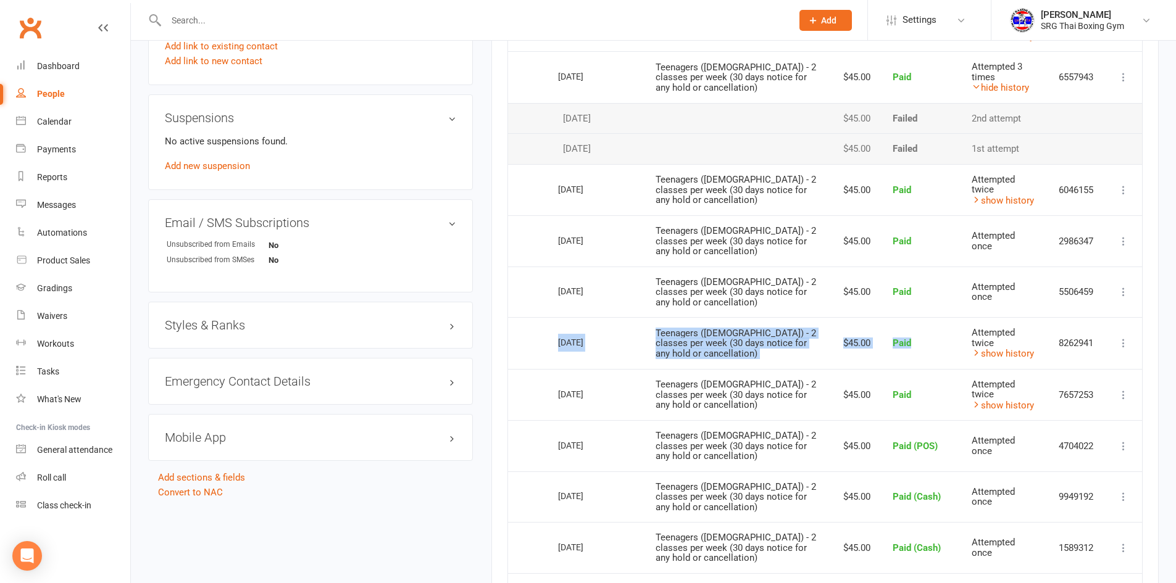
drag, startPoint x: 556, startPoint y: 339, endPoint x: 904, endPoint y: 343, distance: 347.5
click at [904, 343] on tr "Select this [DATE] [PERSON_NAME] Teenagers ([DEMOGRAPHIC_DATA]) - 2 classes per…" at bounding box center [825, 343] width 634 height 52
click at [562, 292] on div "[DATE]" at bounding box center [586, 290] width 57 height 19
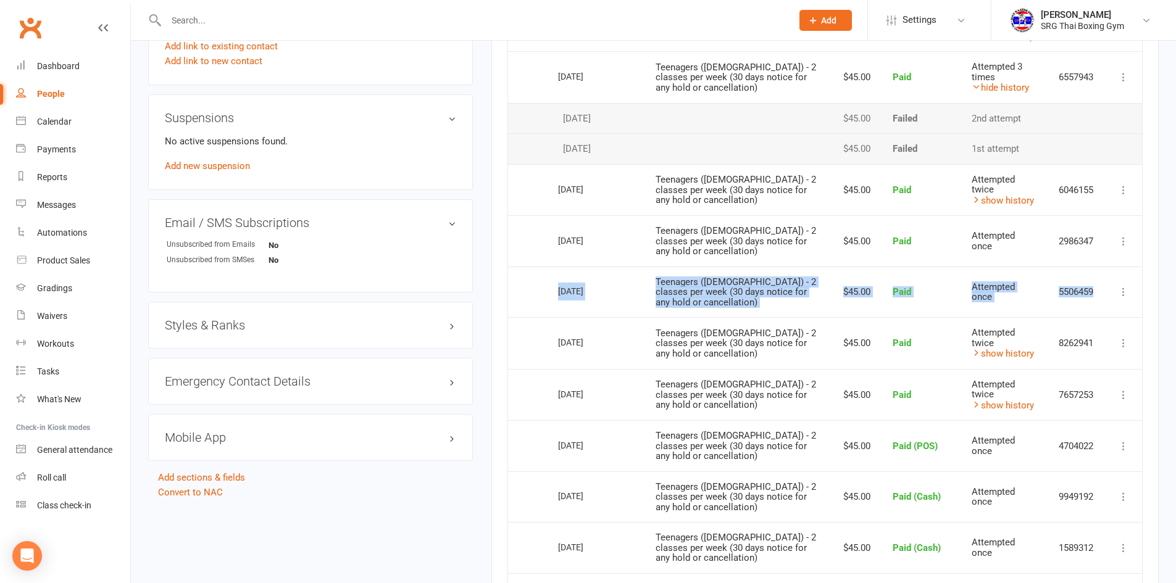
drag, startPoint x: 555, startPoint y: 288, endPoint x: 1122, endPoint y: 280, distance: 566.7
click at [1122, 280] on tr "Select this [DATE] [PERSON_NAME] Teenagers ([DEMOGRAPHIC_DATA]) - 2 classes per…" at bounding box center [825, 292] width 634 height 51
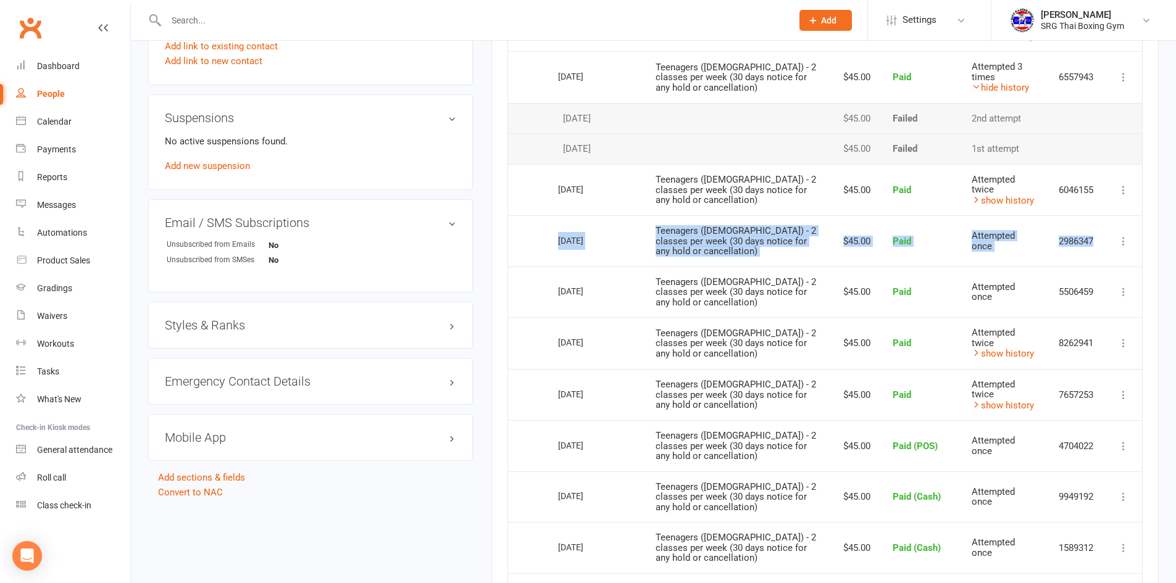
drag, startPoint x: 554, startPoint y: 238, endPoint x: 1134, endPoint y: 241, distance: 580.2
click at [1134, 241] on tr "Select this [DATE] [PERSON_NAME] Teenagers ([DEMOGRAPHIC_DATA]) - 2 classes per…" at bounding box center [825, 240] width 634 height 51
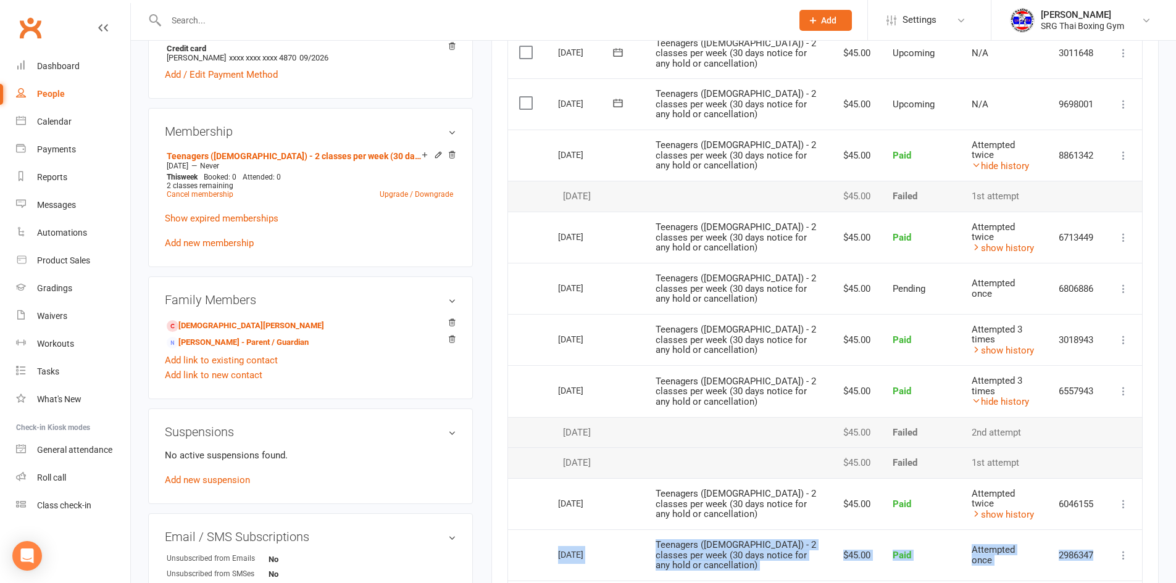
scroll to position [432, 0]
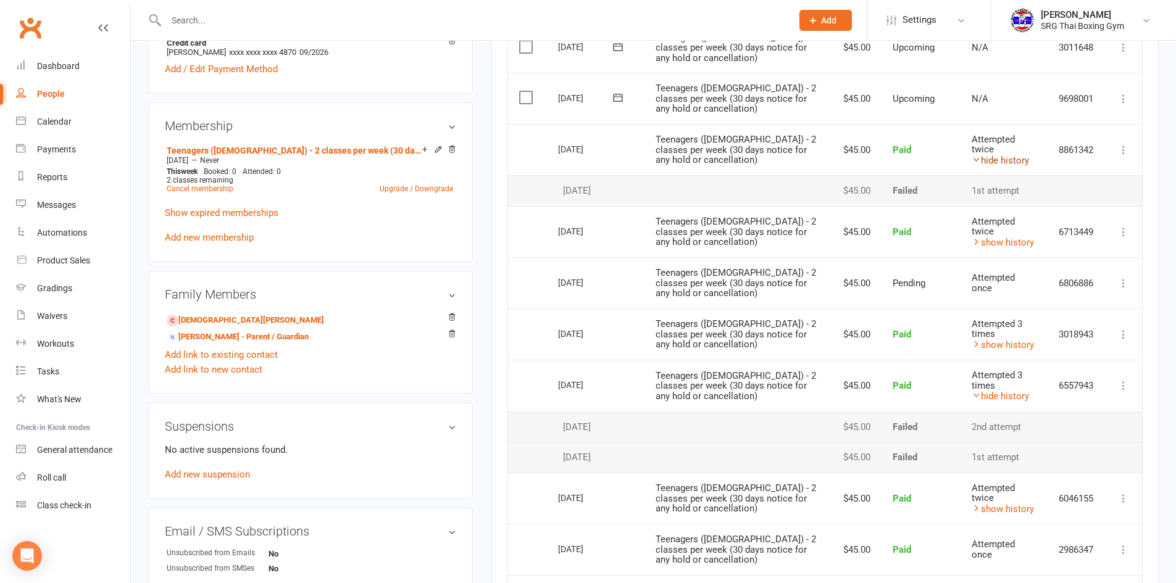
click at [989, 155] on link "hide history" at bounding box center [1000, 160] width 57 height 11
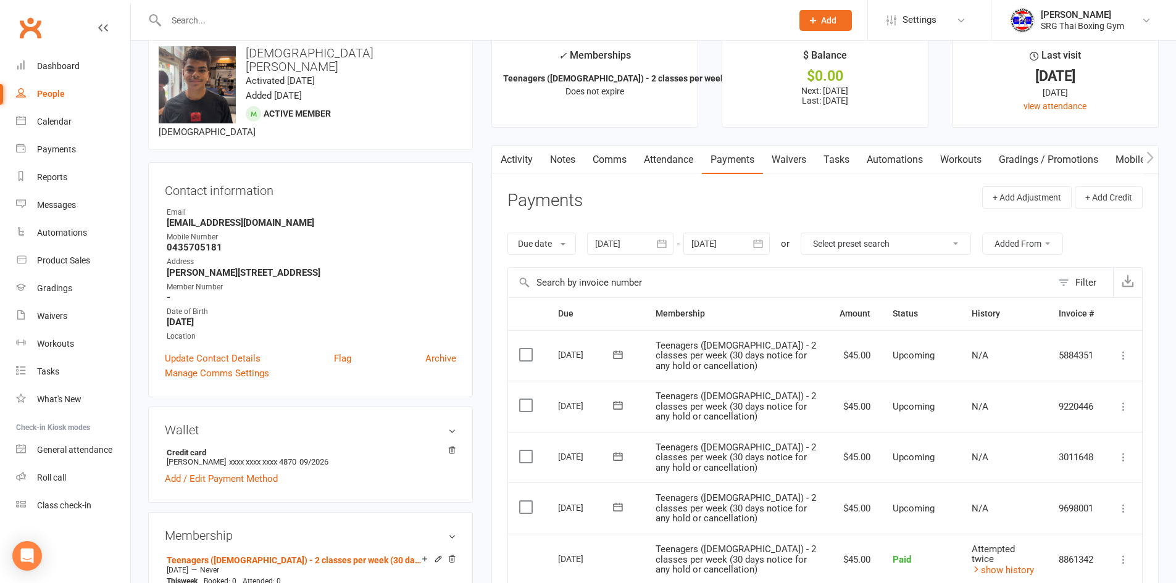
scroll to position [0, 0]
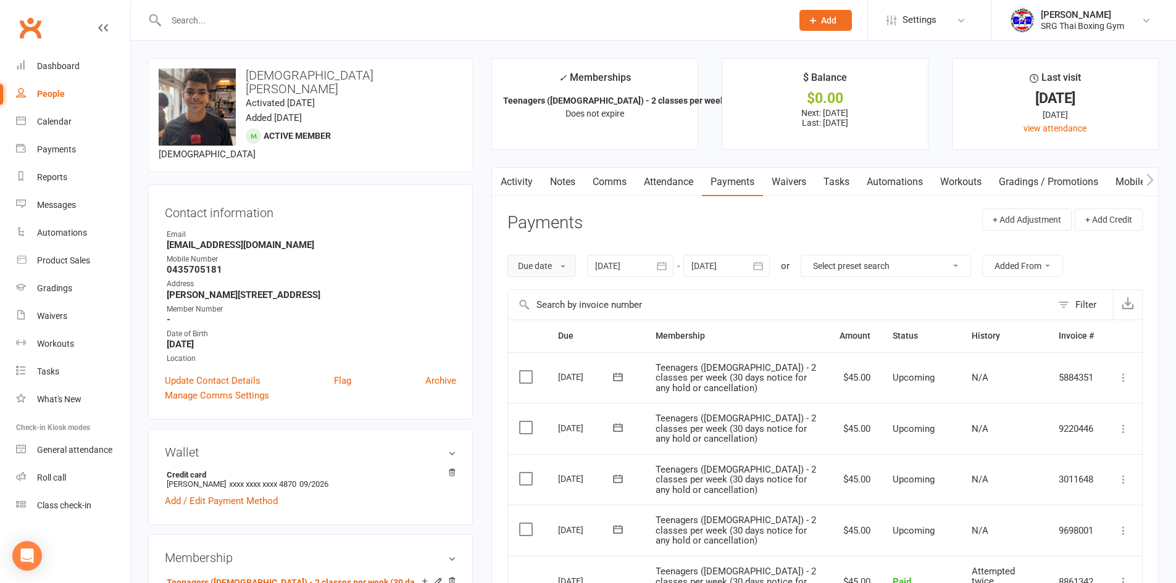
click at [564, 269] on button "Due date" at bounding box center [541, 266] width 69 height 22
click at [554, 351] on link "Date failed" at bounding box center [569, 343] width 122 height 25
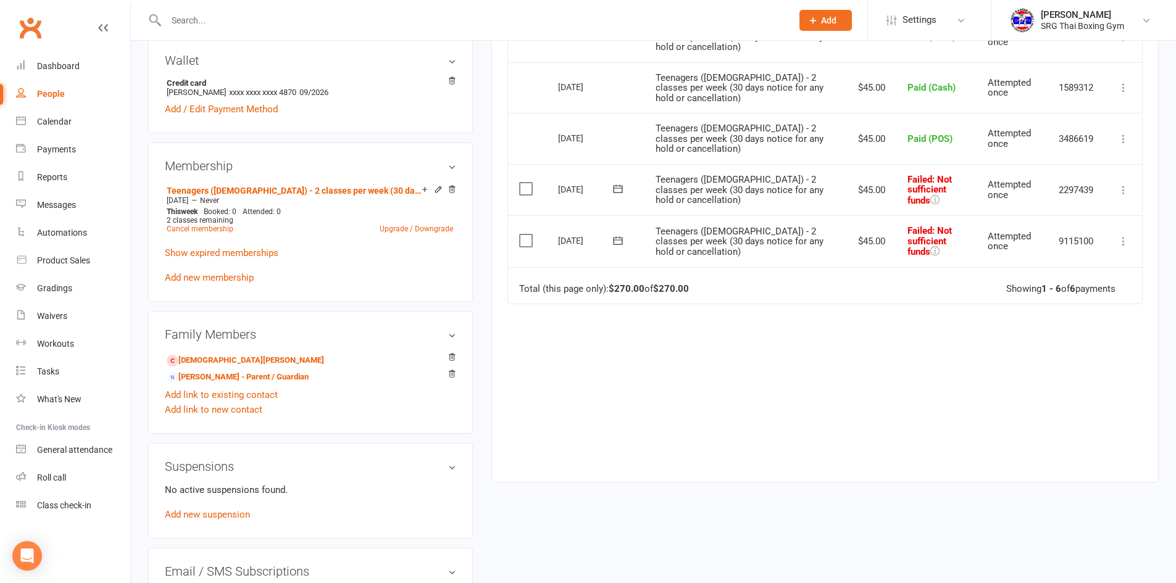
scroll to position [370, 0]
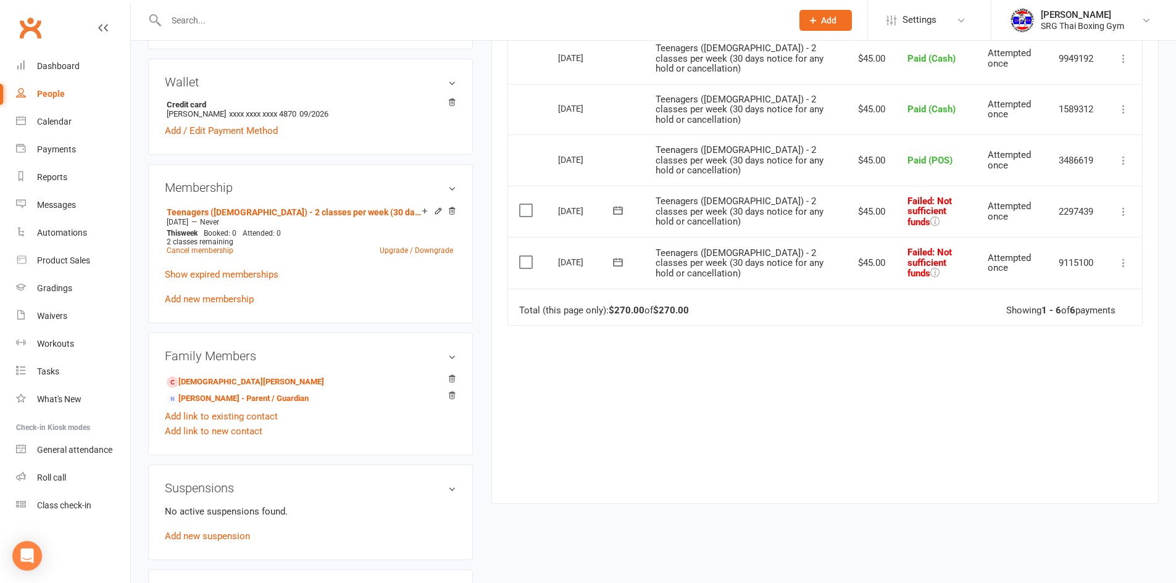
click at [1120, 214] on icon at bounding box center [1123, 212] width 12 height 12
click at [1062, 262] on link "Mark as Paid (POS)" at bounding box center [1069, 260] width 122 height 25
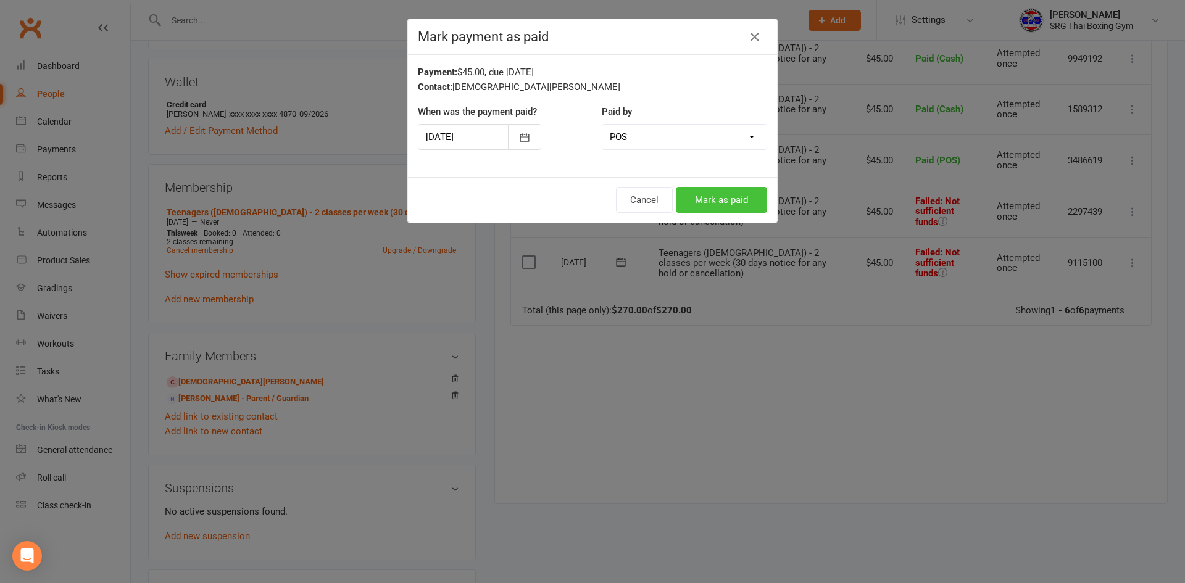
click at [735, 201] on button "Mark as paid" at bounding box center [721, 200] width 91 height 26
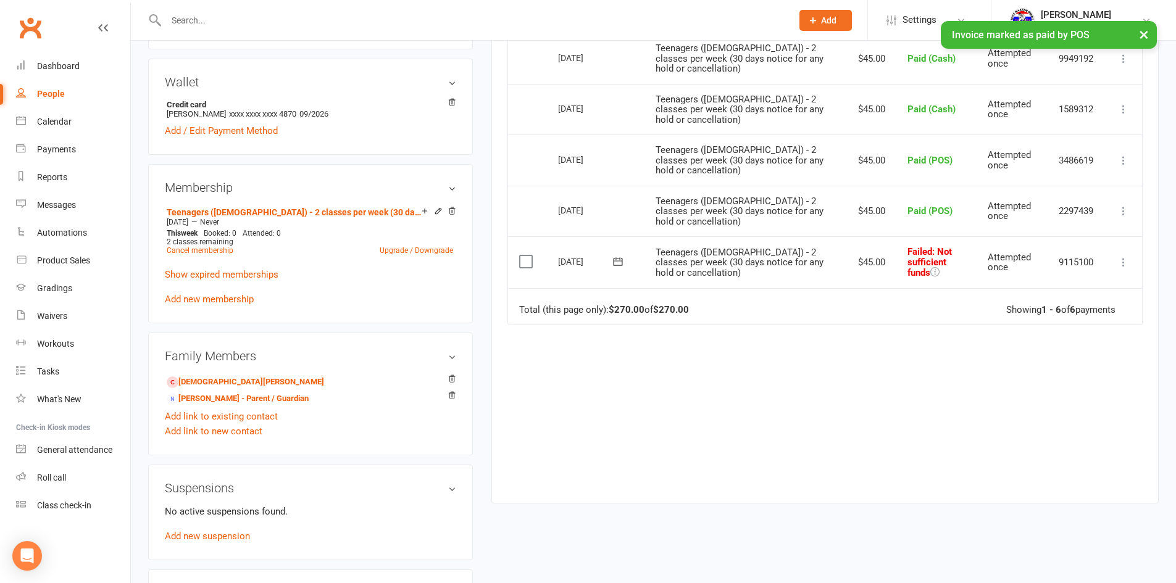
click at [1126, 264] on icon at bounding box center [1123, 262] width 12 height 12
click at [1069, 312] on link "Mark as Paid (POS)" at bounding box center [1069, 311] width 122 height 25
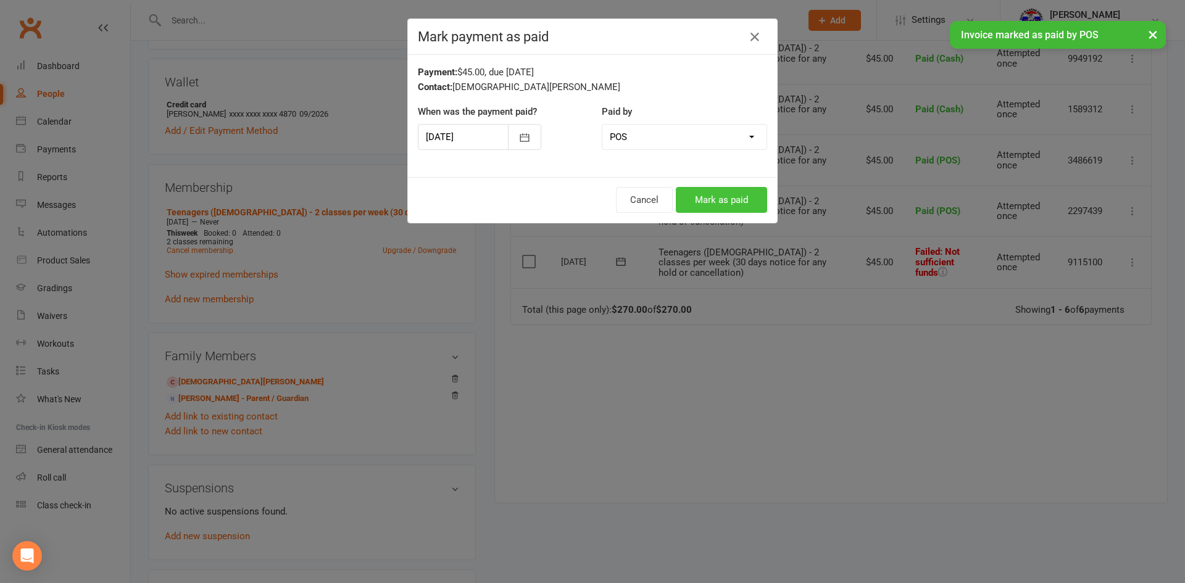
click at [723, 202] on button "Mark as paid" at bounding box center [721, 200] width 91 height 26
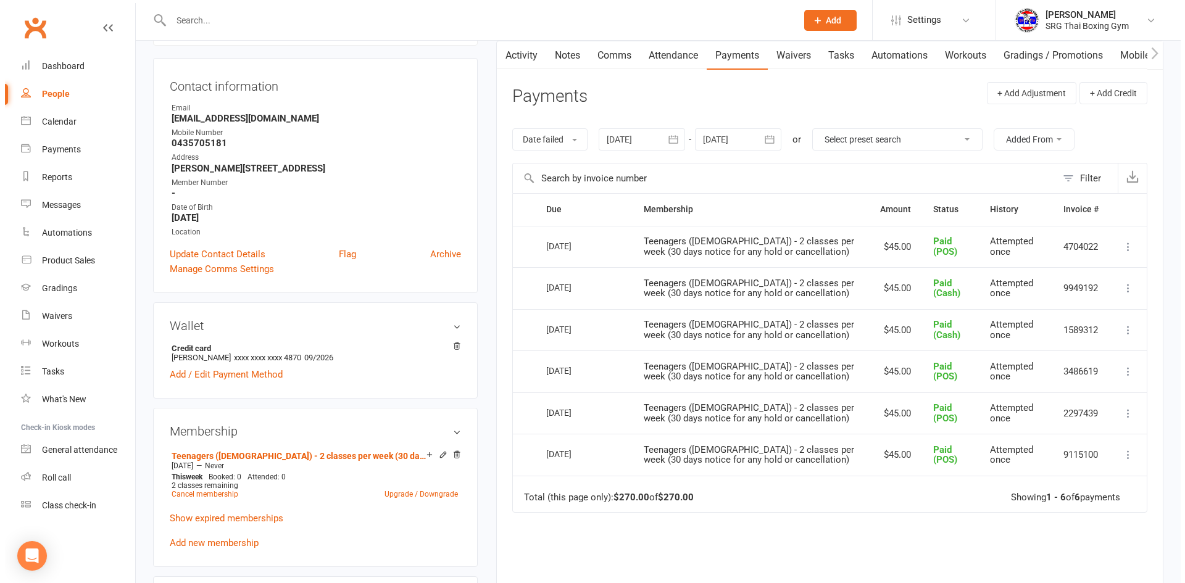
scroll to position [0, 0]
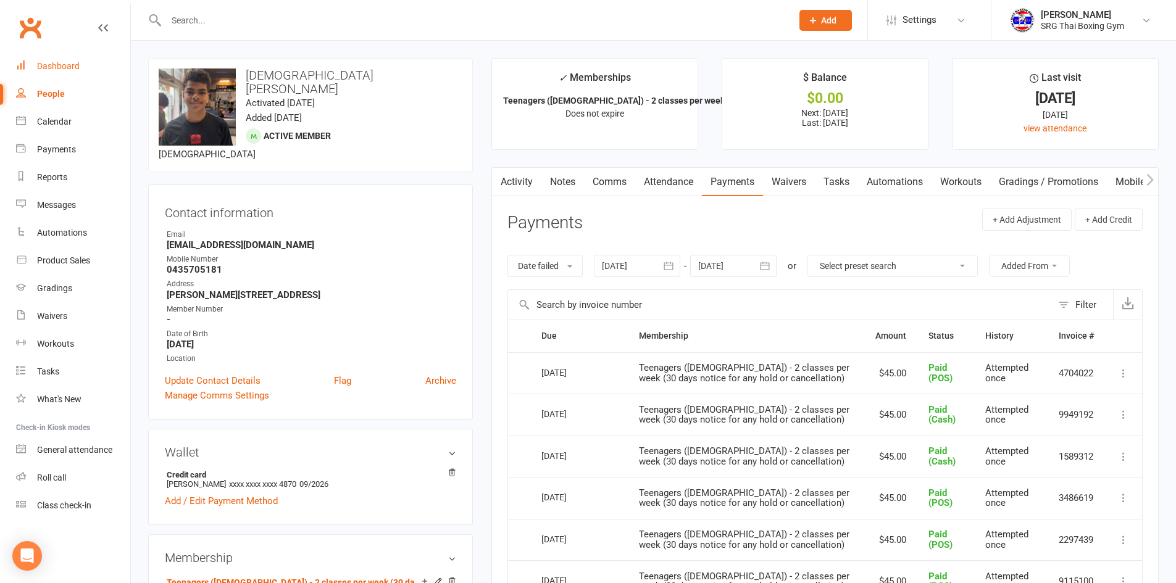
click at [56, 67] on div "Dashboard" at bounding box center [58, 66] width 43 height 10
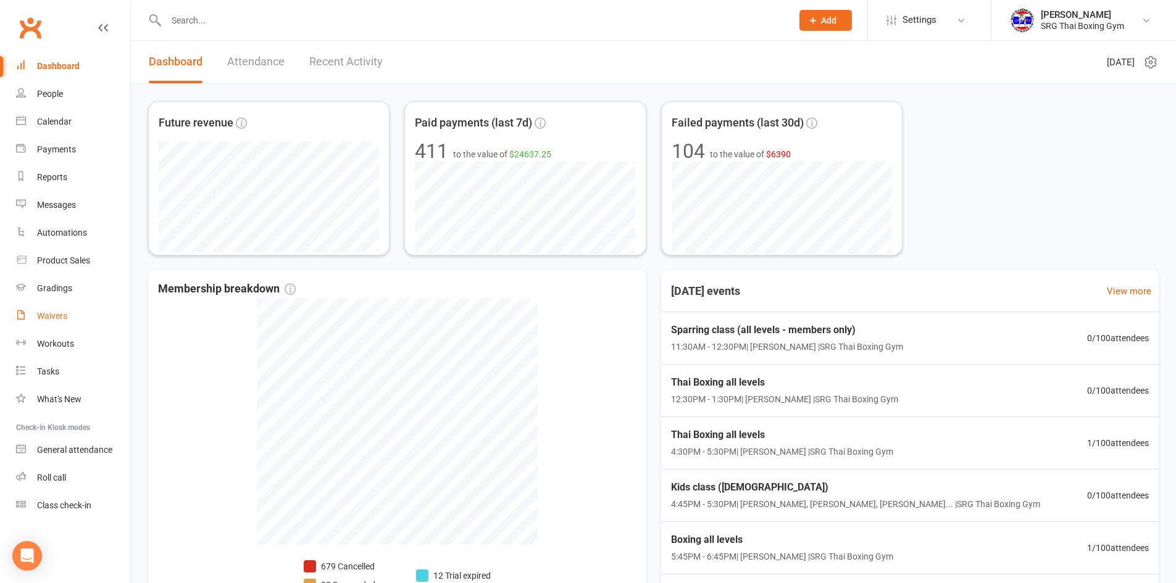
click at [57, 310] on link "Waivers" at bounding box center [73, 316] width 114 height 28
click at [217, 33] on div at bounding box center [465, 20] width 635 height 40
click at [219, 25] on input "text" at bounding box center [472, 20] width 621 height 17
click at [260, 25] on input "text" at bounding box center [472, 20] width 621 height 17
type input "kids"
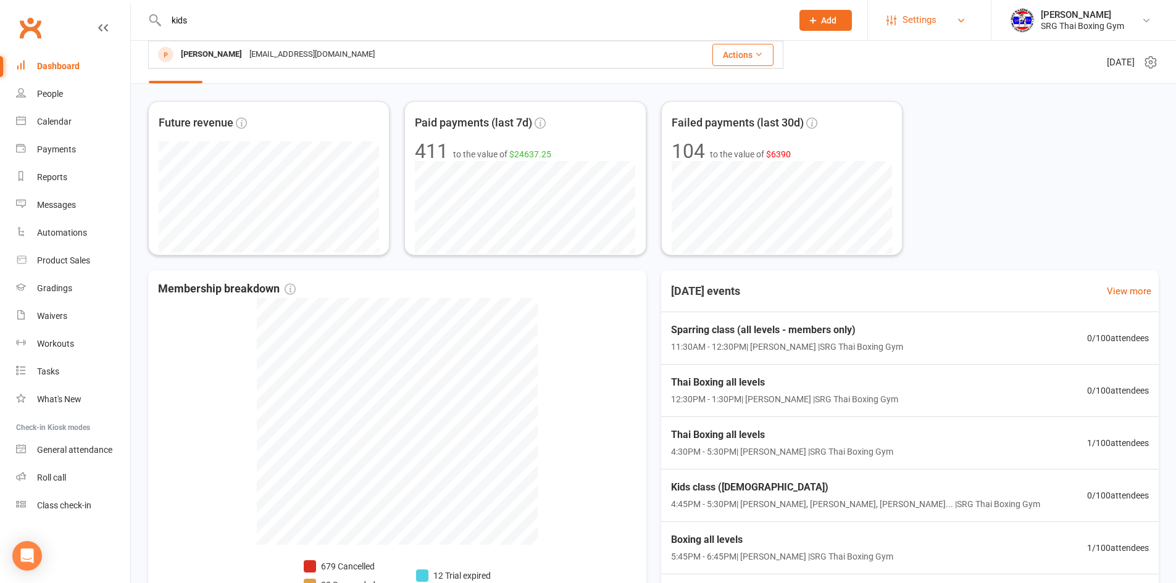
click at [921, 21] on span "Settings" at bounding box center [919, 20] width 34 height 28
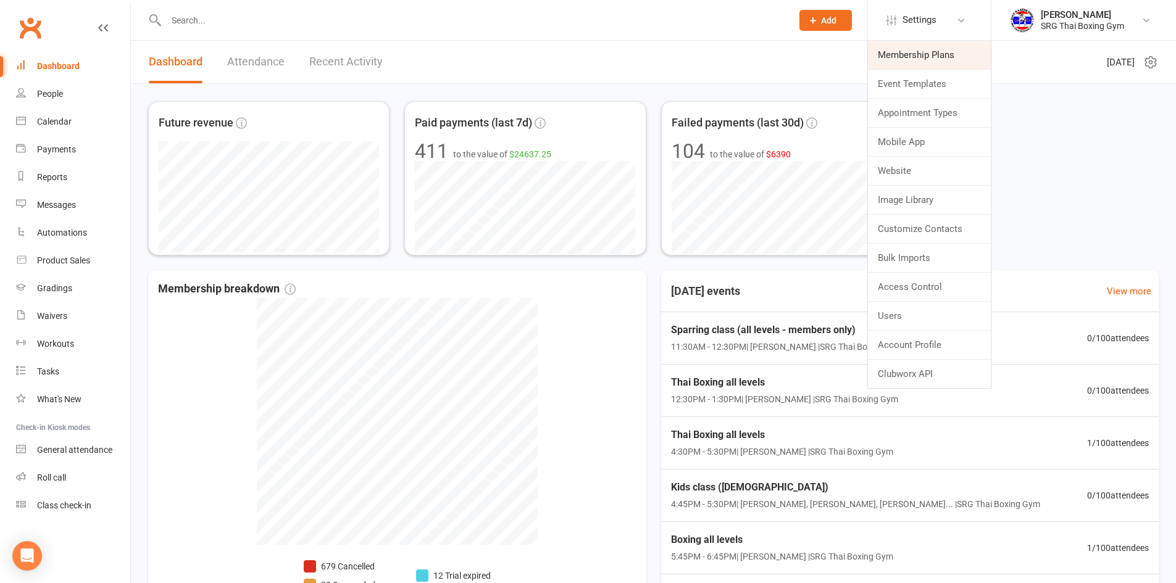
click at [918, 52] on link "Membership Plans" at bounding box center [929, 55] width 123 height 28
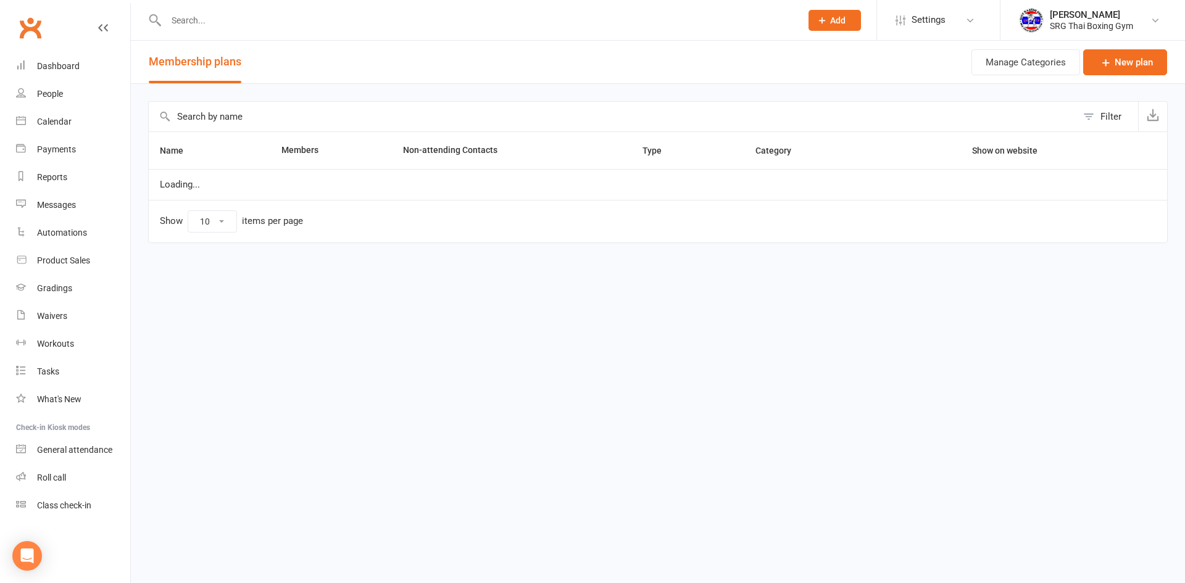
select select "50"
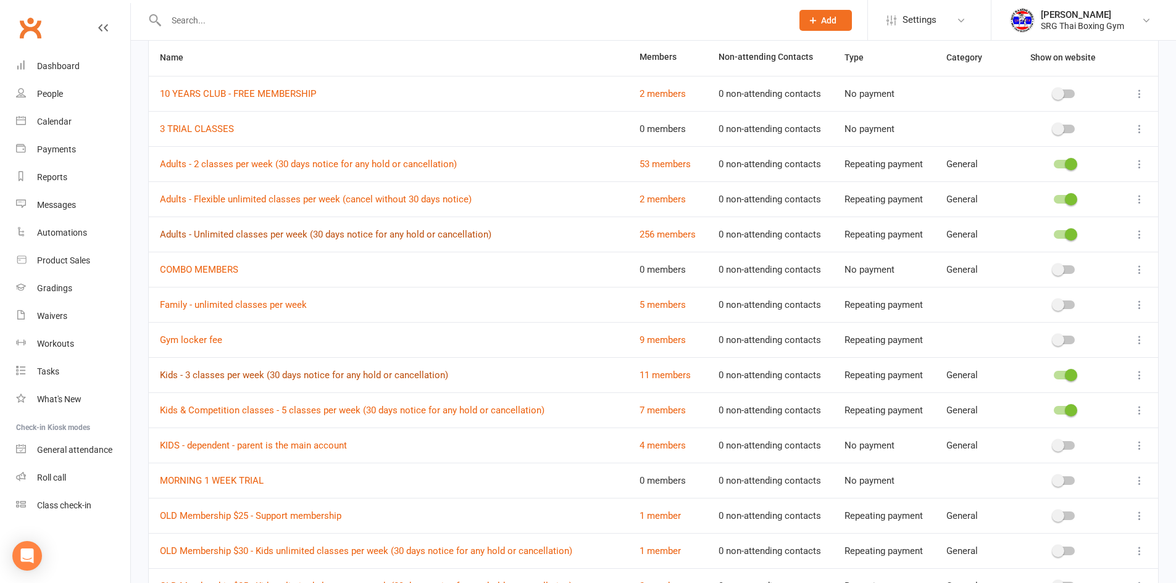
scroll to position [123, 0]
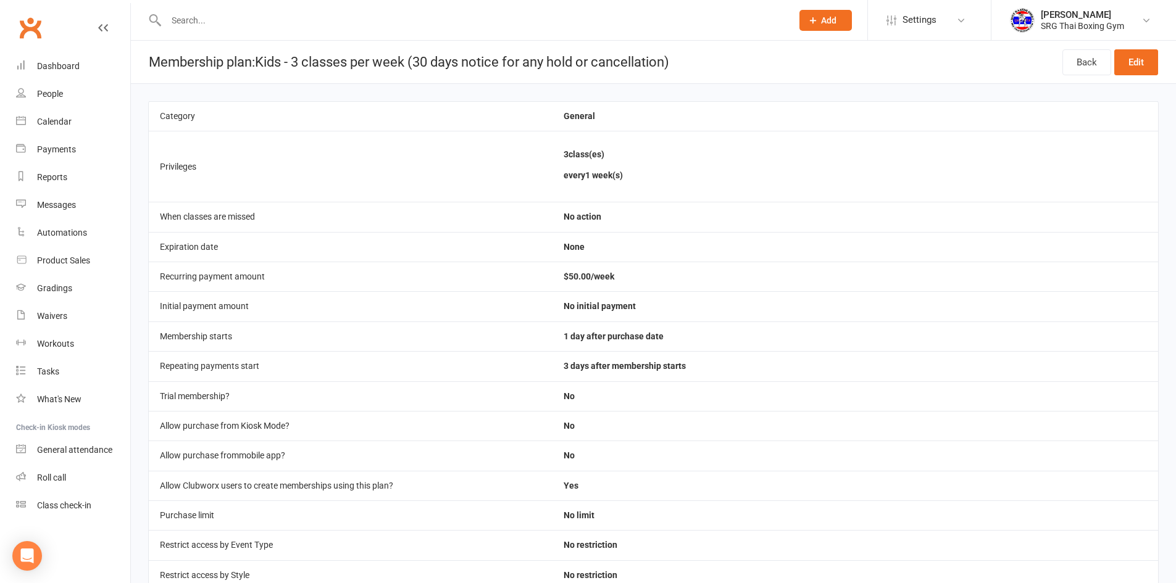
click at [212, 14] on input "text" at bounding box center [472, 20] width 621 height 17
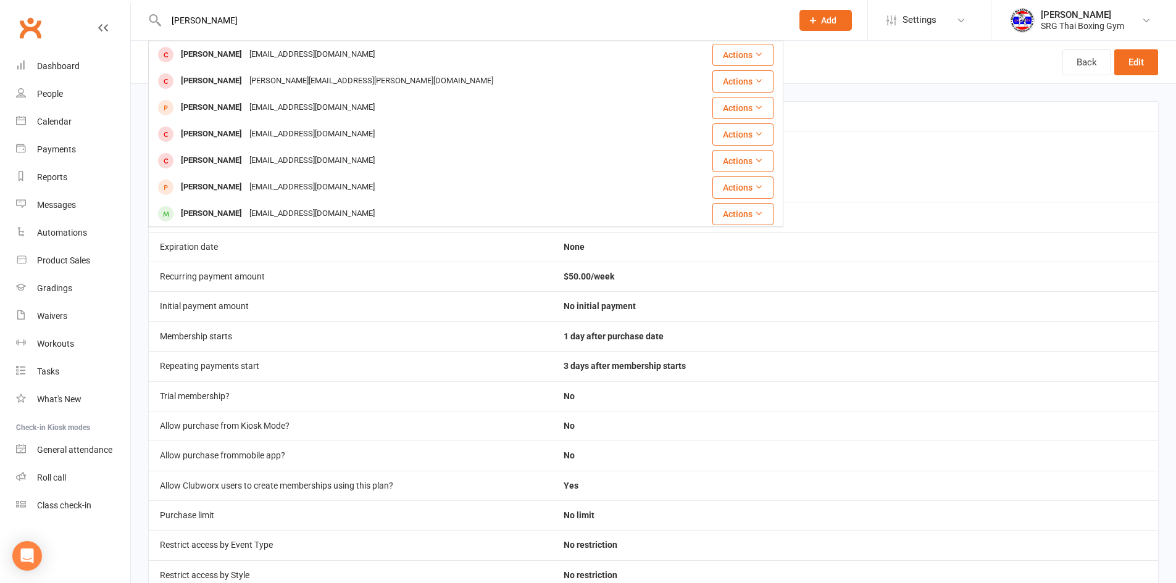
type input "kris"
